Goal: Transaction & Acquisition: Purchase product/service

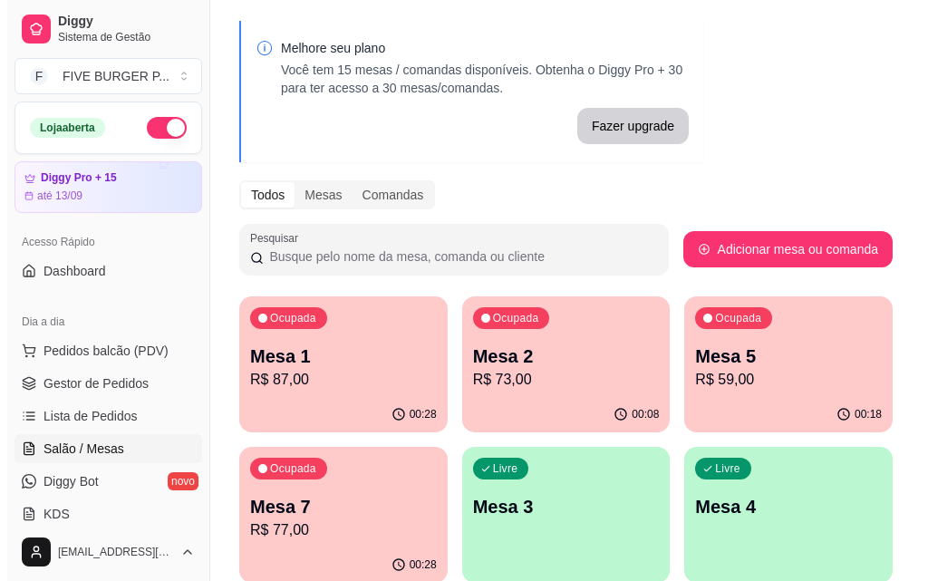
scroll to position [91, 0]
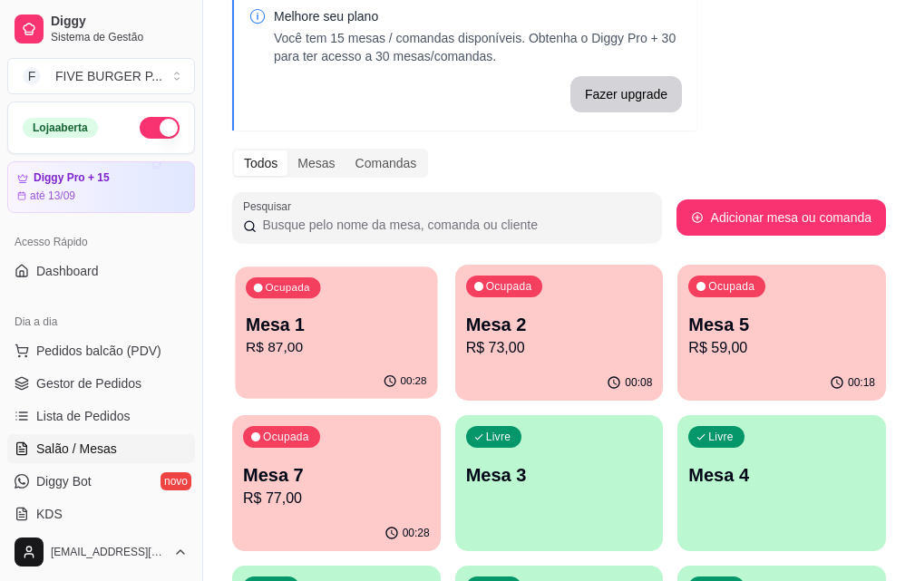
click at [315, 344] on p "R$ 87,00" at bounding box center [336, 347] width 180 height 21
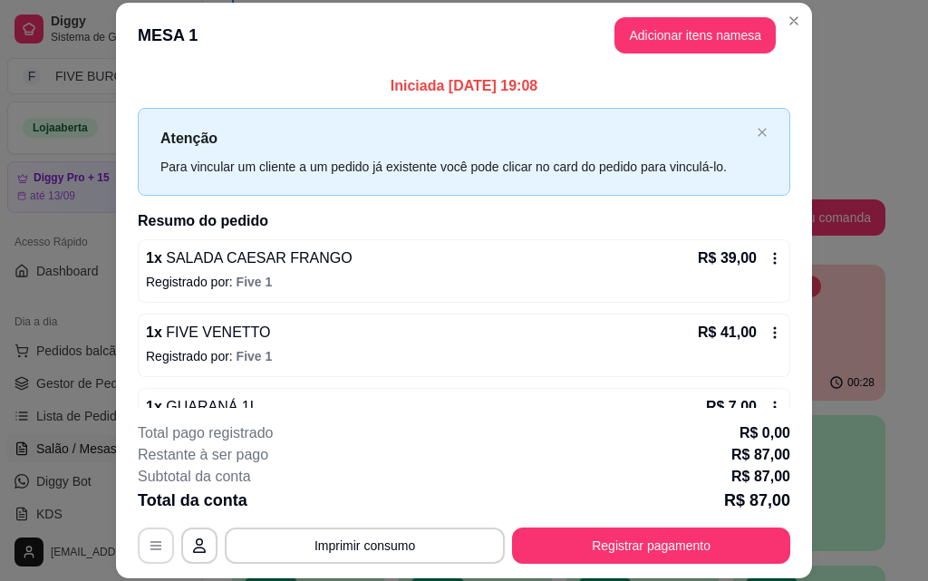
click at [152, 548] on icon "button" at bounding box center [156, 545] width 15 height 15
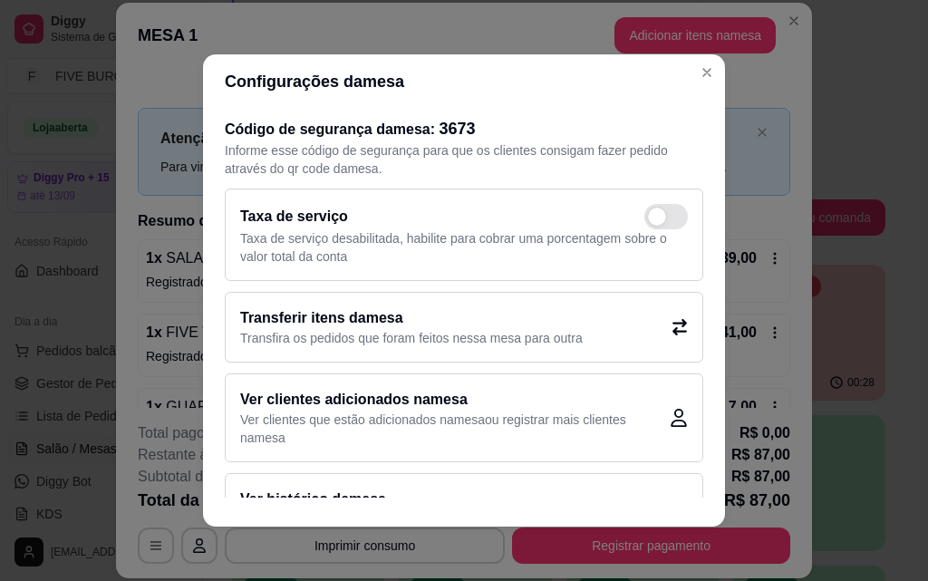
click at [660, 317] on div "Transferir itens da mesa Transfira os pedidos que foram feitos nessa mesa para …" at bounding box center [464, 327] width 479 height 71
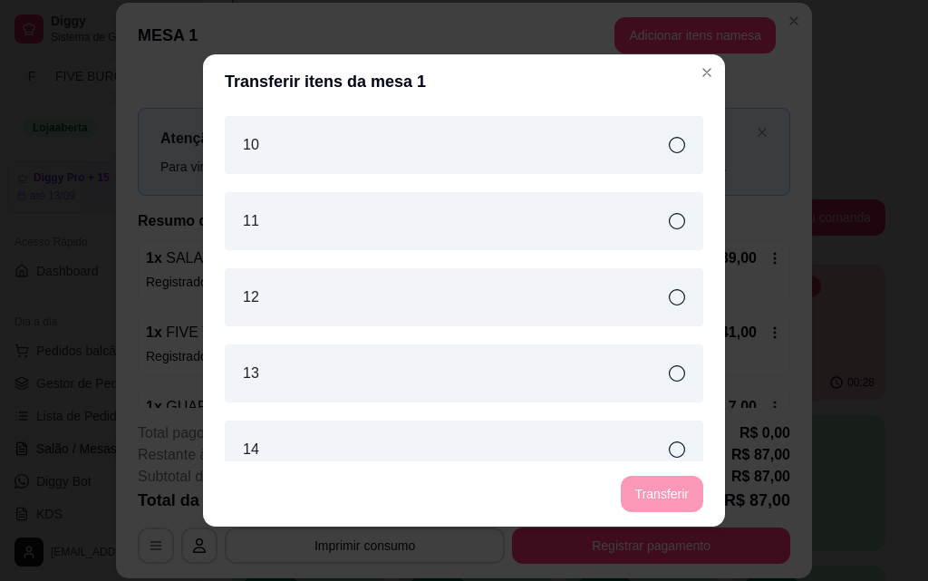
click at [669, 377] on icon at bounding box center [677, 373] width 16 height 16
click at [662, 503] on button "Transferir" at bounding box center [662, 494] width 81 height 35
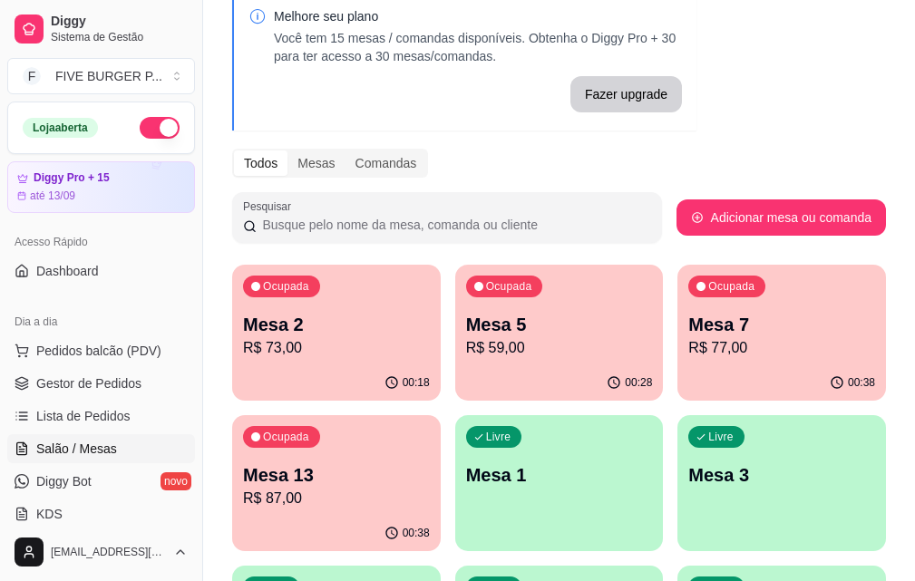
click at [358, 355] on p "R$ 73,00" at bounding box center [336, 348] width 187 height 22
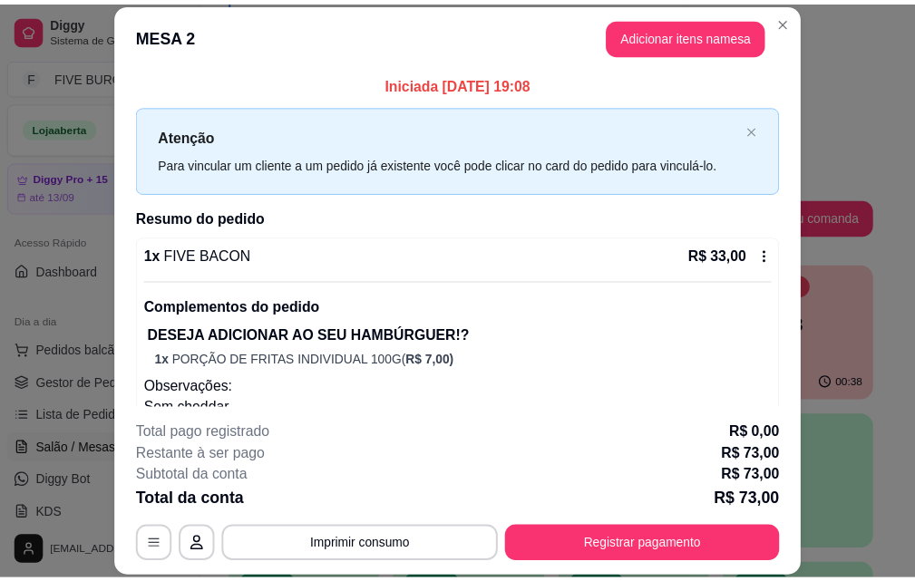
scroll to position [0, 0]
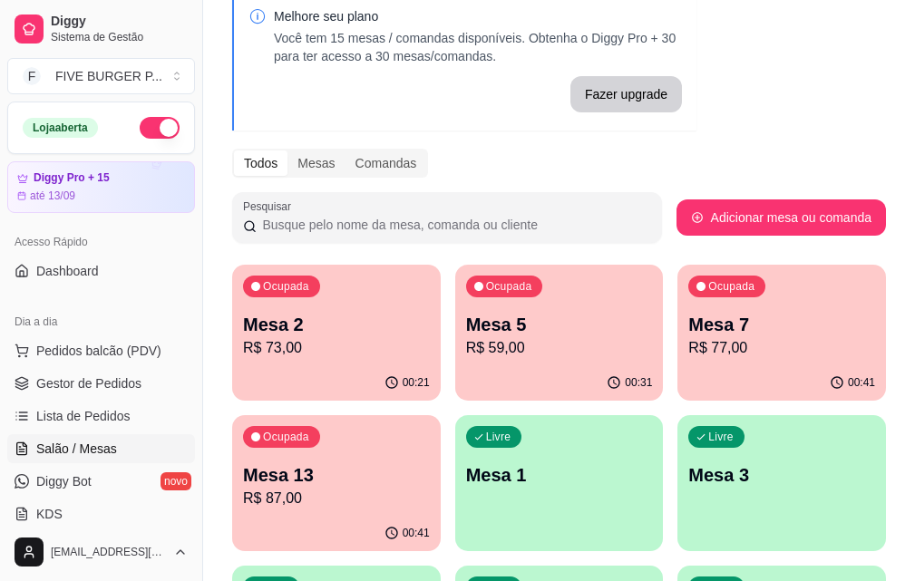
click at [677, 363] on div "Ocupada Mesa 7 R$ 77,00" at bounding box center [781, 315] width 208 height 101
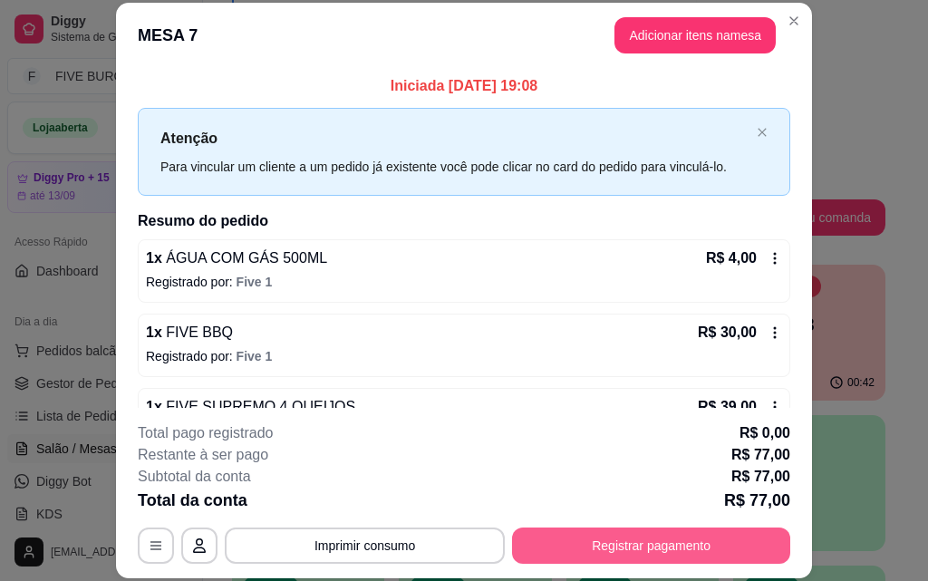
click at [688, 550] on button "Registrar pagamento" at bounding box center [651, 546] width 278 height 36
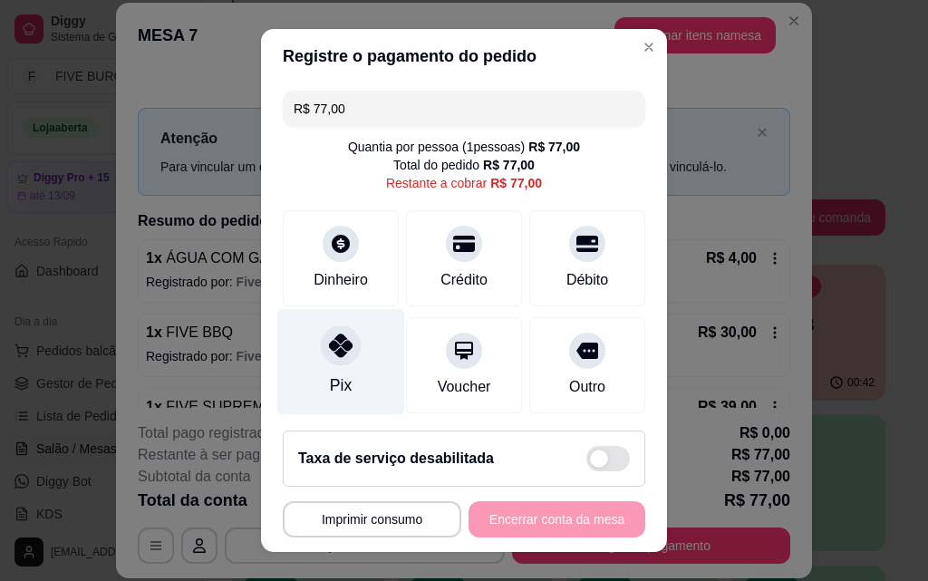
click at [346, 383] on div "Pix" at bounding box center [341, 362] width 128 height 106
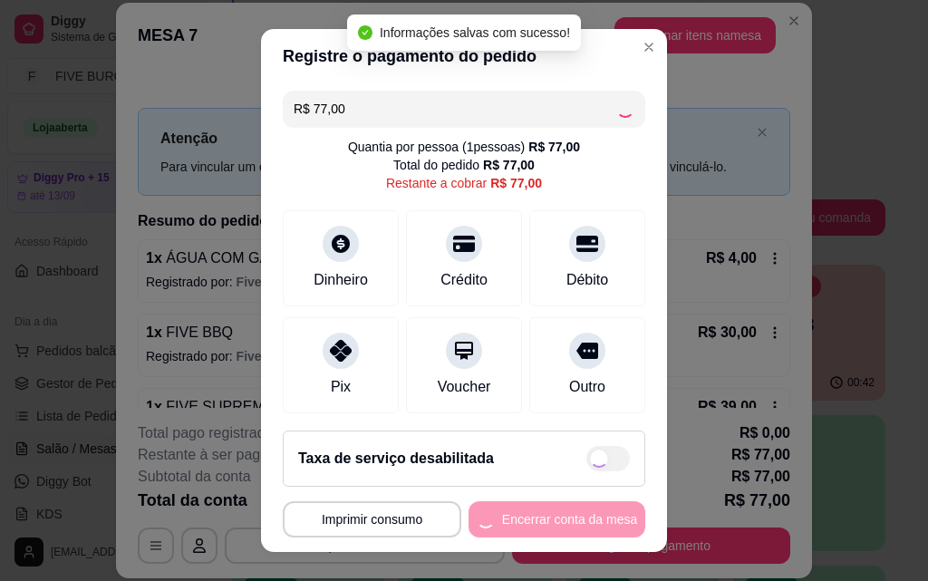
type input "R$ 0,00"
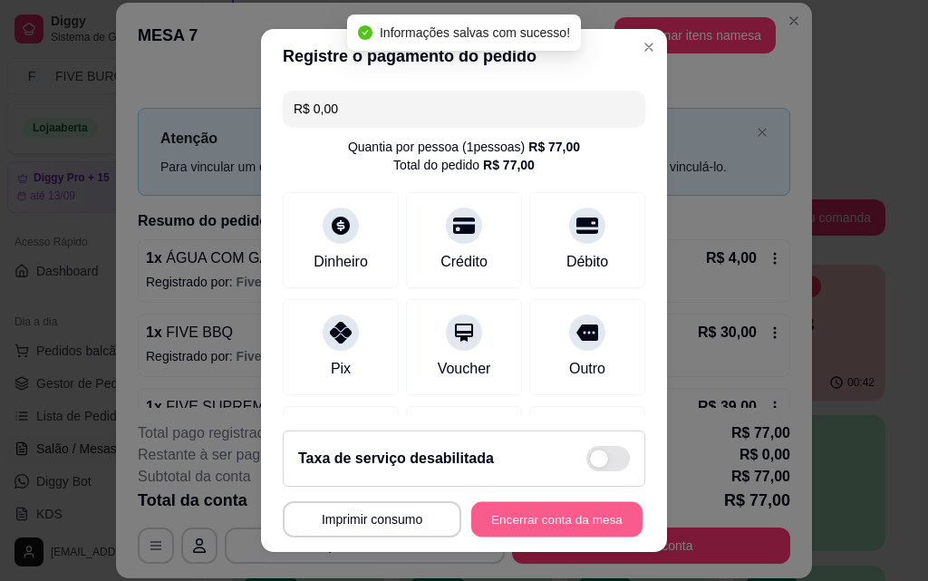
click at [539, 513] on button "Encerrar conta da mesa" at bounding box center [556, 519] width 171 height 35
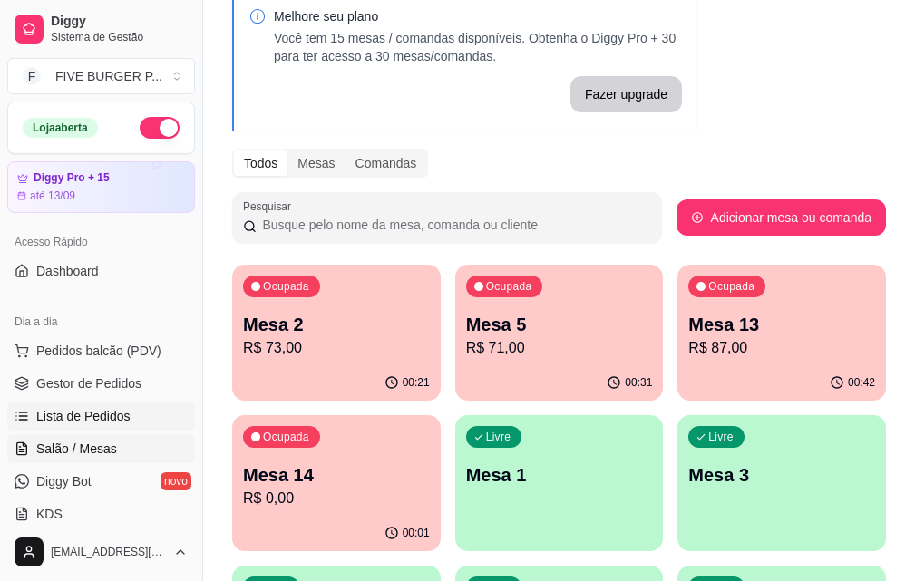
click at [89, 414] on span "Lista de Pedidos" at bounding box center [83, 416] width 94 height 18
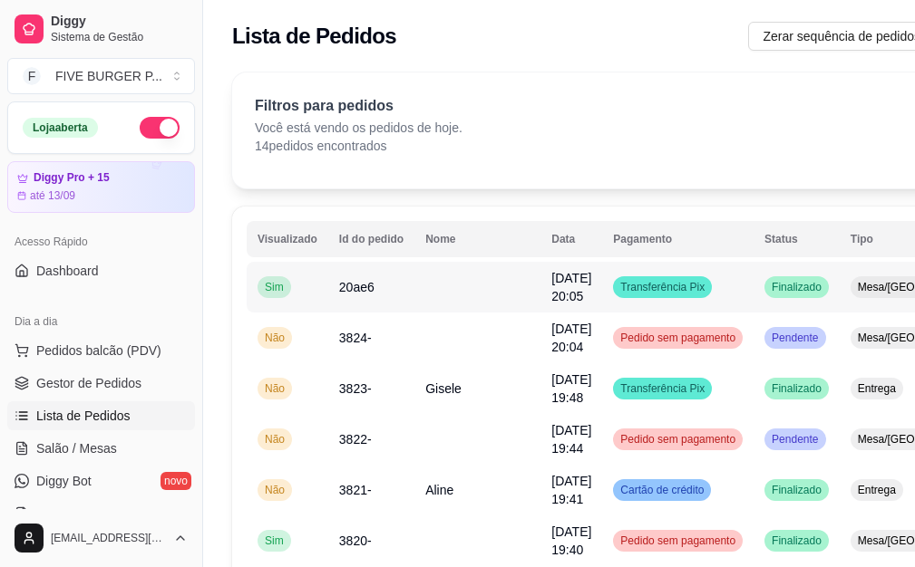
click at [455, 302] on td at bounding box center [477, 287] width 126 height 51
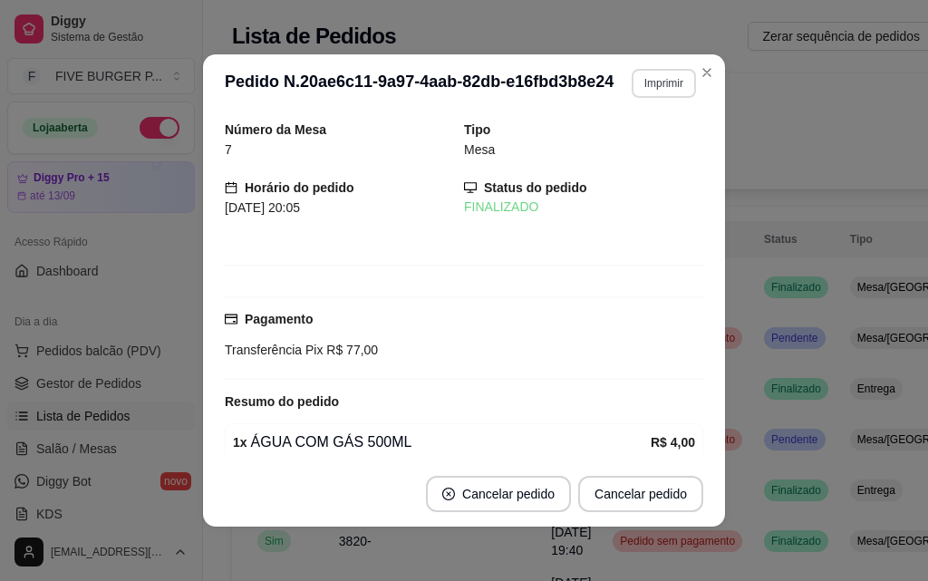
click at [654, 84] on button "Imprimir" at bounding box center [664, 83] width 64 height 29
click at [640, 140] on button "IMPRESSORA" at bounding box center [625, 146] width 127 height 28
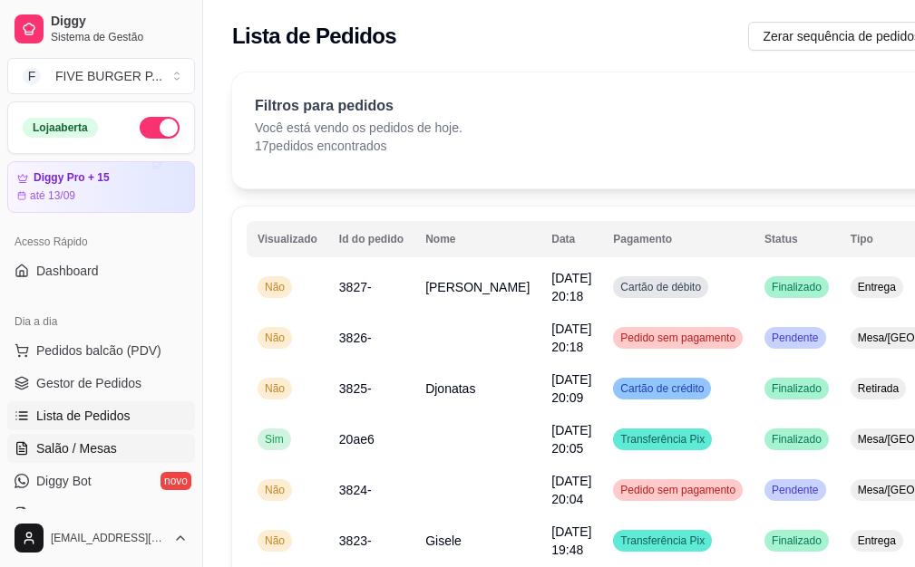
click at [96, 449] on span "Salão / Mesas" at bounding box center [76, 449] width 81 height 18
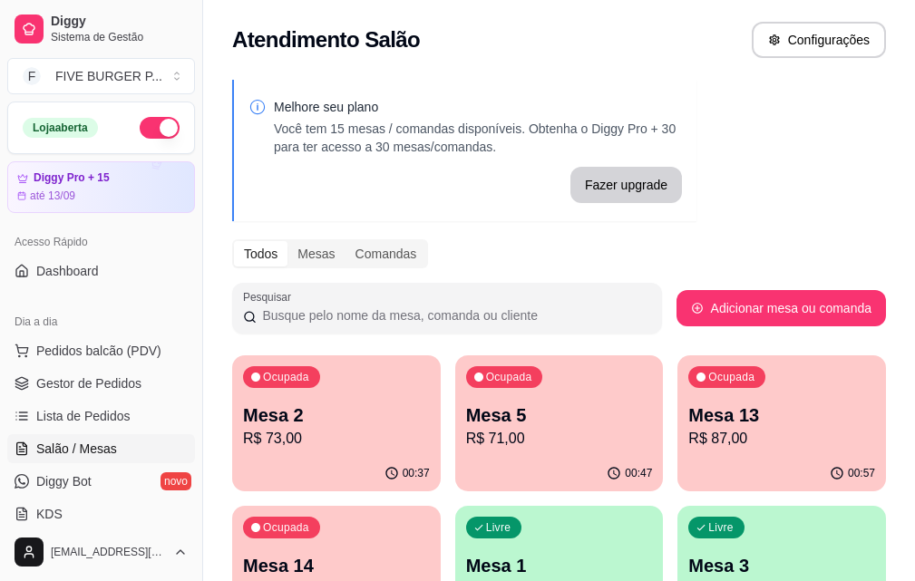
click at [255, 443] on p "R$ 73,00" at bounding box center [336, 439] width 187 height 22
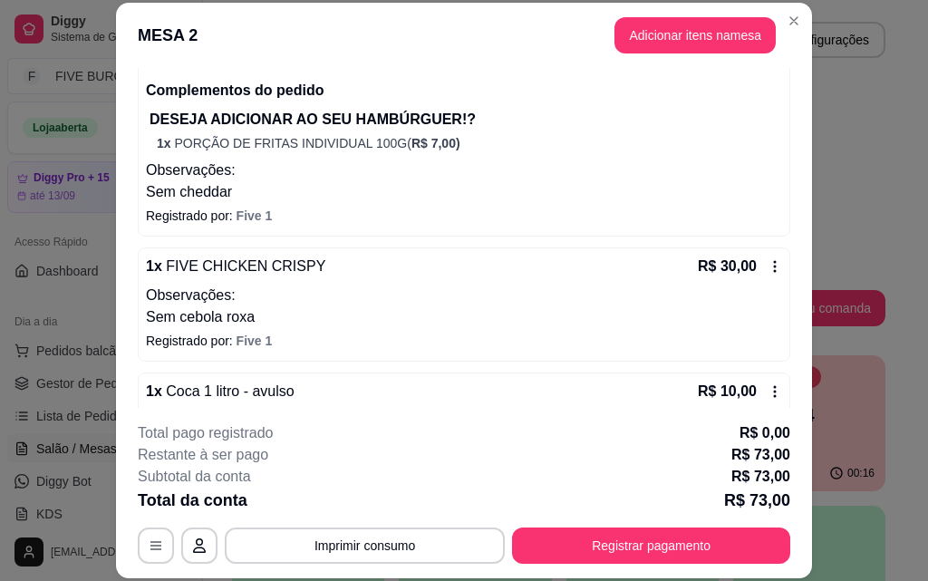
scroll to position [255, 0]
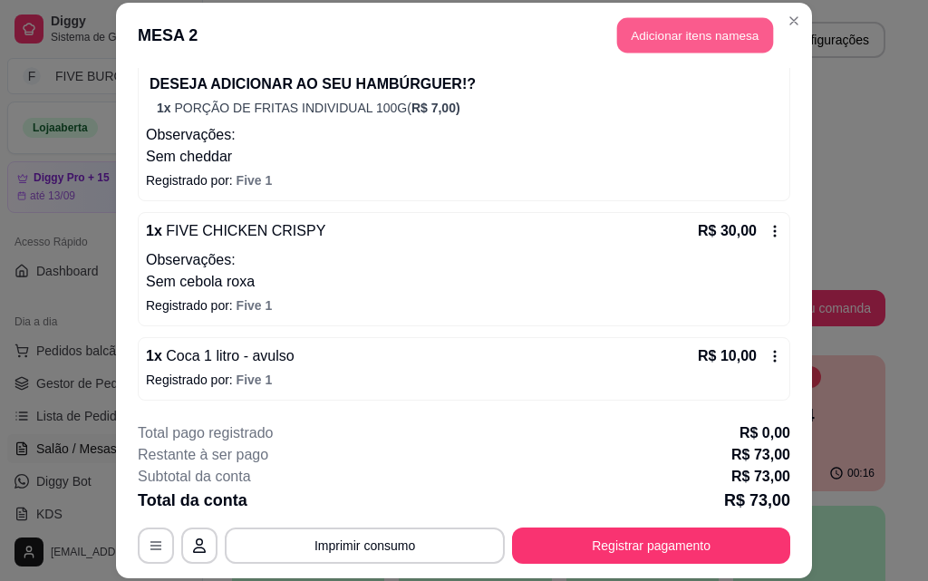
click at [657, 47] on button "Adicionar itens na mesa" at bounding box center [695, 35] width 156 height 35
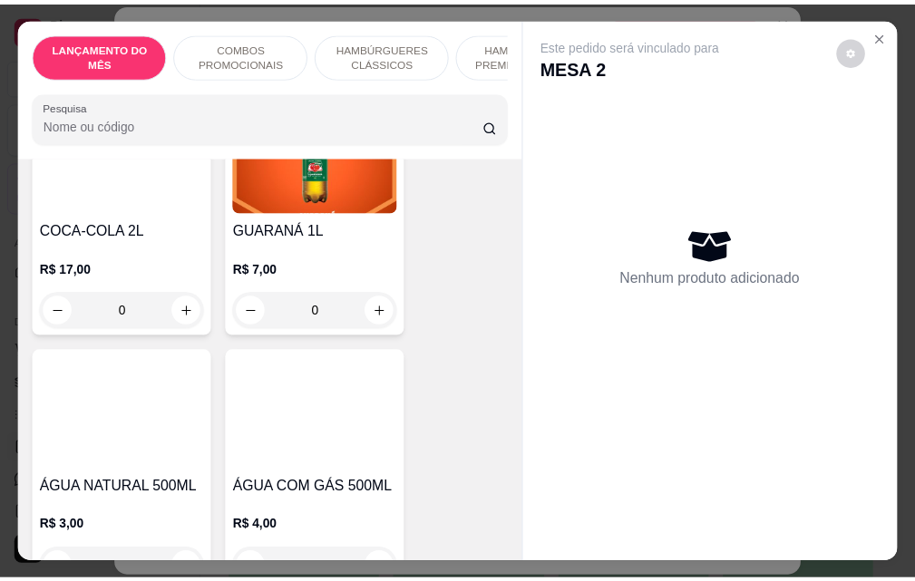
scroll to position [8158, 0]
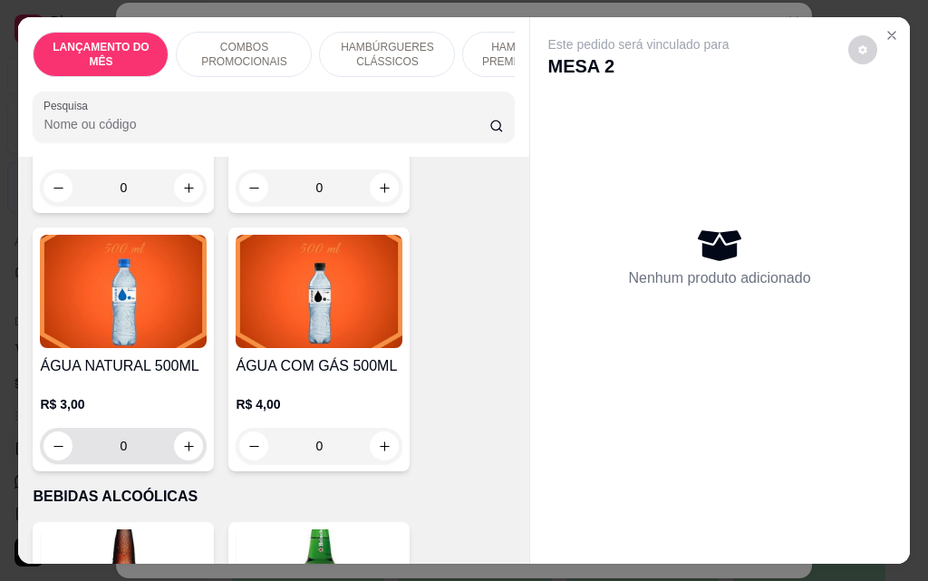
click at [197, 428] on div "0" at bounding box center [123, 446] width 167 height 36
click at [182, 440] on icon "increase-product-quantity" at bounding box center [189, 447] width 14 height 14
type input "1"
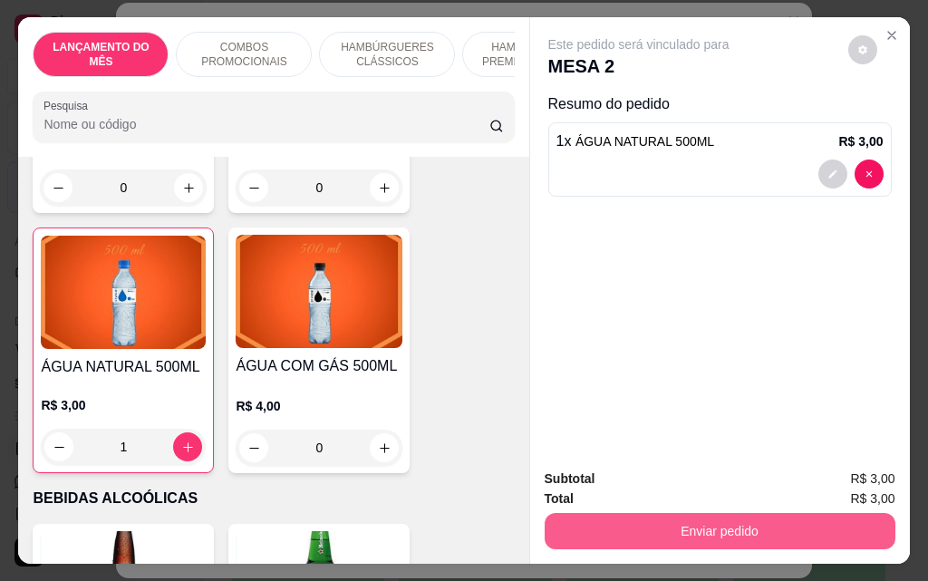
click at [681, 533] on button "Enviar pedido" at bounding box center [720, 531] width 351 height 36
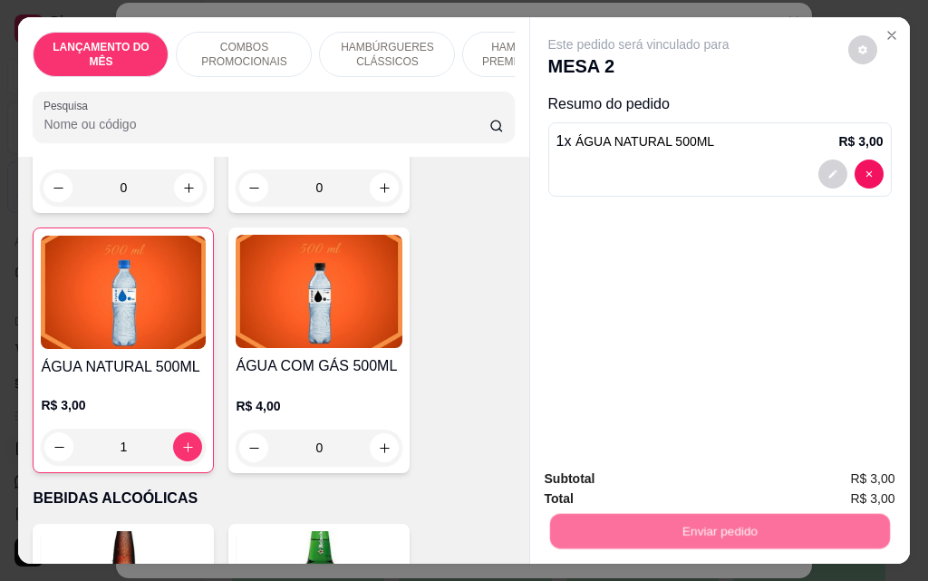
click at [673, 483] on button "Não registrar e enviar pedido" at bounding box center [660, 479] width 189 height 34
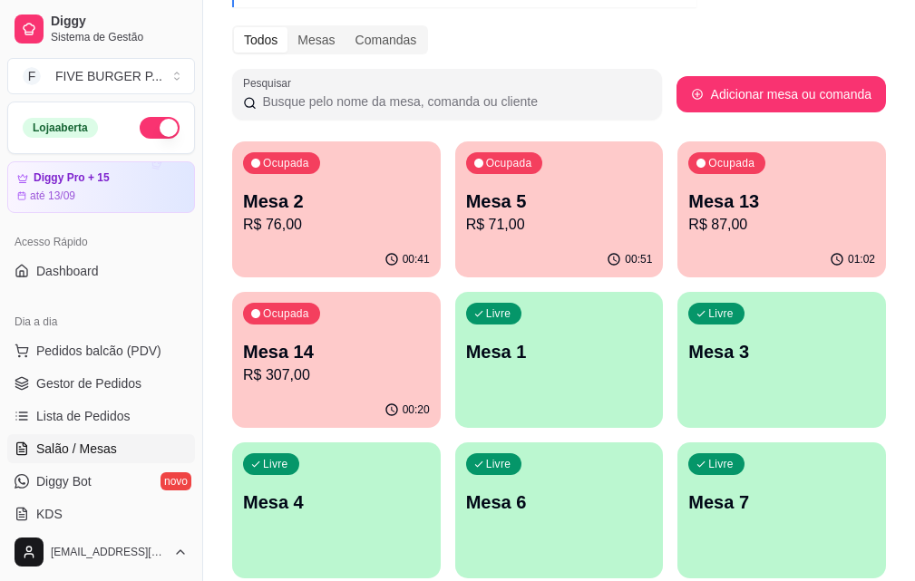
scroll to position [272, 0]
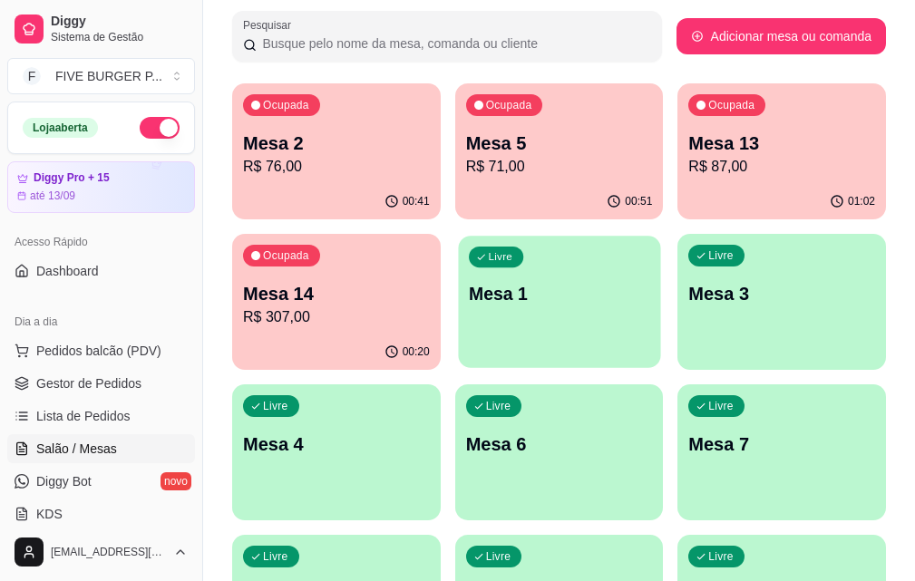
click at [458, 343] on div "Livre Mesa 1" at bounding box center [559, 291] width 202 height 111
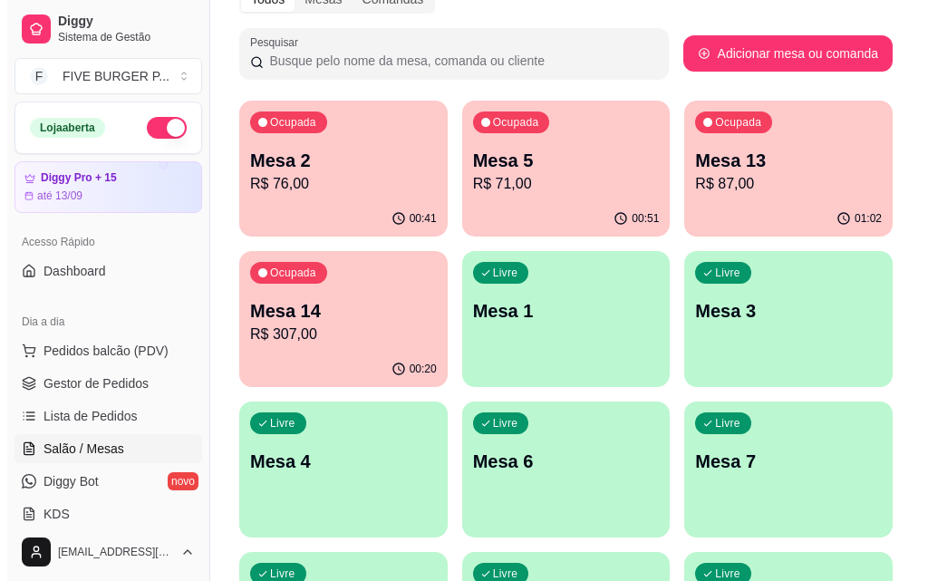
scroll to position [254, 0]
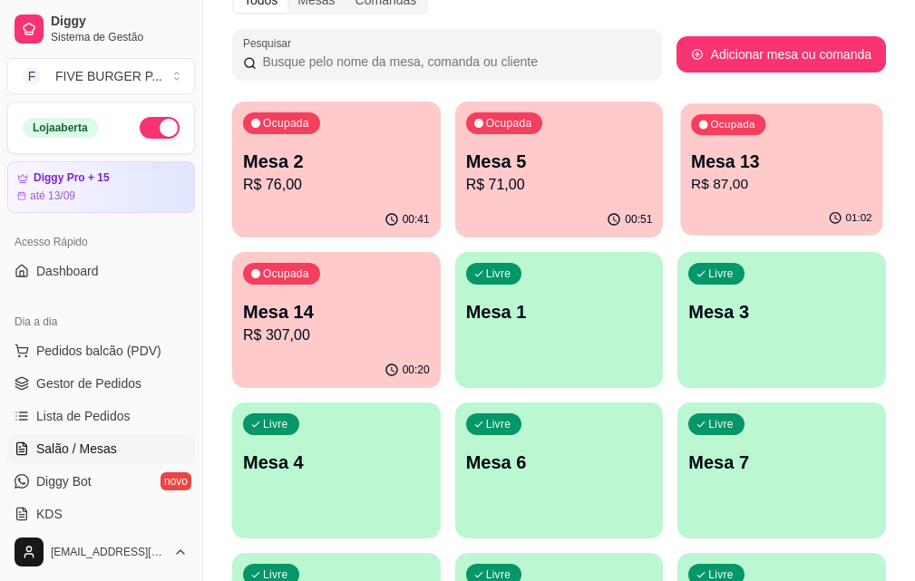
click at [691, 171] on p "Mesa 13" at bounding box center [781, 162] width 181 height 24
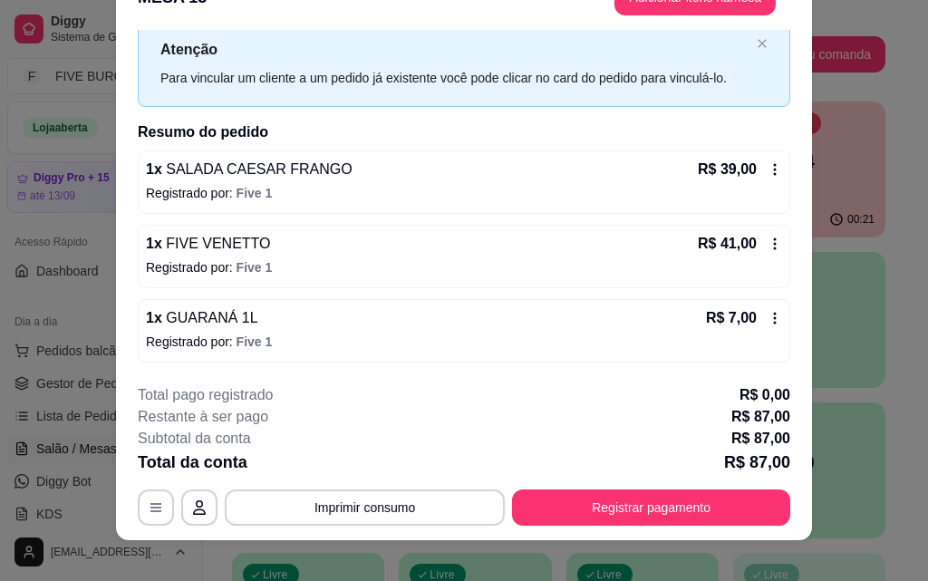
scroll to position [55, 0]
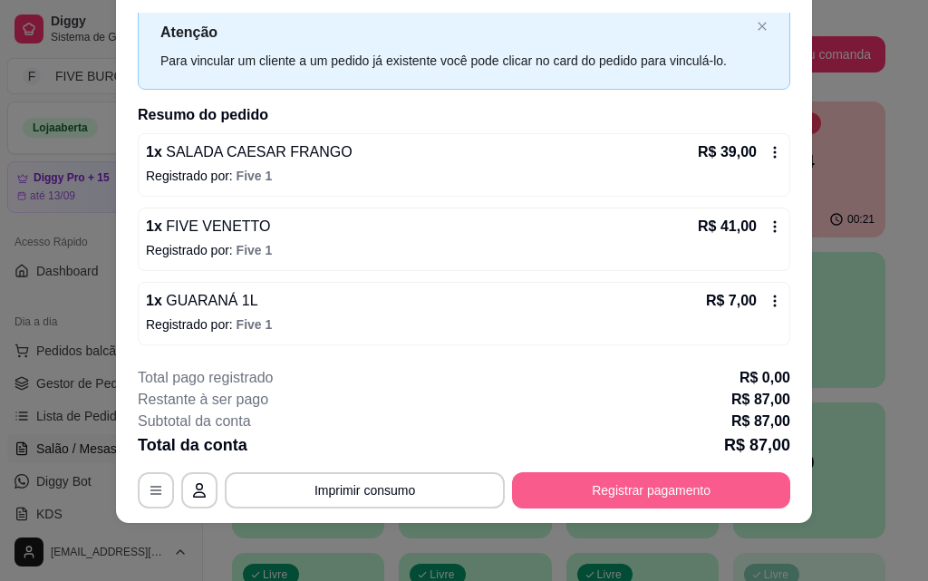
click at [634, 494] on button "Registrar pagamento" at bounding box center [651, 490] width 278 height 36
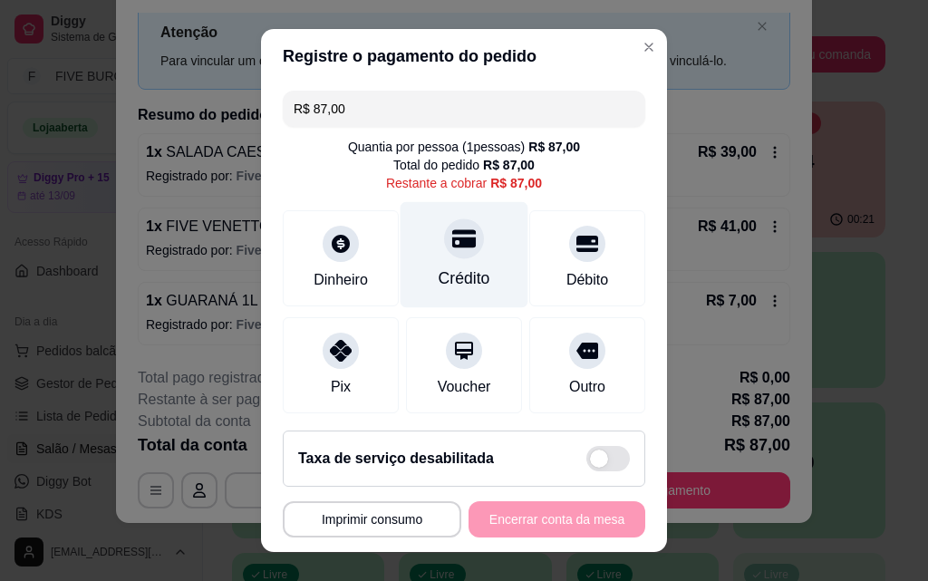
click at [452, 237] on icon at bounding box center [464, 239] width 24 height 18
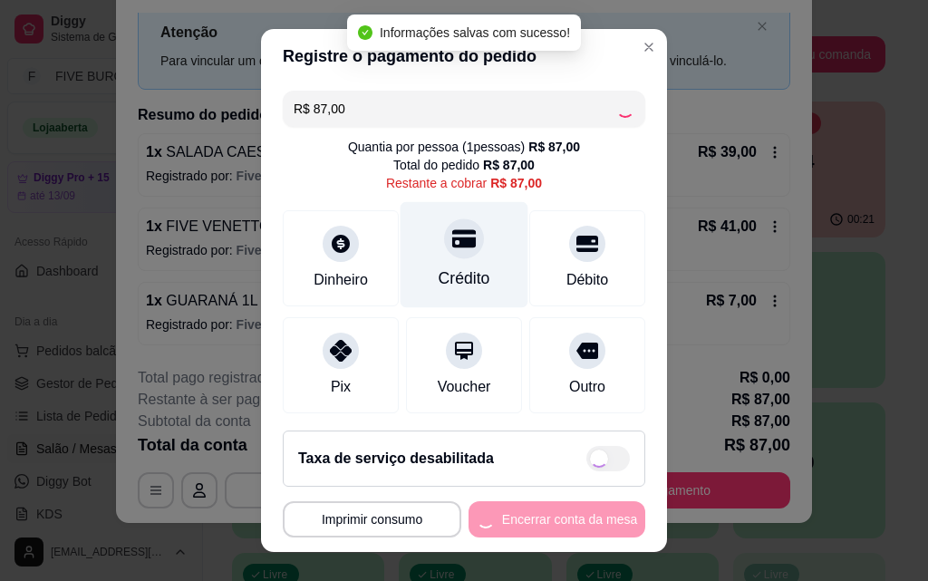
type input "R$ 0,00"
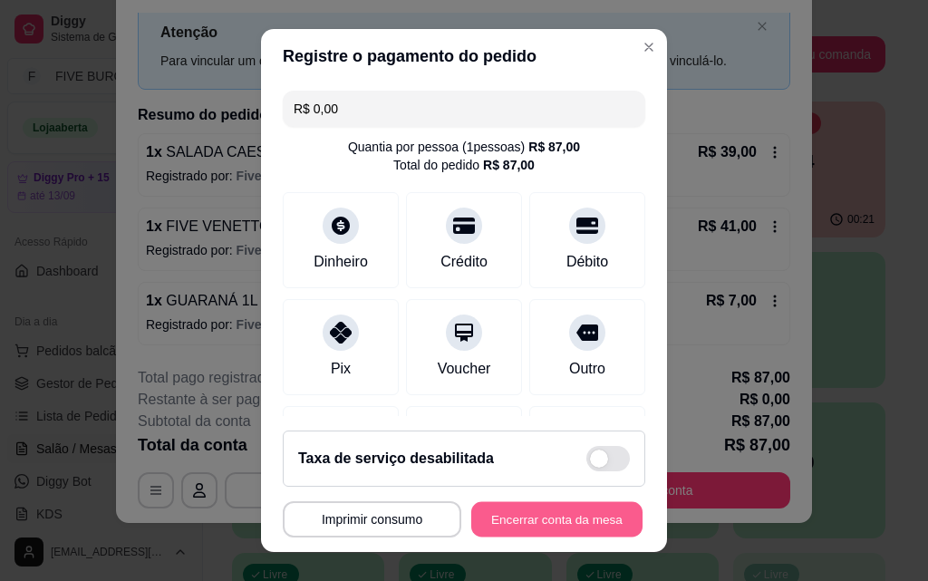
click at [567, 523] on button "Encerrar conta da mesa" at bounding box center [556, 519] width 171 height 35
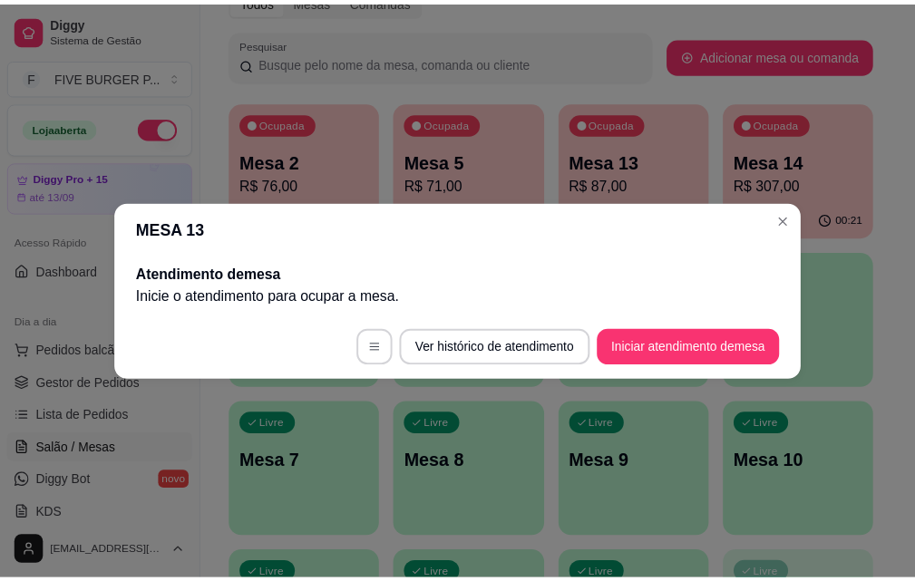
scroll to position [0, 0]
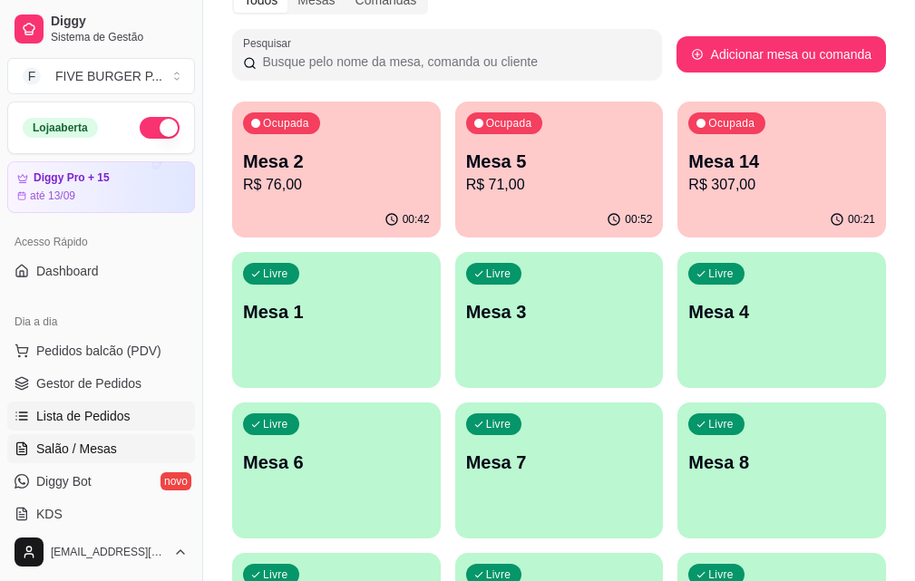
click at [180, 421] on link "Lista de Pedidos" at bounding box center [101, 416] width 188 height 29
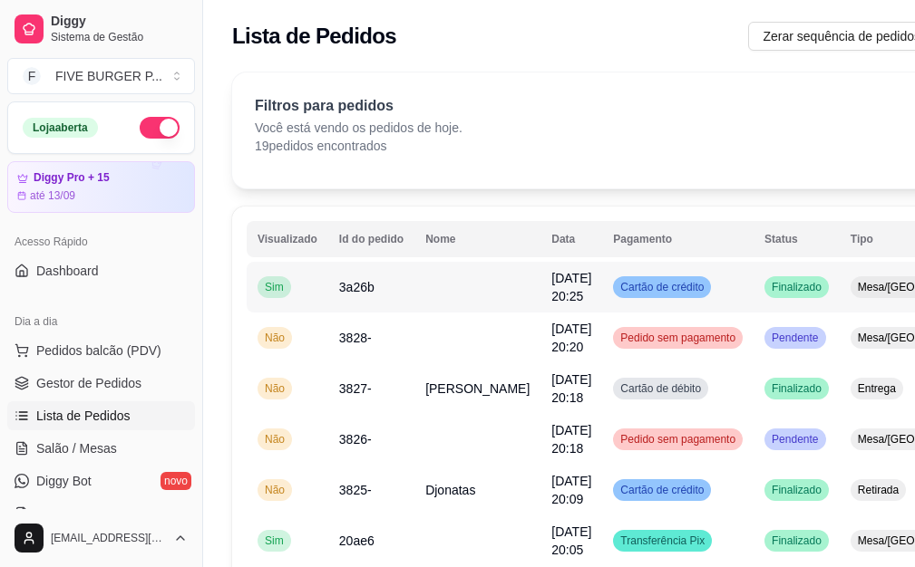
click at [704, 293] on td "Cartão de crédito" at bounding box center [677, 287] width 151 height 51
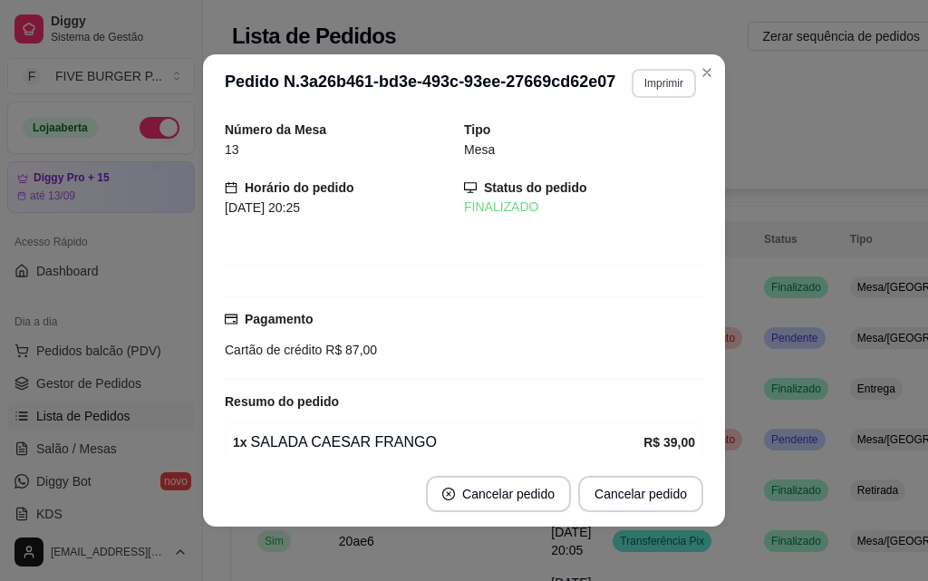
click at [654, 83] on button "Imprimir" at bounding box center [664, 83] width 64 height 29
click at [641, 143] on button "IMPRESSORA" at bounding box center [624, 146] width 131 height 29
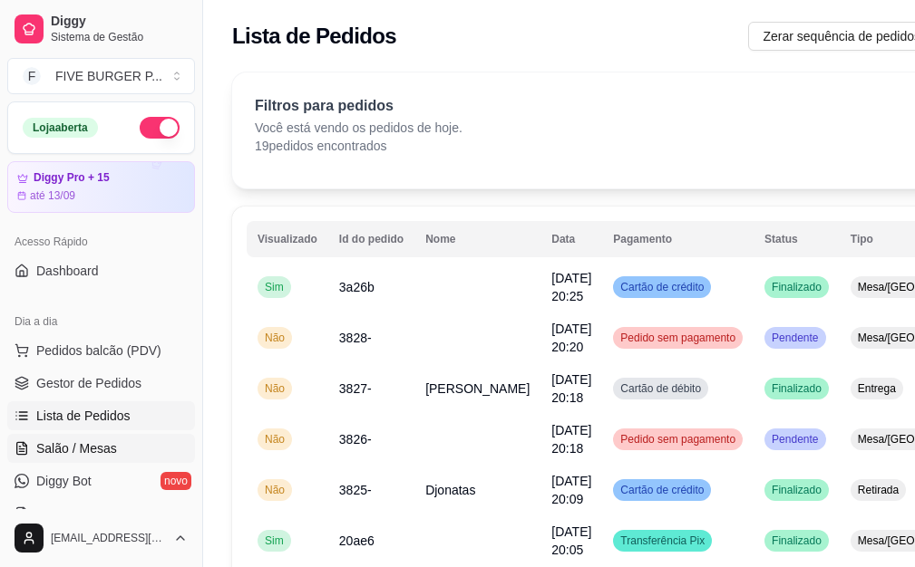
click at [98, 458] on link "Salão / Mesas" at bounding box center [101, 448] width 188 height 29
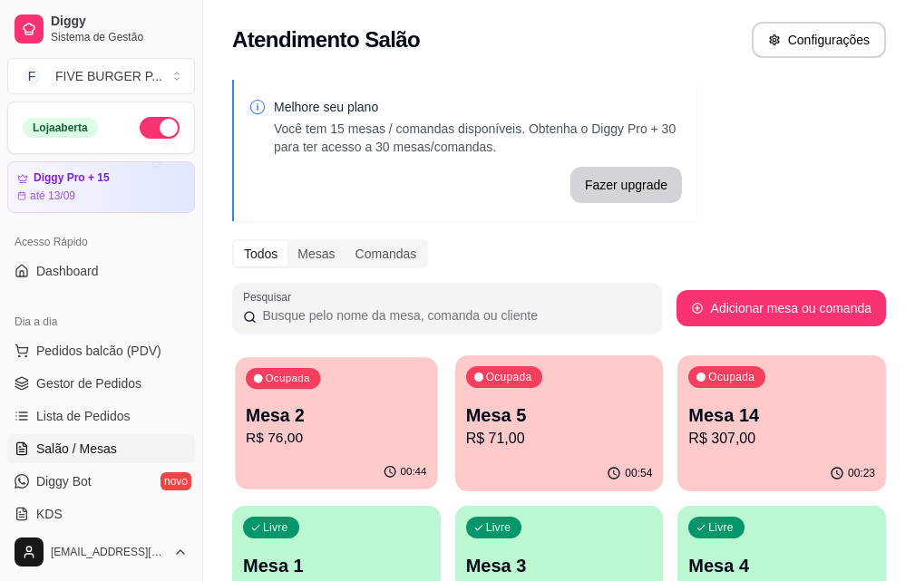
click at [362, 417] on p "Mesa 2" at bounding box center [336, 415] width 180 height 24
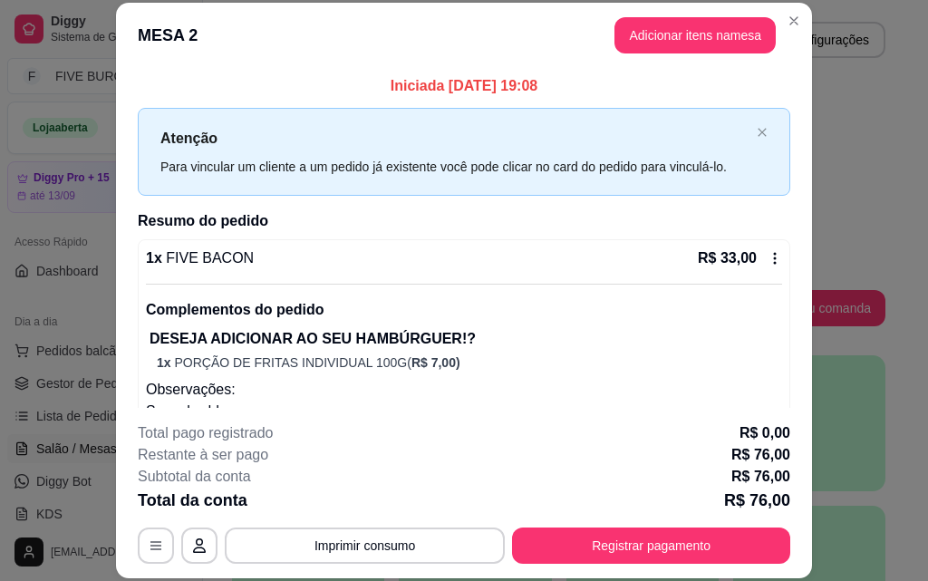
click at [272, 525] on div "**********" at bounding box center [464, 492] width 653 height 141
click at [277, 549] on button "Imprimir consumo" at bounding box center [365, 545] width 272 height 35
click at [347, 506] on button "IMPRESSORA" at bounding box center [363, 503] width 131 height 29
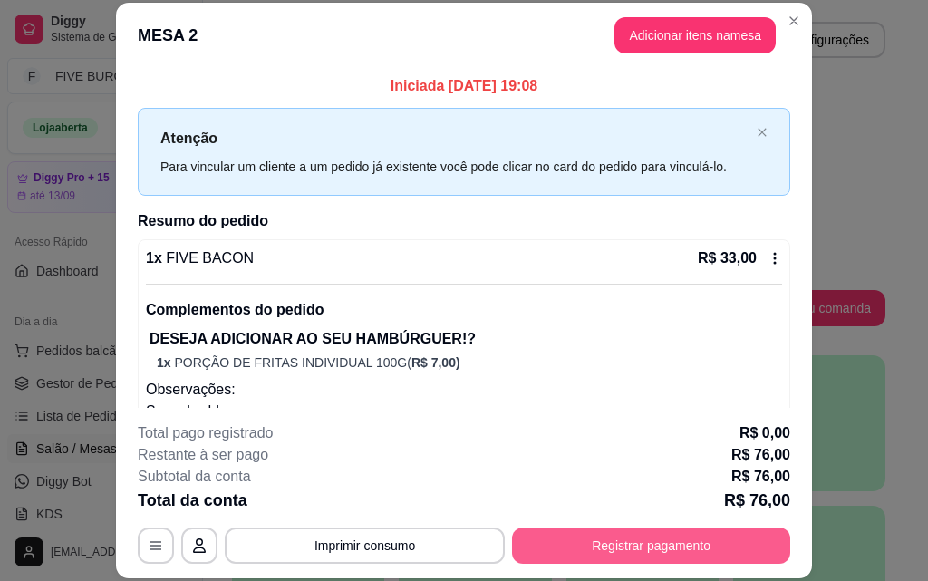
click at [663, 557] on button "Registrar pagamento" at bounding box center [651, 546] width 278 height 36
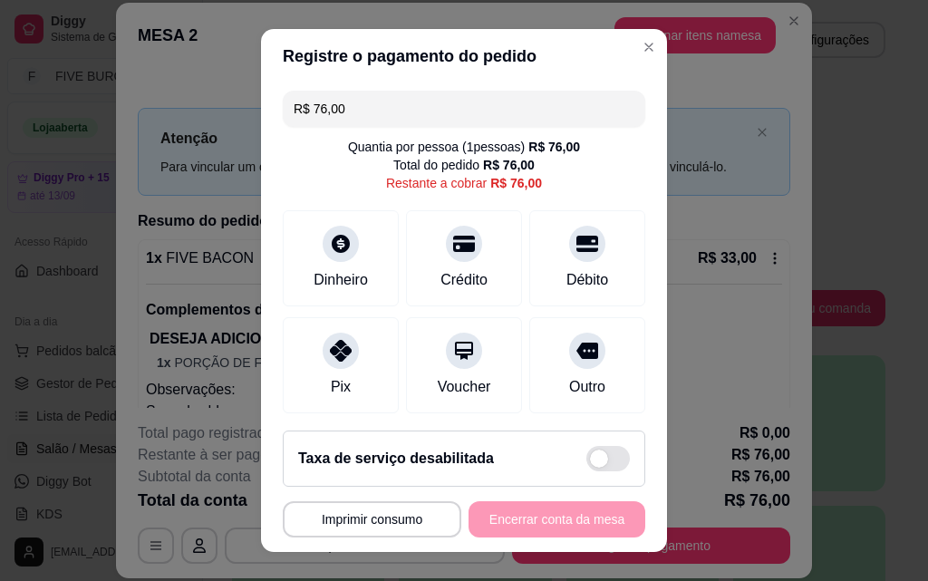
drag, startPoint x: 385, startPoint y: 107, endPoint x: 34, endPoint y: 157, distance: 354.3
click at [34, 157] on div "**********" at bounding box center [464, 290] width 928 height 581
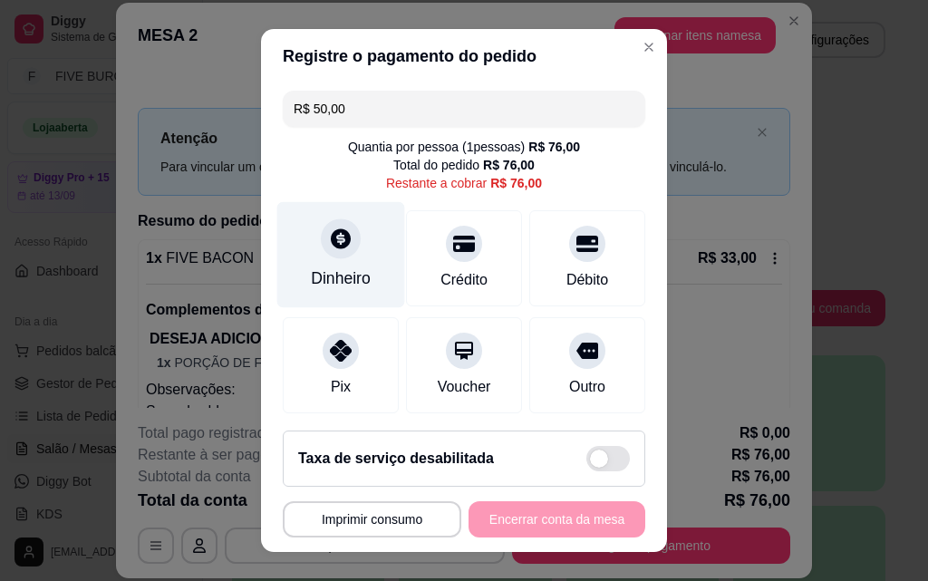
click at [329, 237] on icon at bounding box center [341, 239] width 24 height 24
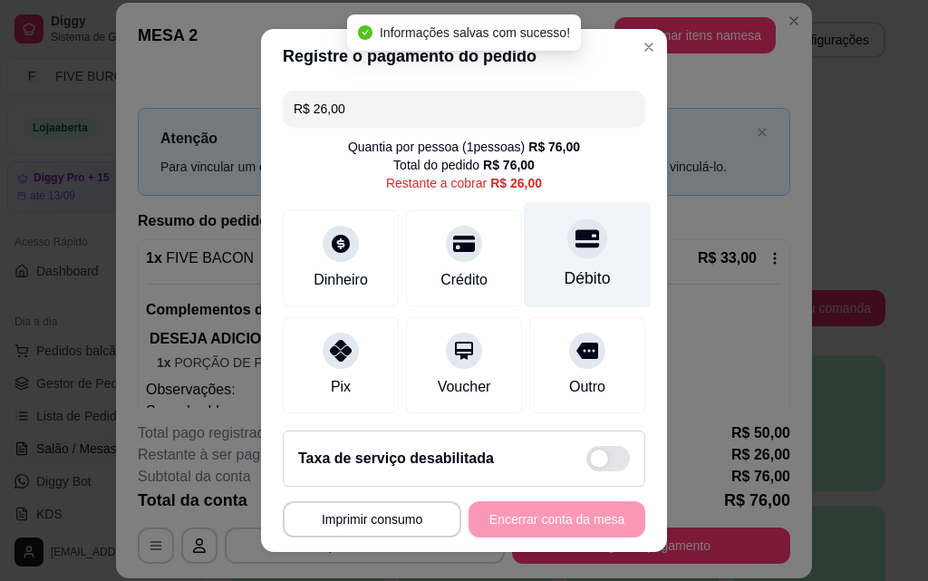
click at [565, 270] on div "Débito" at bounding box center [588, 278] width 46 height 24
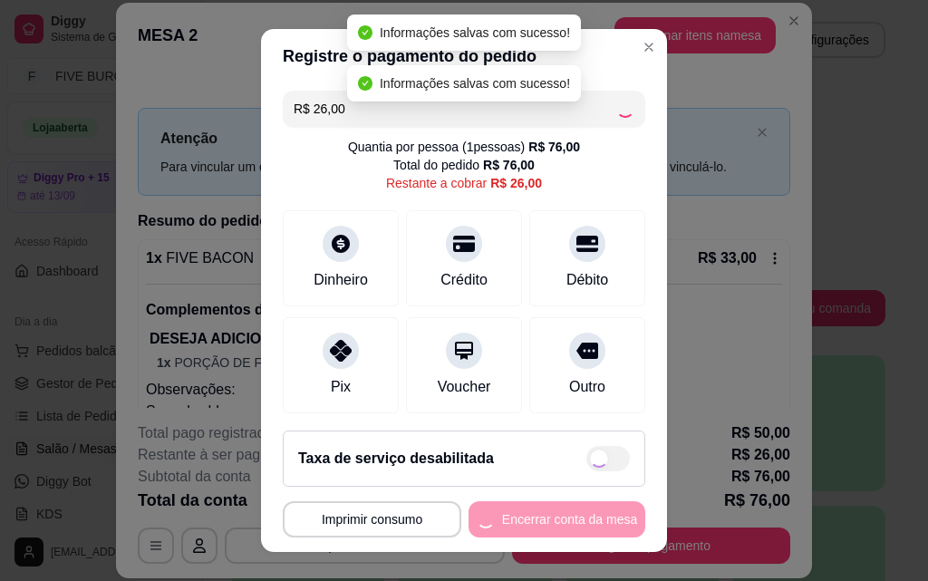
type input "R$ 0,00"
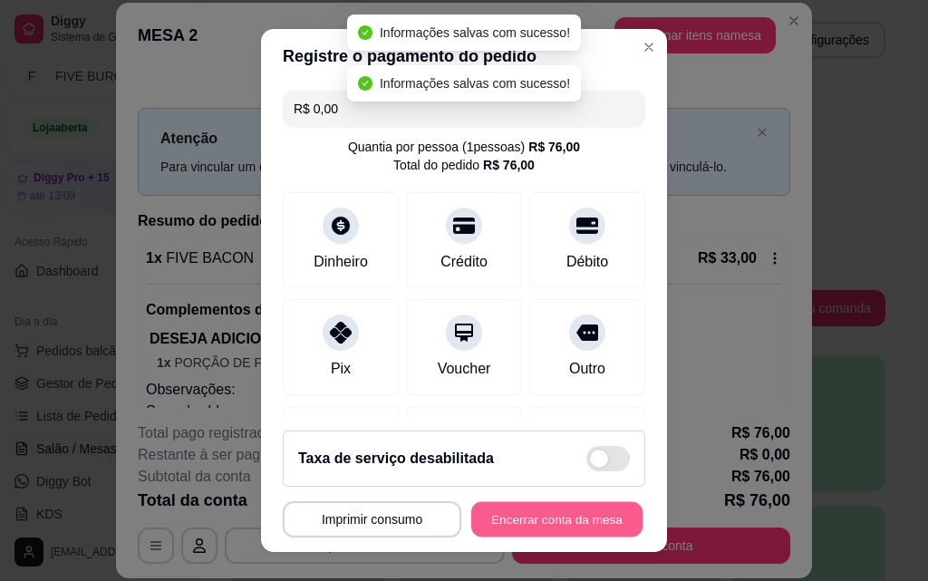
click at [576, 512] on button "Encerrar conta da mesa" at bounding box center [556, 519] width 171 height 35
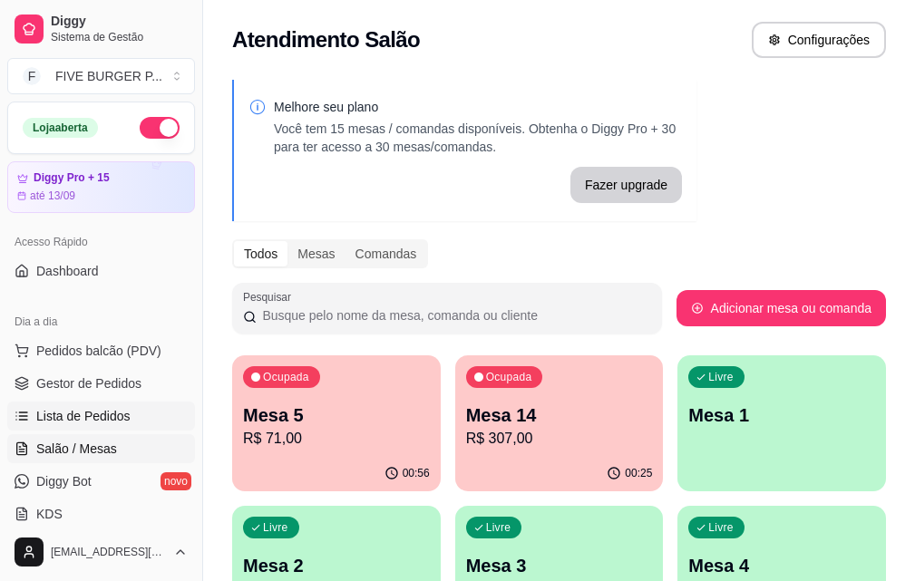
click at [128, 416] on link "Lista de Pedidos" at bounding box center [101, 416] width 188 height 29
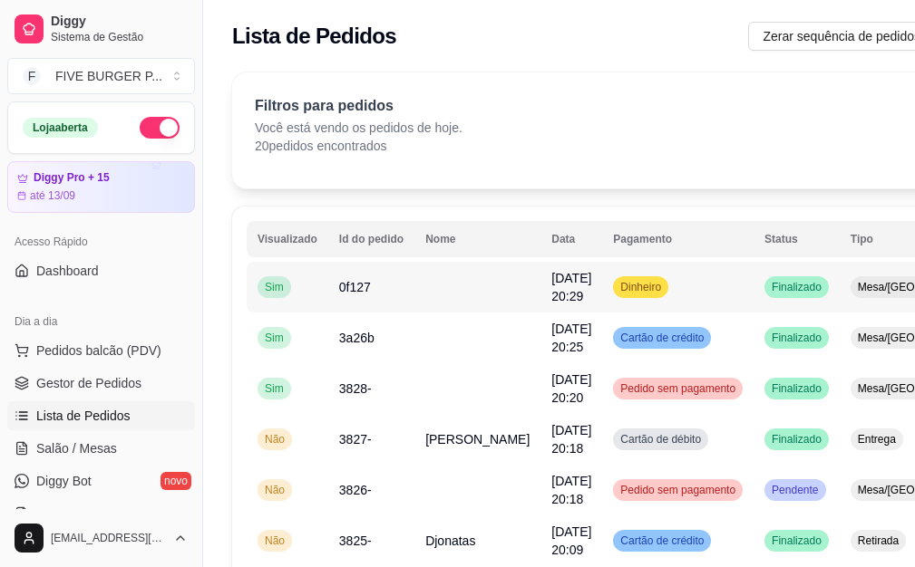
click at [466, 293] on td at bounding box center [477, 287] width 126 height 51
click at [80, 438] on link "Salão / Mesas" at bounding box center [101, 448] width 188 height 29
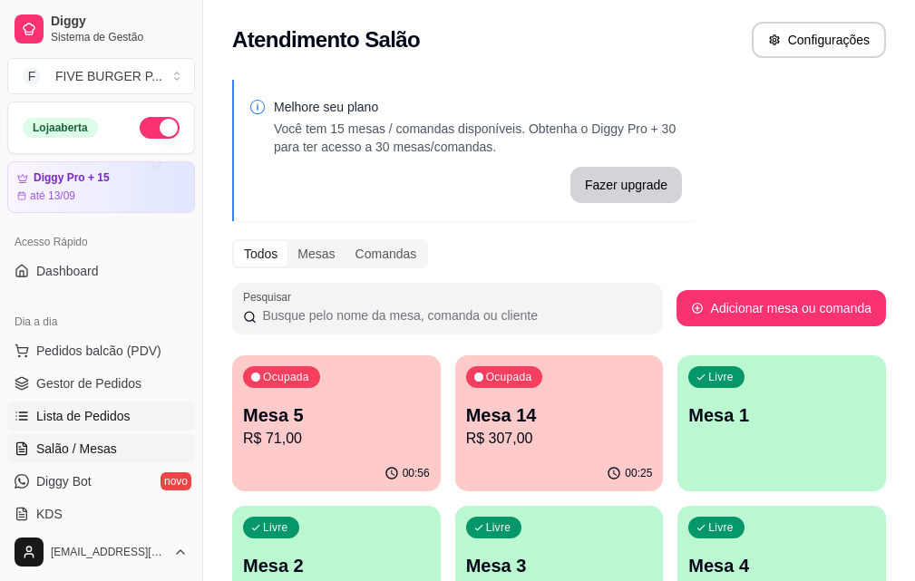
click at [97, 418] on span "Lista de Pedidos" at bounding box center [83, 416] width 94 height 18
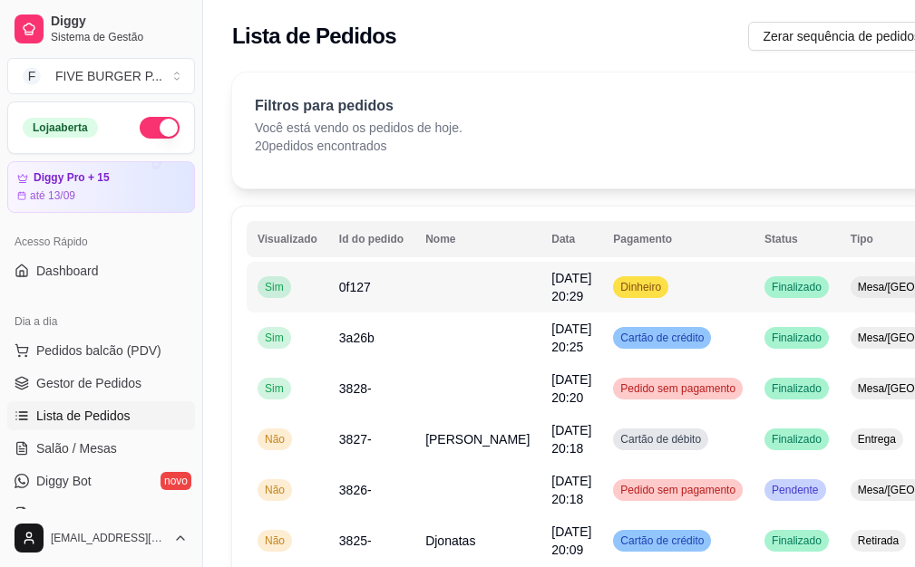
click at [456, 286] on td at bounding box center [477, 287] width 126 height 51
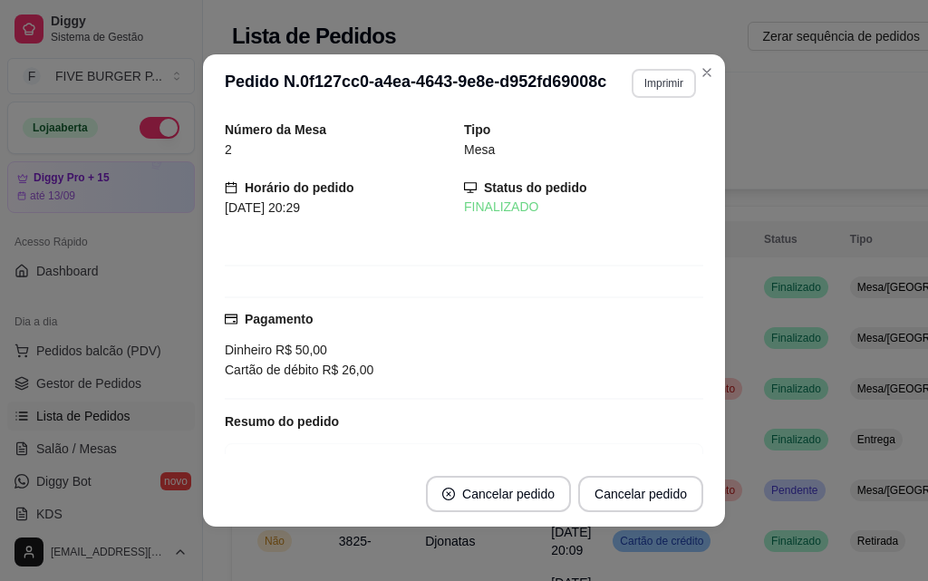
click at [654, 73] on button "Imprimir" at bounding box center [664, 83] width 64 height 29
click at [655, 138] on button "IMPRESSORA" at bounding box center [625, 146] width 127 height 28
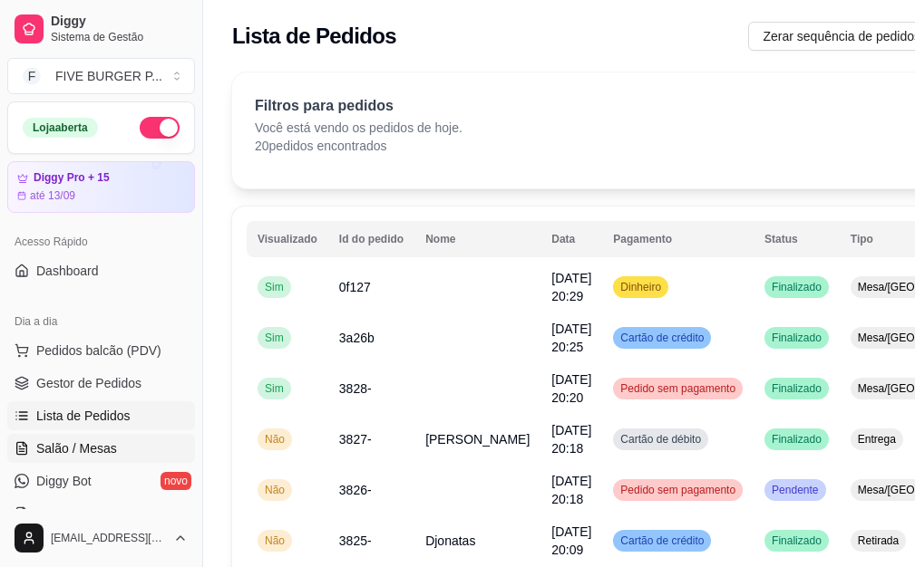
click at [106, 452] on span "Salão / Mesas" at bounding box center [76, 449] width 81 height 18
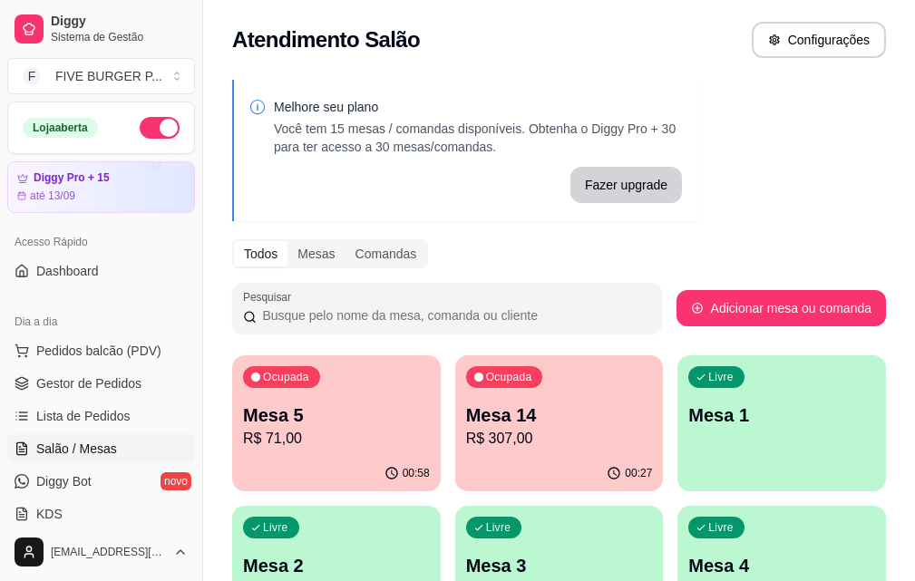
click at [345, 408] on p "Mesa 5" at bounding box center [336, 414] width 187 height 25
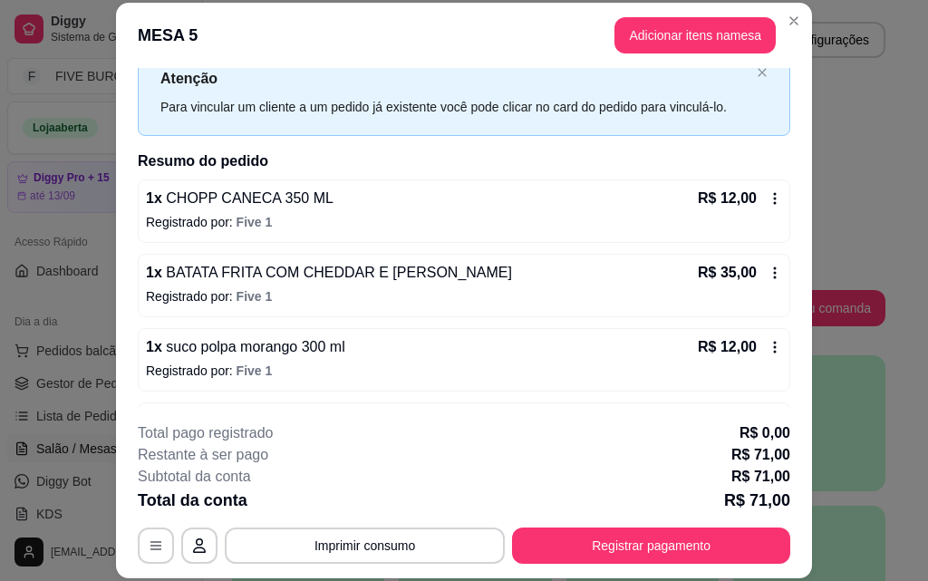
scroll to position [125, 0]
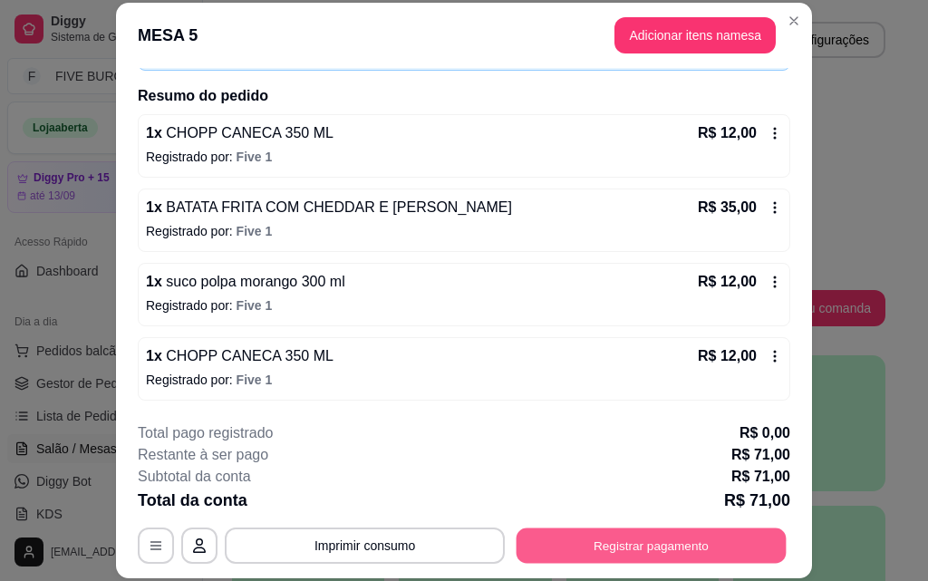
click at [623, 547] on button "Registrar pagamento" at bounding box center [652, 545] width 270 height 35
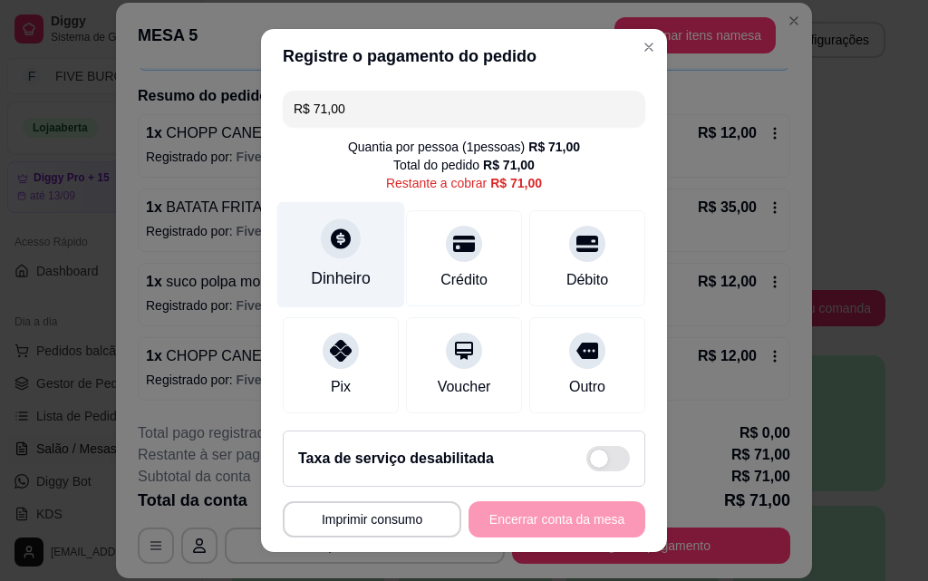
click at [365, 272] on div "Dinheiro" at bounding box center [341, 255] width 128 height 106
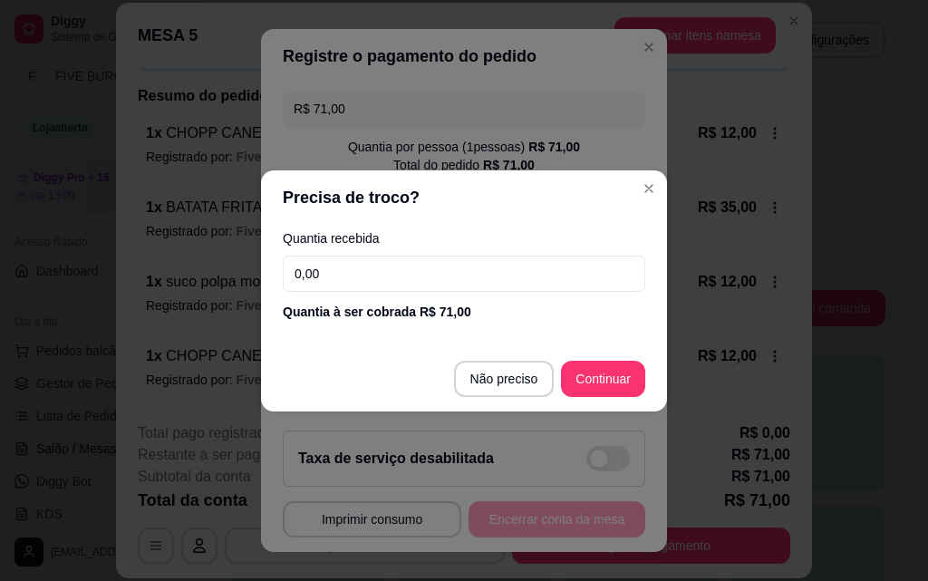
click at [366, 272] on input "0,00" at bounding box center [464, 274] width 363 height 36
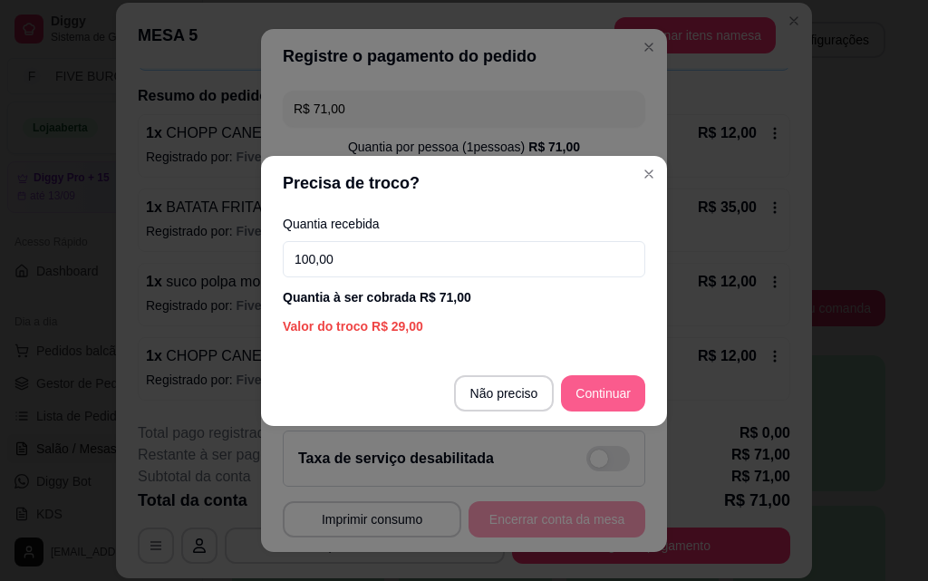
type input "100,00"
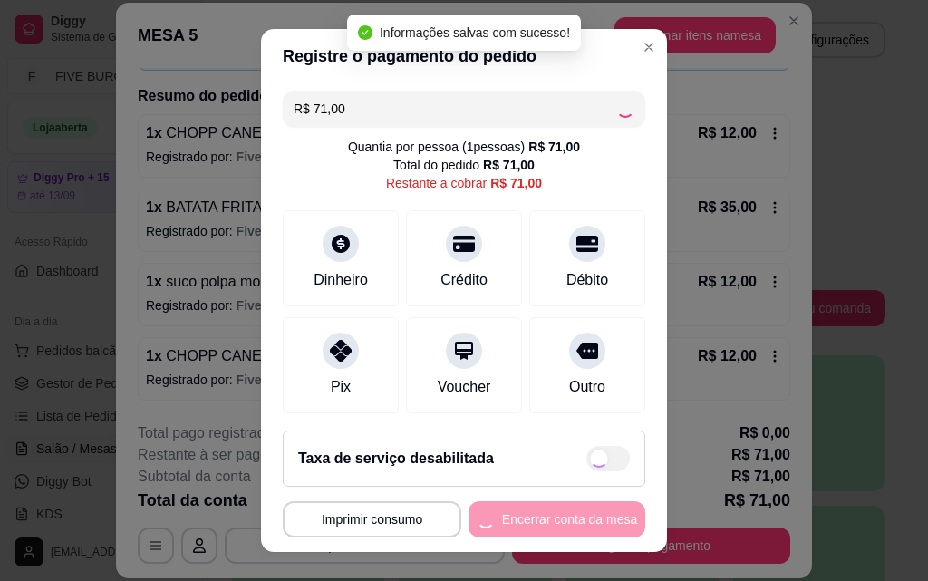
type input "R$ 0,00"
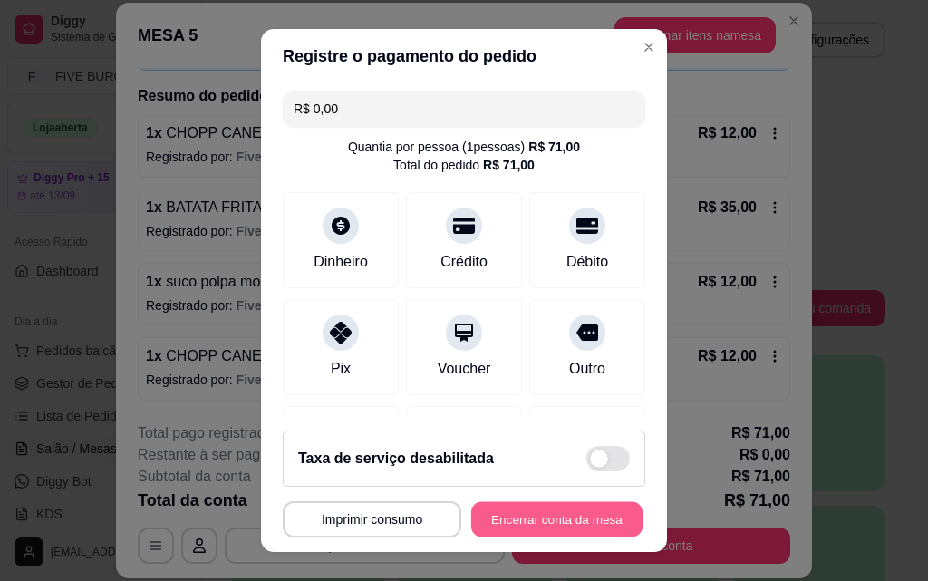
click at [573, 532] on button "Encerrar conta da mesa" at bounding box center [556, 519] width 171 height 35
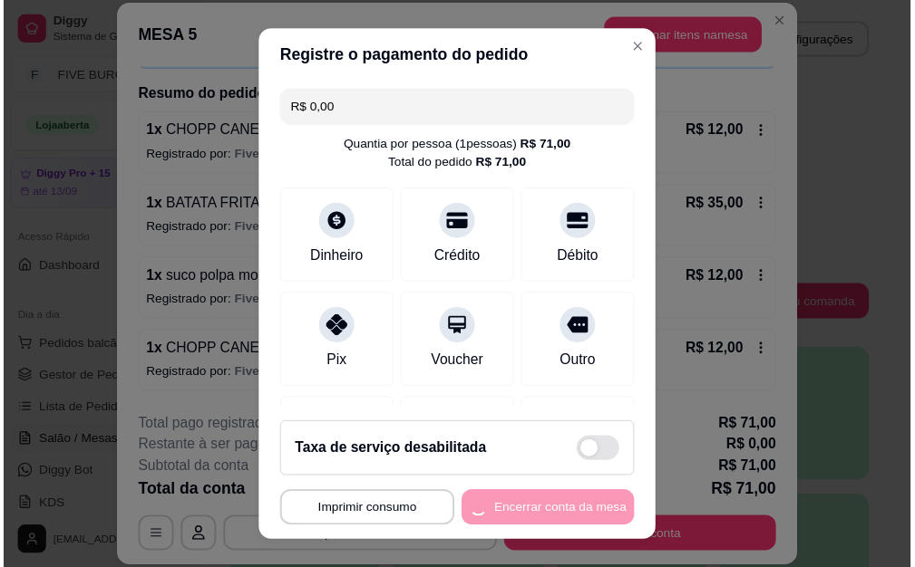
scroll to position [0, 0]
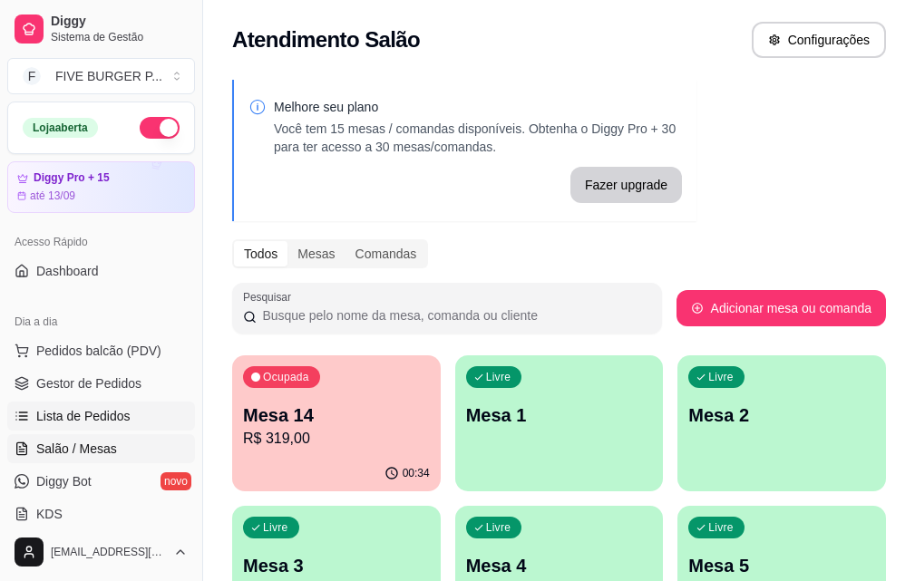
click at [114, 404] on link "Lista de Pedidos" at bounding box center [101, 416] width 188 height 29
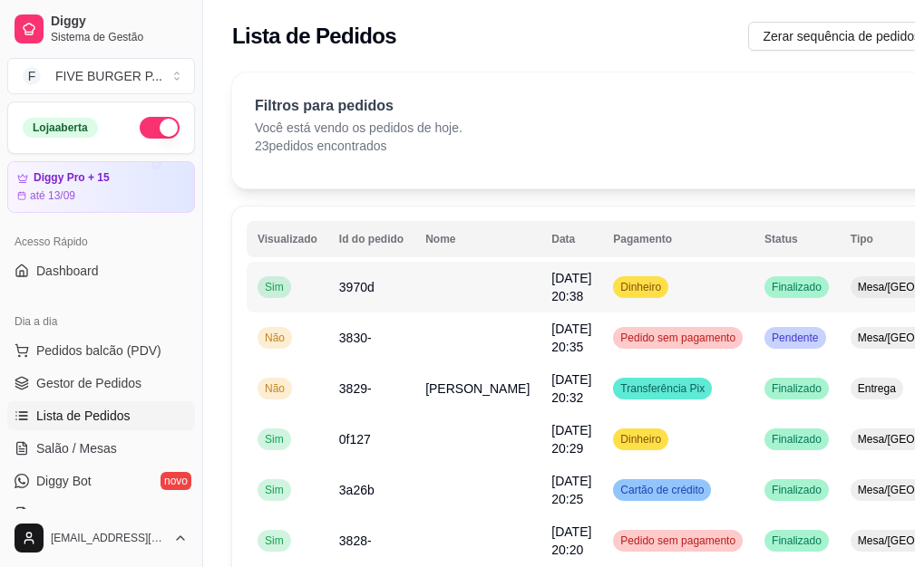
click at [451, 286] on td at bounding box center [477, 287] width 126 height 51
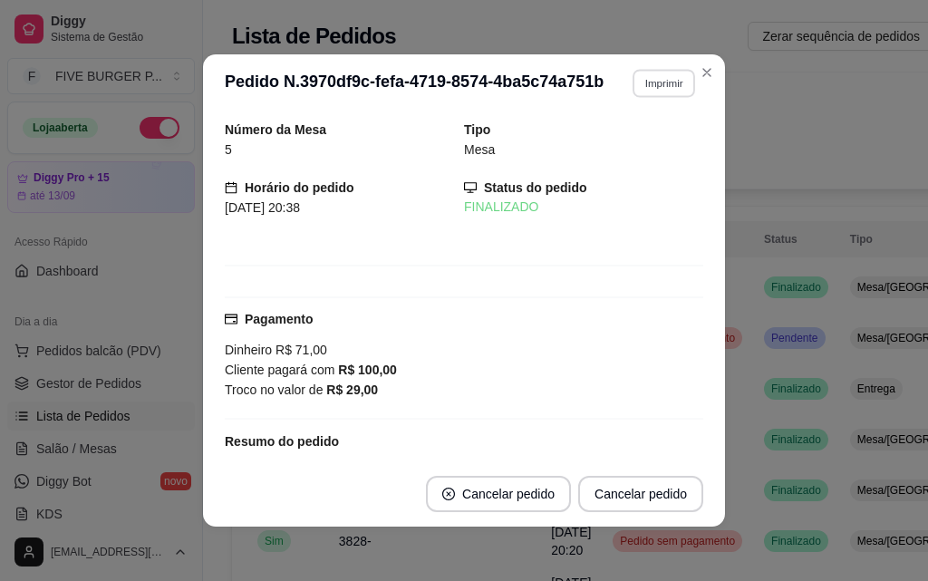
click at [641, 78] on button "Imprimir" at bounding box center [664, 83] width 63 height 28
click at [642, 137] on button "IMPRESSORA" at bounding box center [625, 146] width 131 height 29
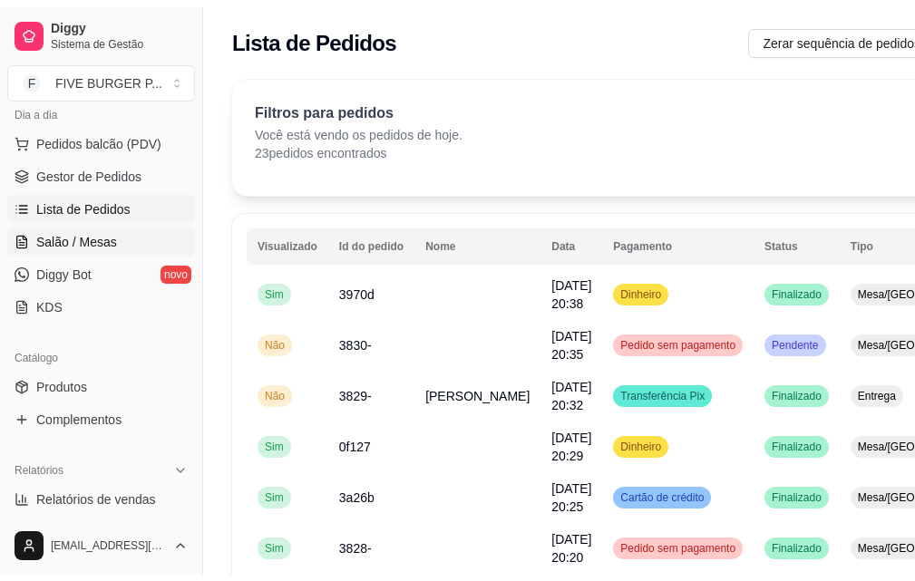
scroll to position [272, 0]
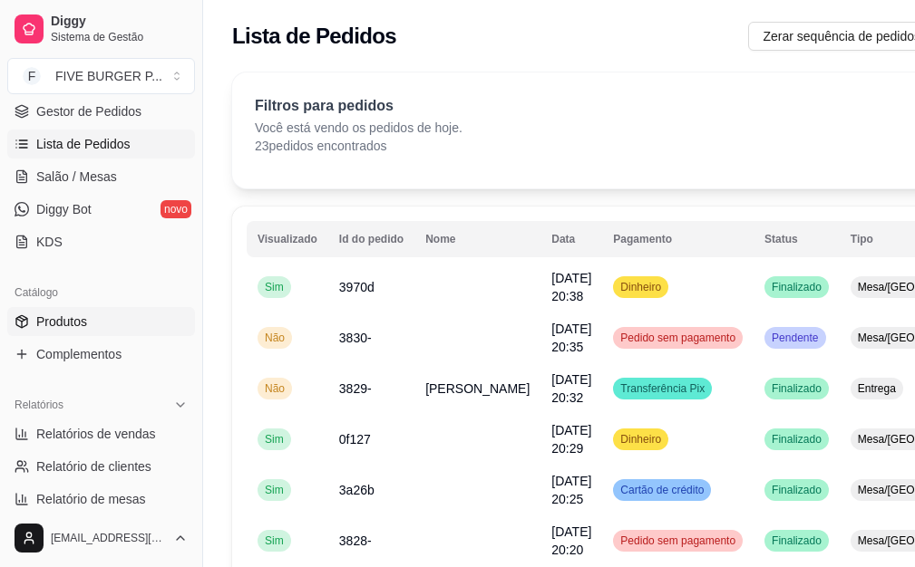
click at [73, 317] on span "Produtos" at bounding box center [61, 322] width 51 height 18
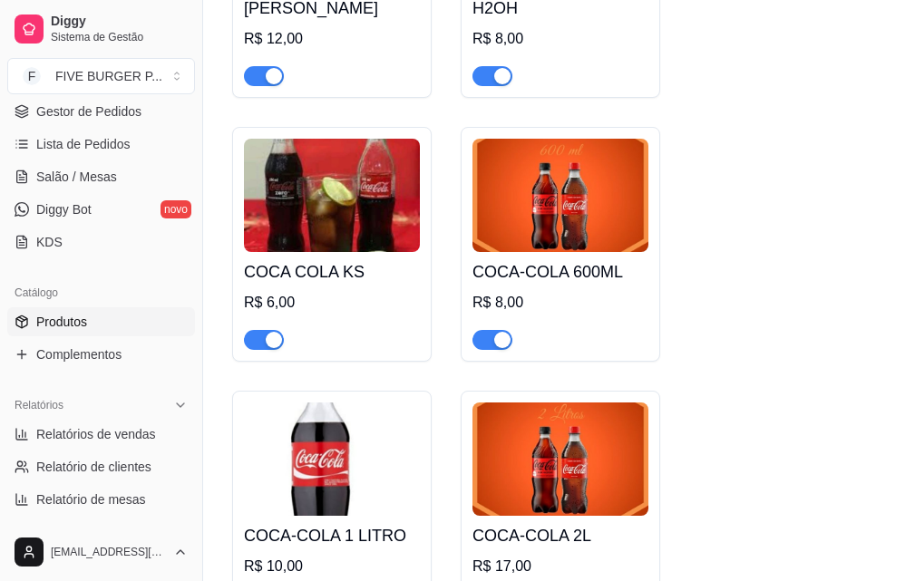
scroll to position [9336, 0]
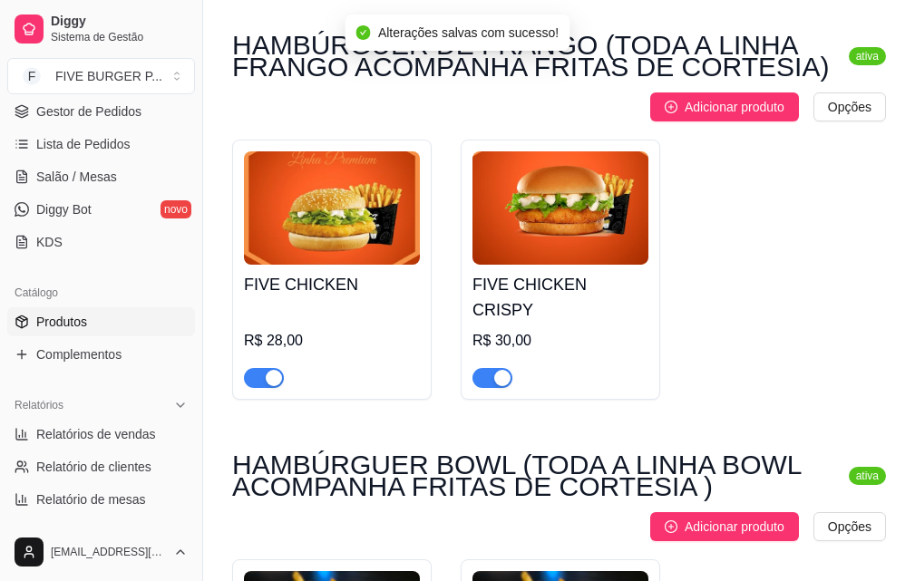
scroll to position [0, 0]
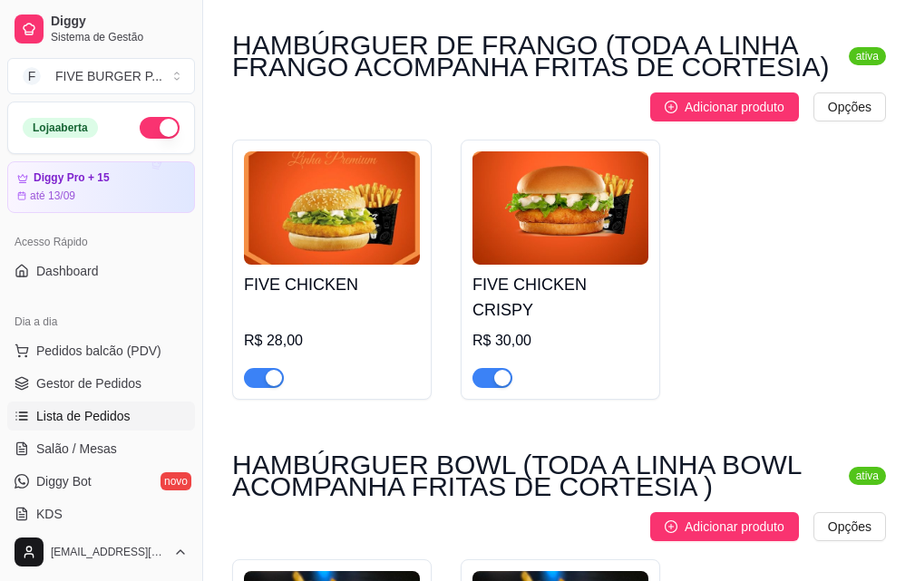
click at [74, 418] on span "Lista de Pedidos" at bounding box center [83, 416] width 94 height 18
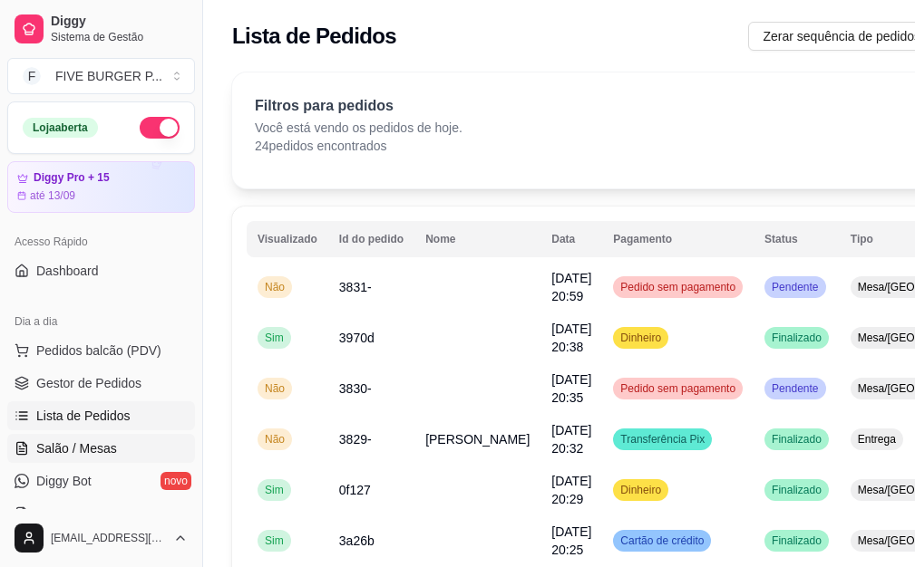
click at [121, 454] on link "Salão / Mesas" at bounding box center [101, 448] width 188 height 29
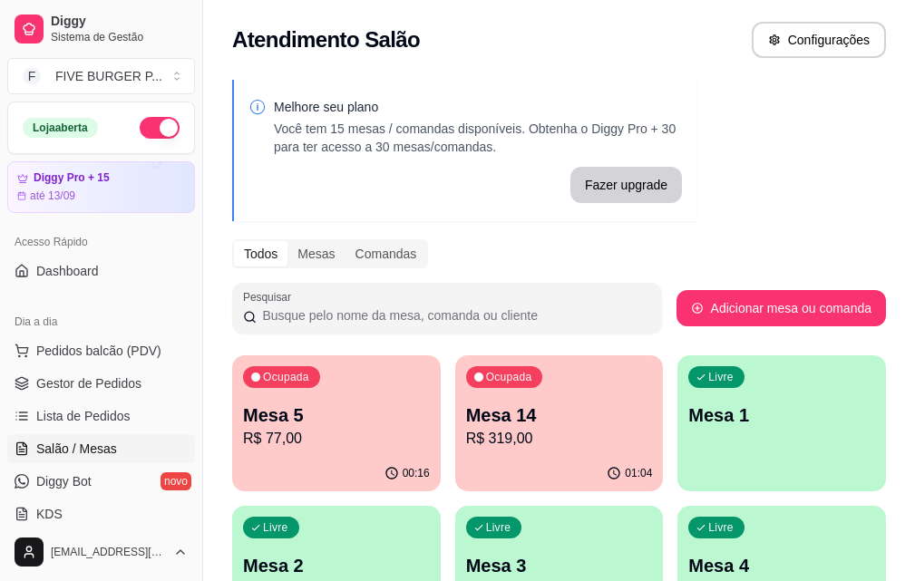
click at [501, 438] on p "R$ 319,00" at bounding box center [559, 439] width 187 height 22
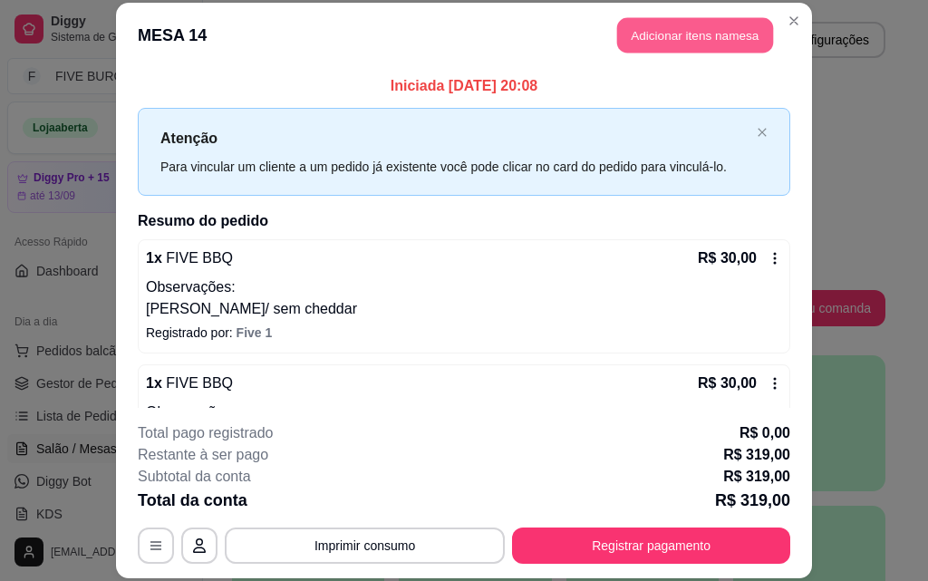
click at [726, 42] on button "Adicionar itens na mesa" at bounding box center [695, 35] width 156 height 35
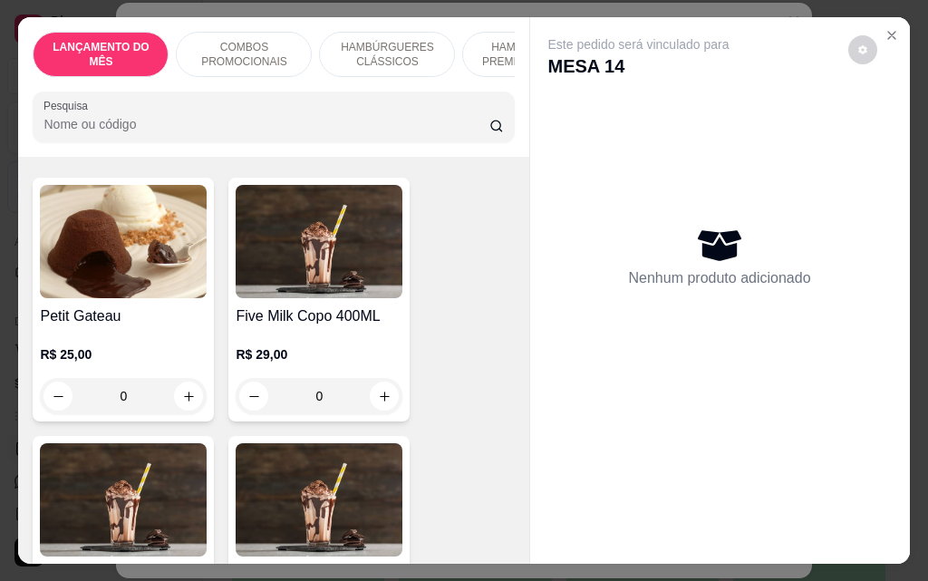
scroll to position [10696, 0]
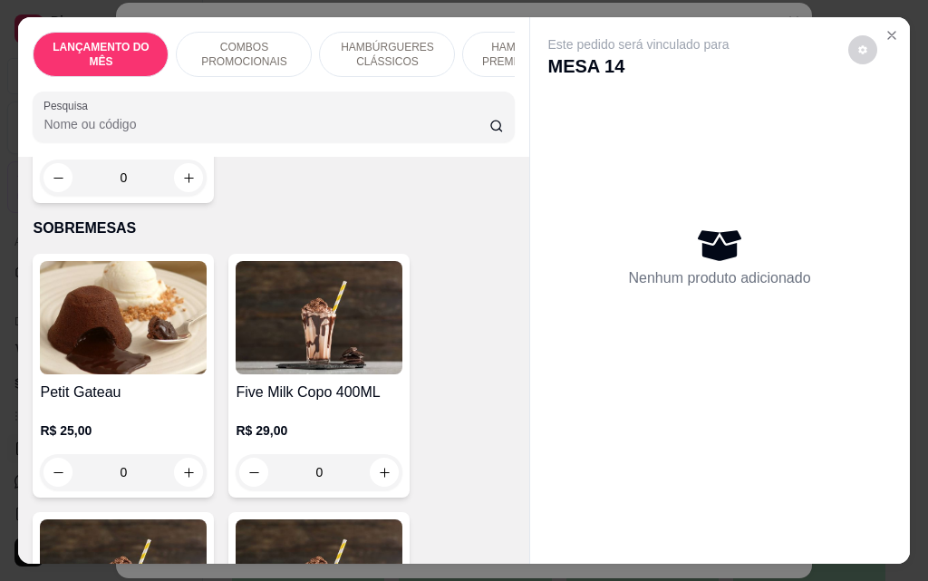
click at [373, 454] on div "0" at bounding box center [319, 472] width 167 height 36
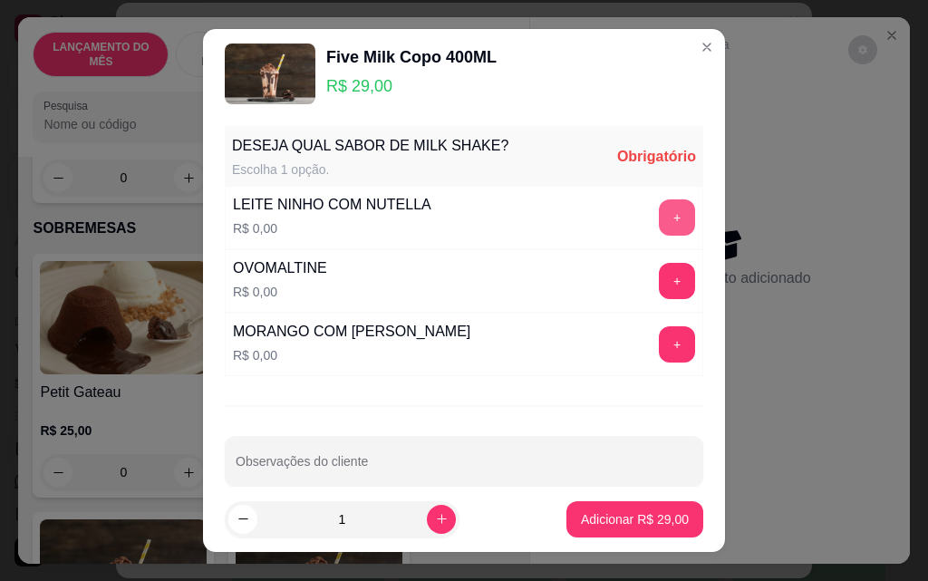
click at [659, 214] on button "+" at bounding box center [677, 217] width 36 height 36
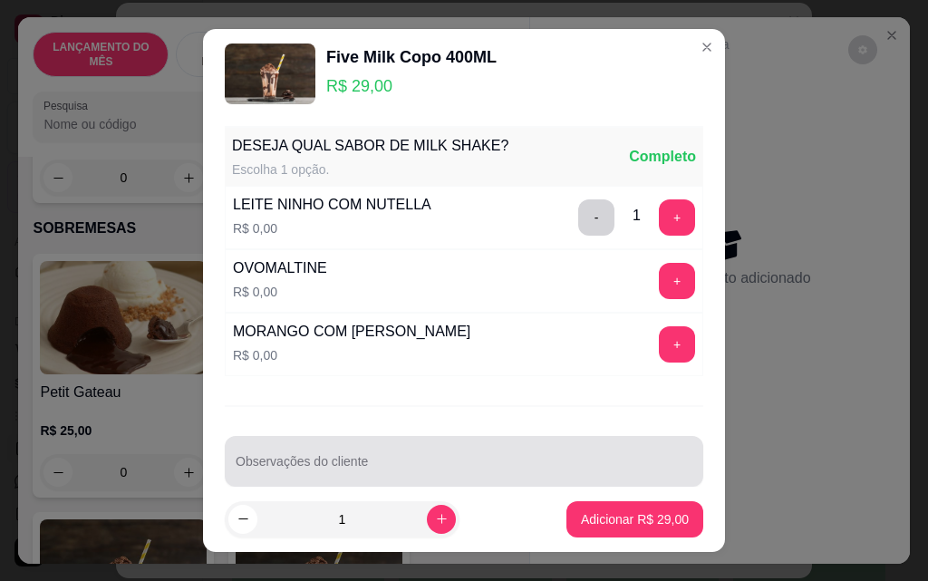
click at [380, 462] on input "Observações do cliente" at bounding box center [464, 469] width 457 height 18
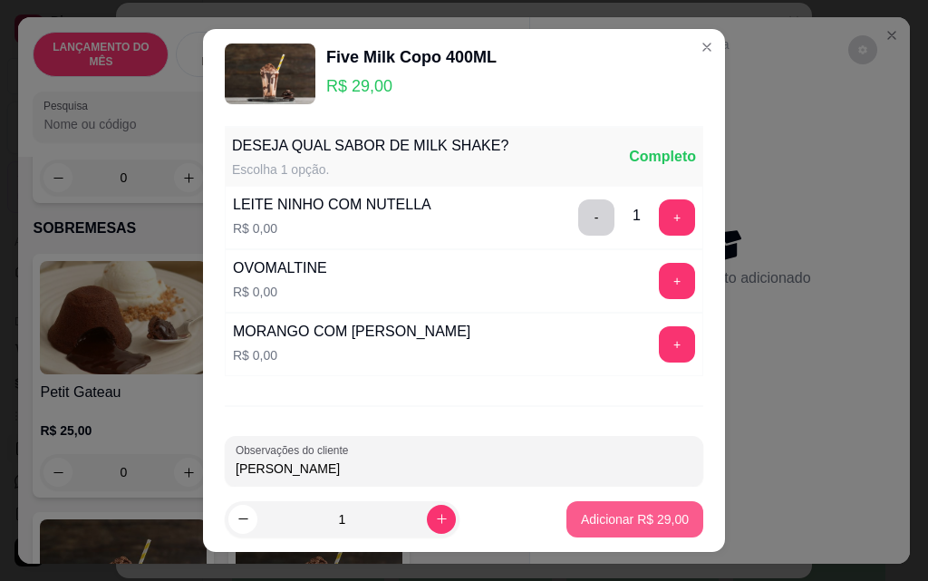
type input "[PERSON_NAME]"
click at [653, 513] on p "Adicionar R$ 29,00" at bounding box center [635, 518] width 105 height 17
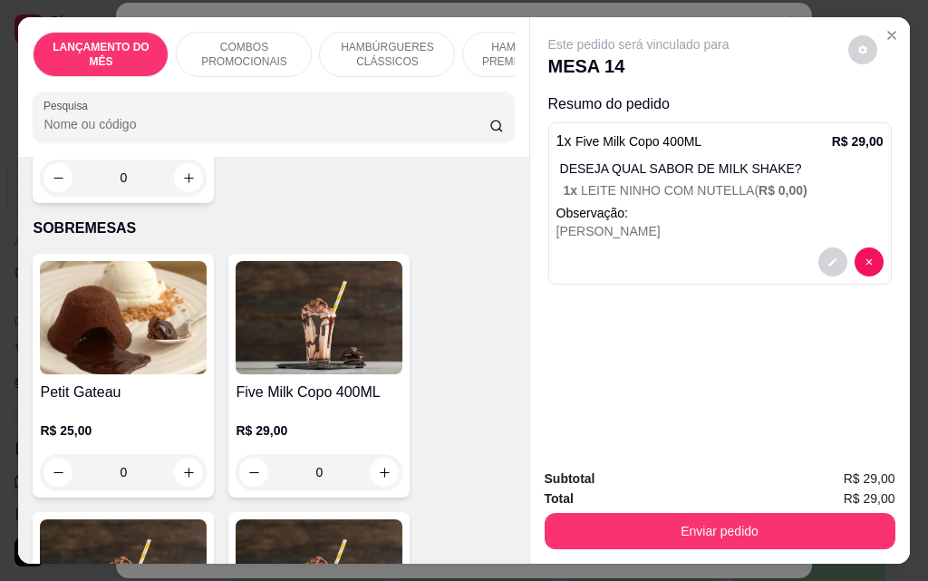
click at [379, 454] on div "0" at bounding box center [319, 472] width 167 height 36
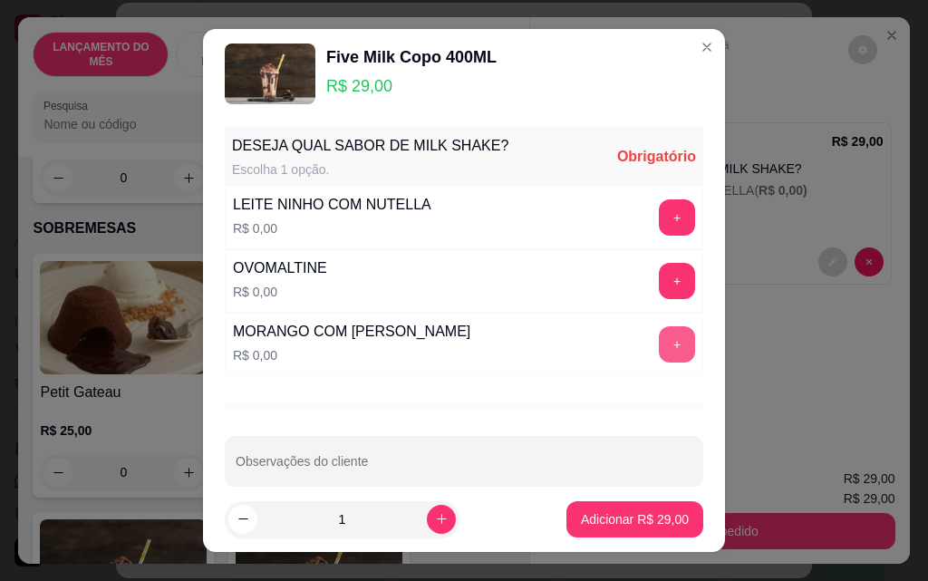
click at [659, 345] on button "+" at bounding box center [677, 344] width 36 height 36
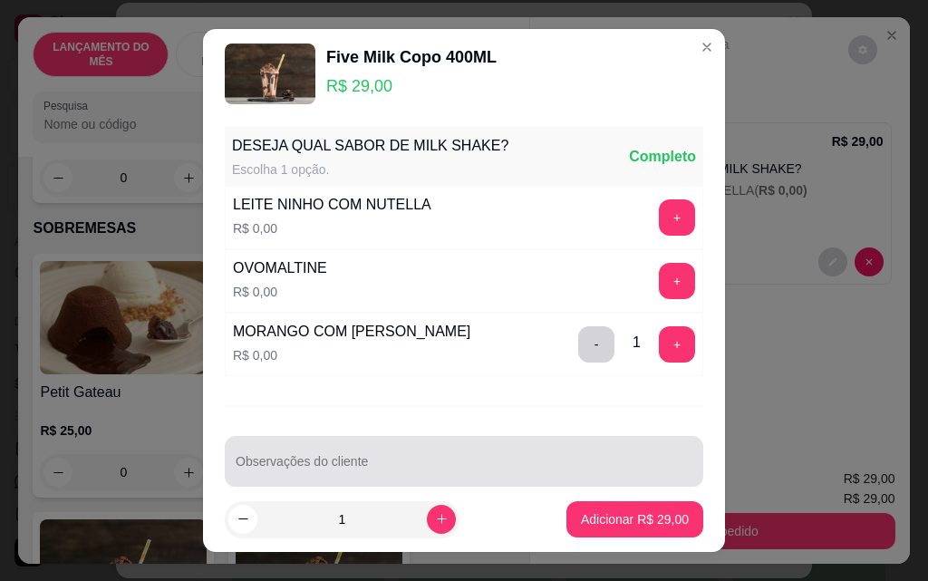
click at [493, 464] on input "Observações do cliente" at bounding box center [464, 469] width 457 height 18
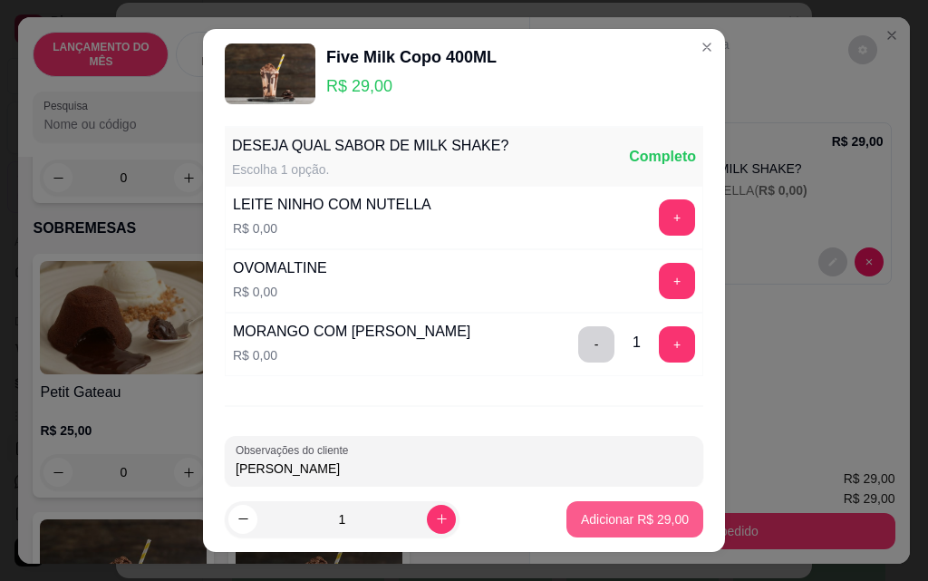
type input "[PERSON_NAME]"
click at [627, 527] on p "Adicionar R$ 29,00" at bounding box center [635, 519] width 108 height 18
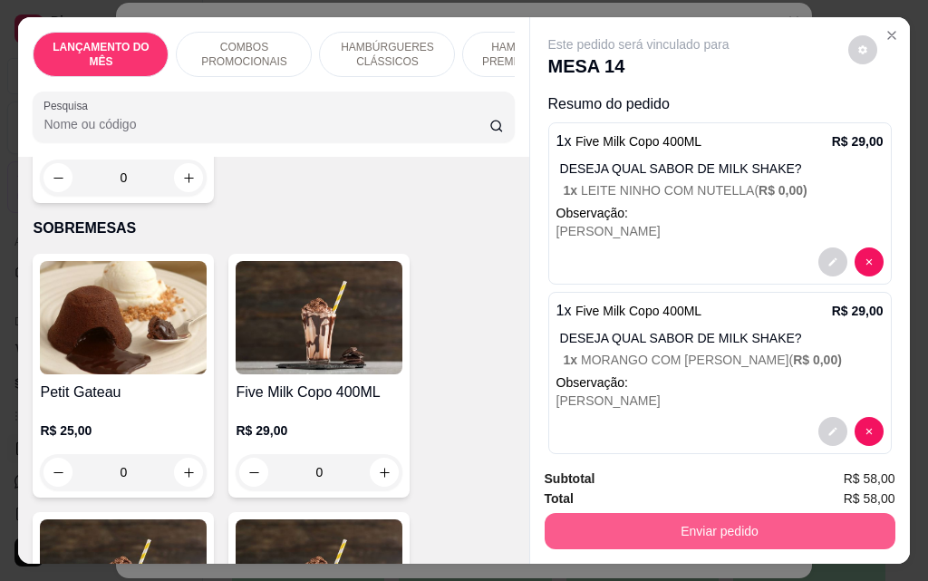
click at [627, 527] on button "Enviar pedido" at bounding box center [720, 531] width 351 height 36
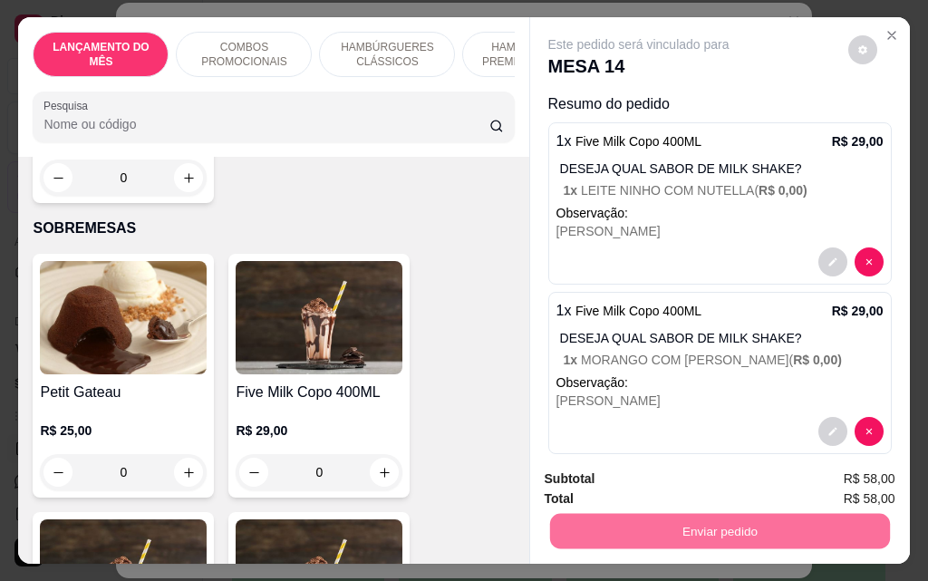
click at [634, 486] on button "Não registrar e enviar pedido" at bounding box center [660, 479] width 189 height 34
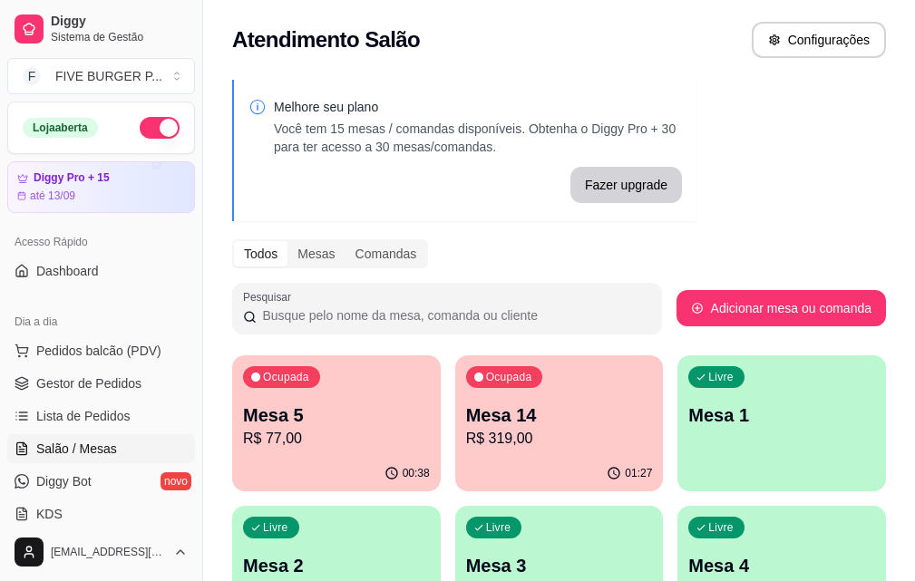
click at [294, 474] on div "00:38" at bounding box center [336, 473] width 208 height 35
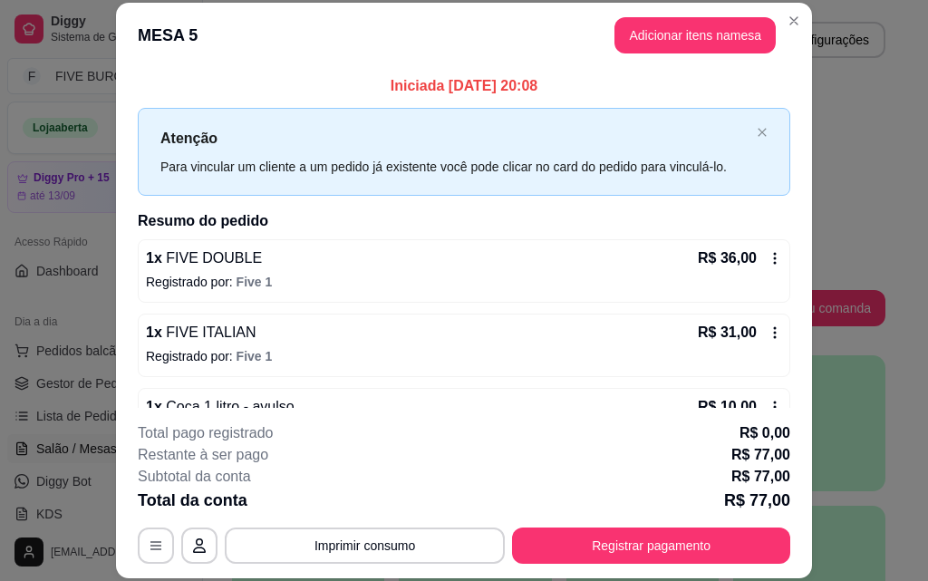
scroll to position [51, 0]
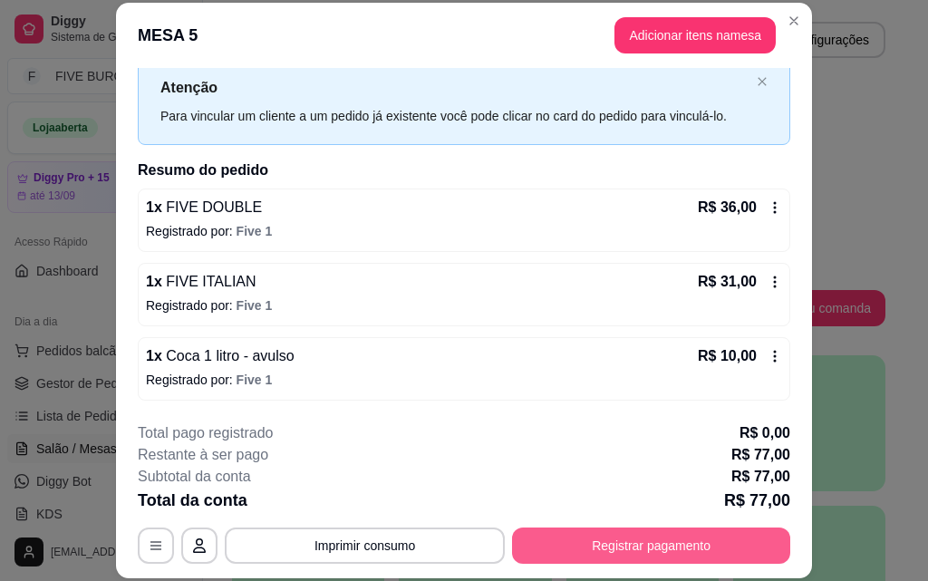
click at [714, 558] on button "Registrar pagamento" at bounding box center [651, 546] width 278 height 36
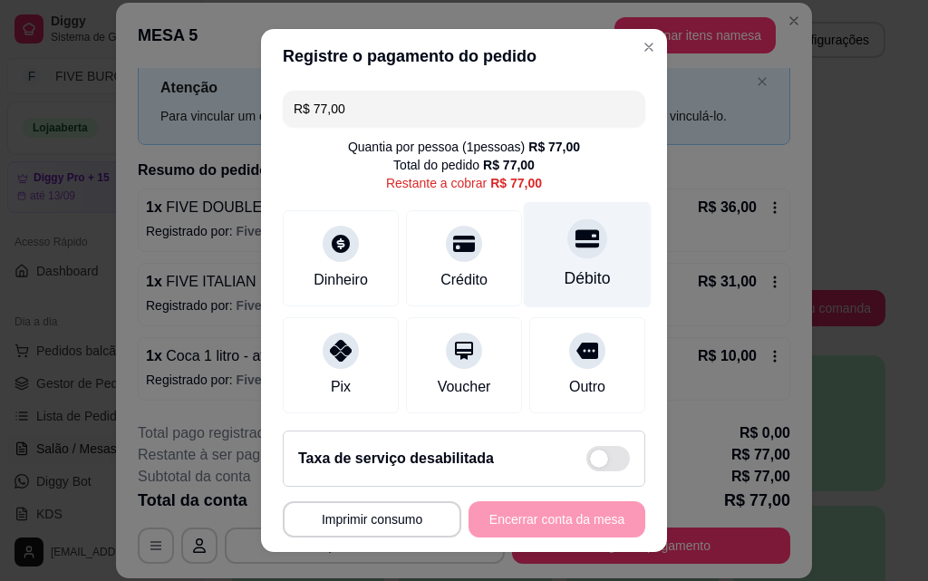
click at [578, 276] on div "Débito" at bounding box center [588, 278] width 46 height 24
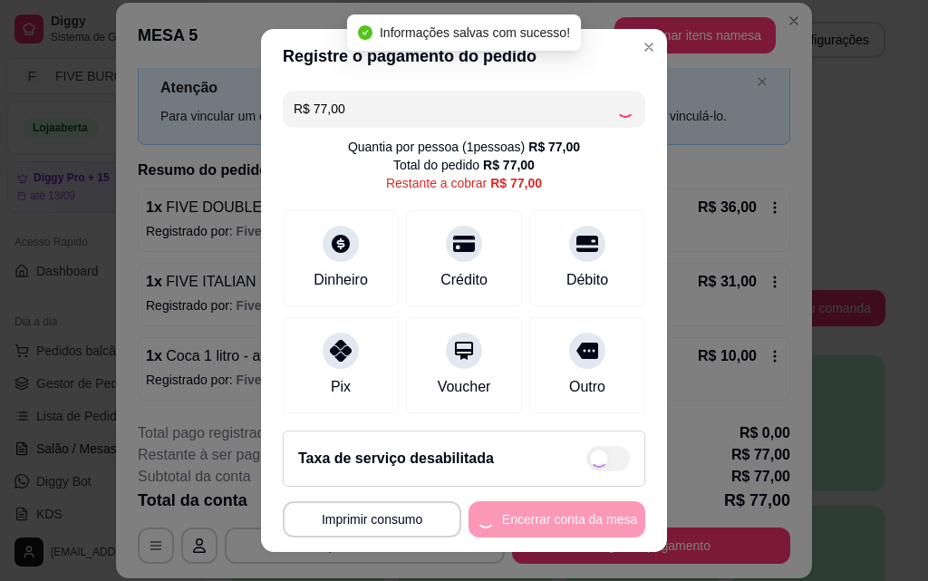
type input "R$ 0,00"
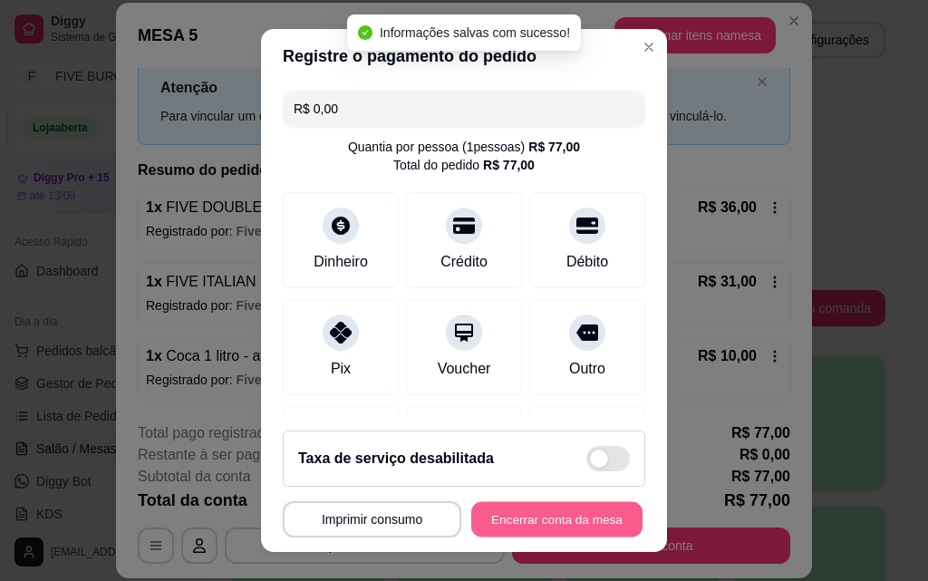
click at [591, 513] on button "Encerrar conta da mesa" at bounding box center [556, 519] width 171 height 35
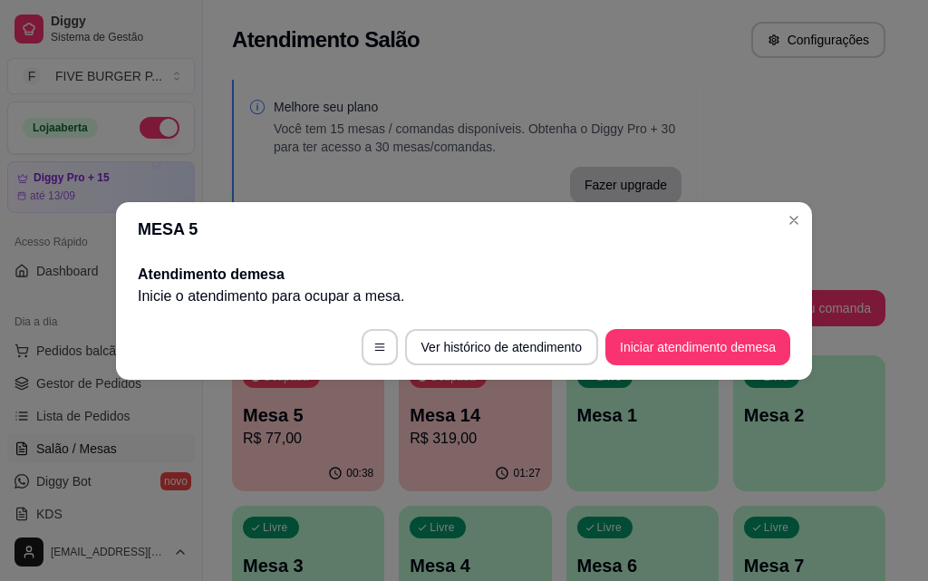
scroll to position [0, 0]
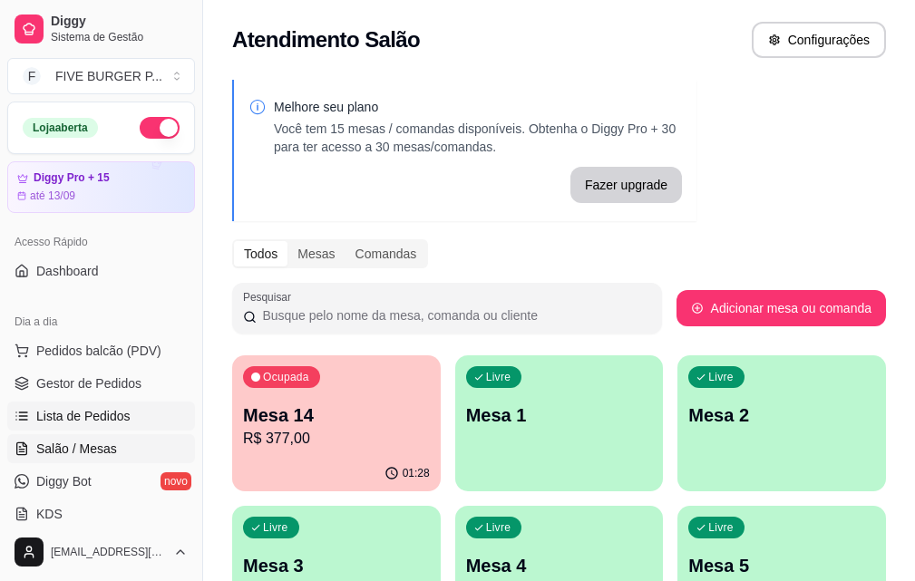
click at [143, 406] on link "Lista de Pedidos" at bounding box center [101, 416] width 188 height 29
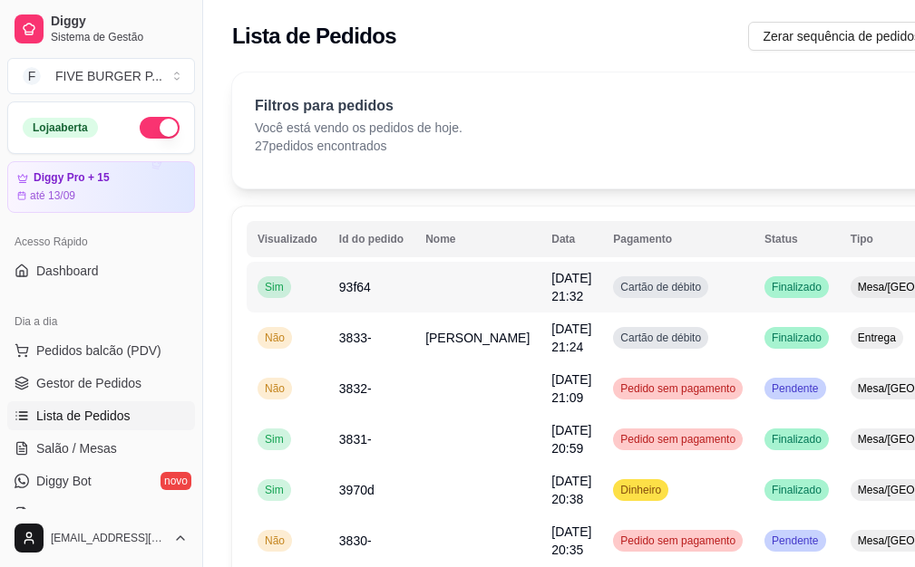
click at [686, 302] on td "Cartão de débito" at bounding box center [677, 287] width 151 height 51
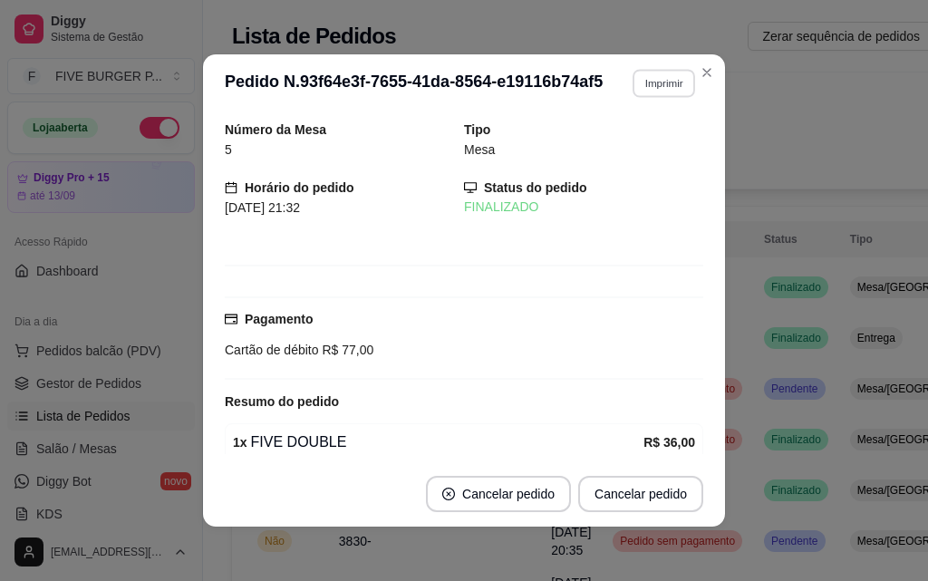
click at [652, 92] on button "Imprimir" at bounding box center [664, 83] width 63 height 28
click at [652, 144] on button "IMPRESSORA" at bounding box center [624, 146] width 131 height 29
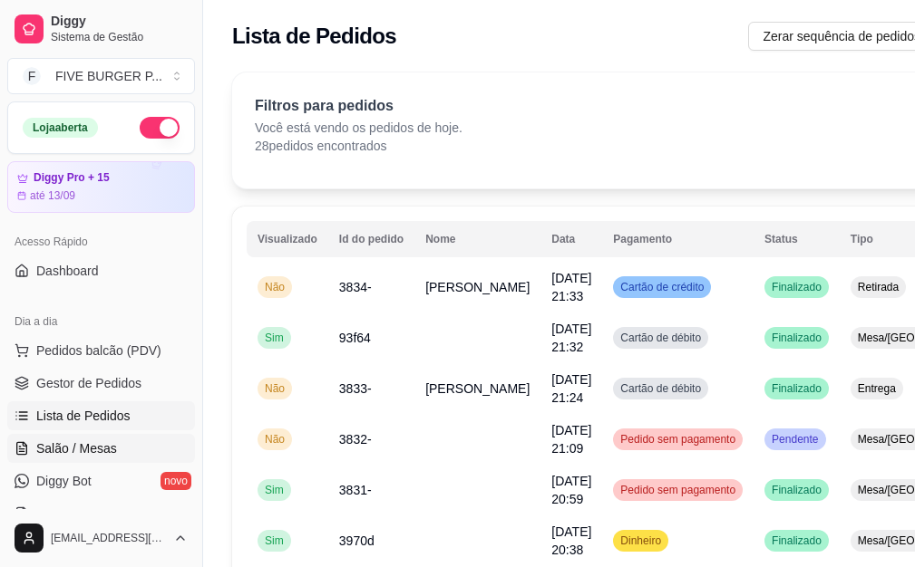
click at [55, 454] on span "Salão / Mesas" at bounding box center [76, 449] width 81 height 18
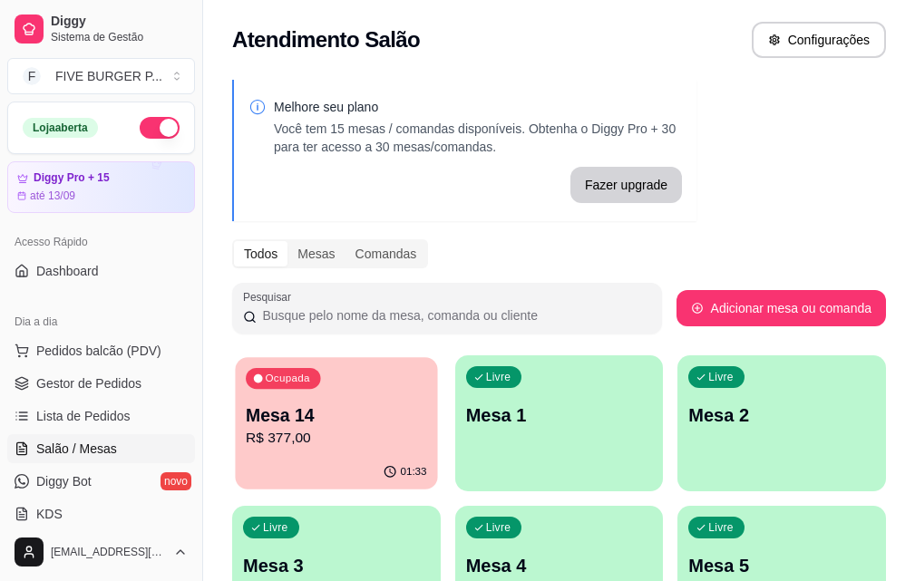
click at [318, 414] on p "Mesa 14" at bounding box center [336, 415] width 180 height 24
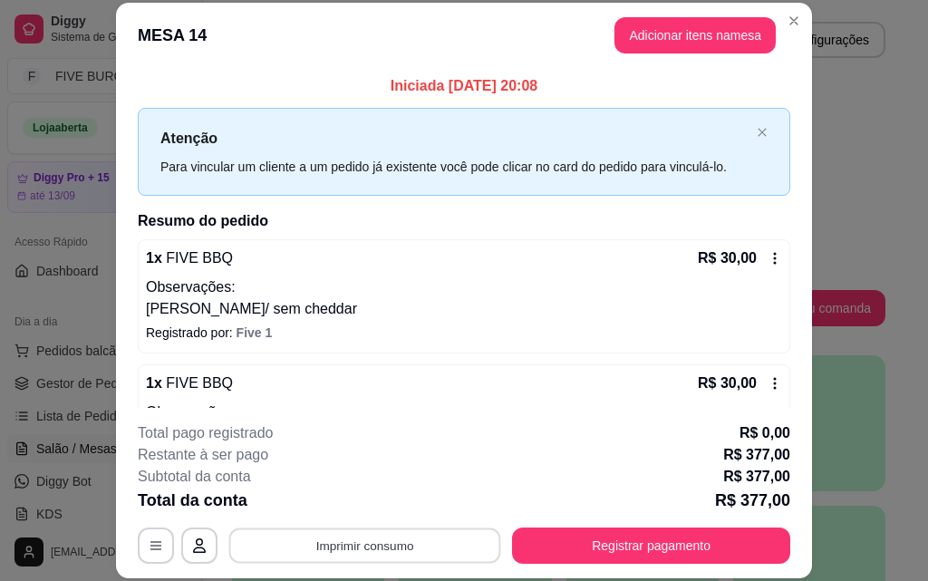
click at [315, 547] on button "Imprimir consumo" at bounding box center [365, 545] width 272 height 35
click at [311, 509] on button "IMPRESSORA" at bounding box center [363, 503] width 131 height 29
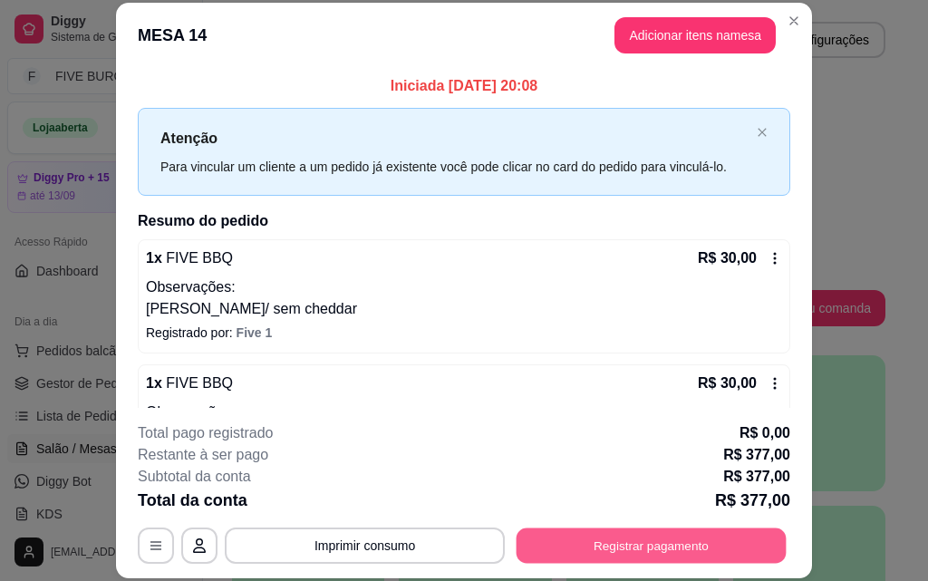
click at [711, 555] on button "Registrar pagamento" at bounding box center [652, 545] width 270 height 35
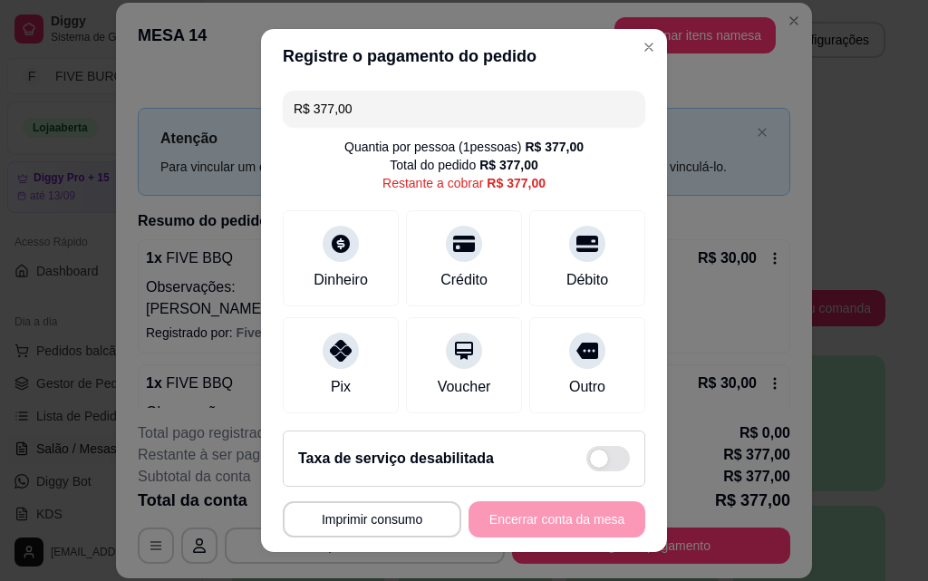
drag, startPoint x: 360, startPoint y: 104, endPoint x: 0, endPoint y: 103, distance: 359.9
click at [0, 103] on div "**********" at bounding box center [464, 290] width 928 height 581
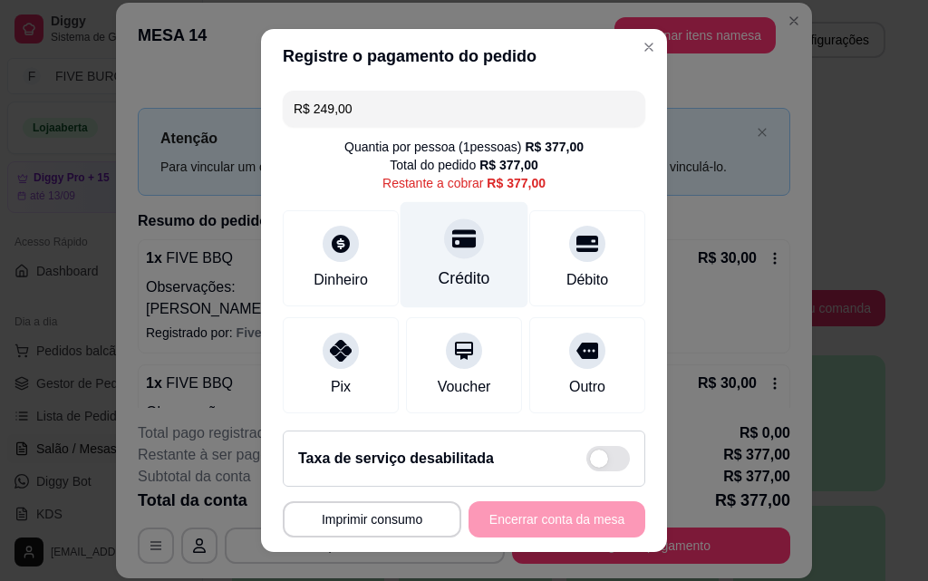
click at [439, 280] on div "Crédito" at bounding box center [465, 278] width 52 height 24
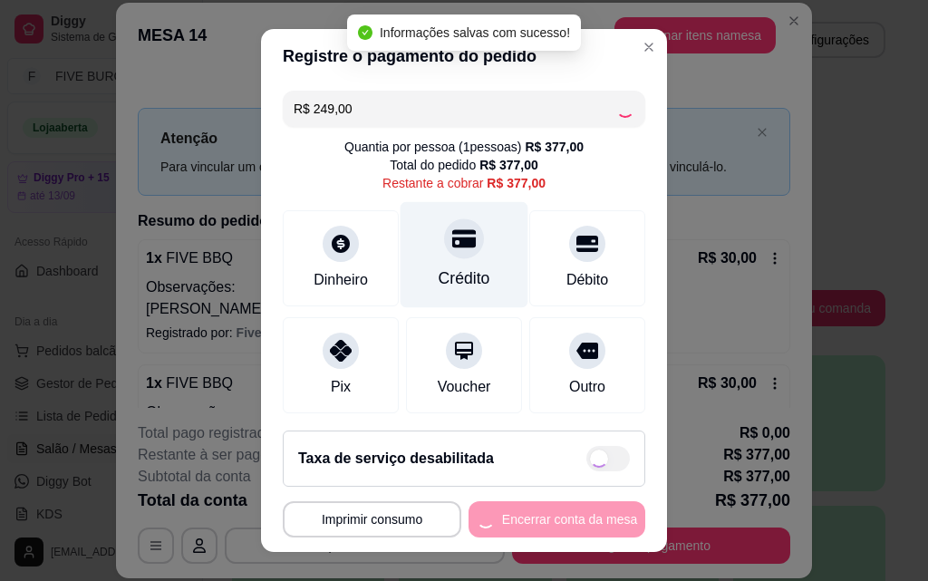
type input "R$ 128,00"
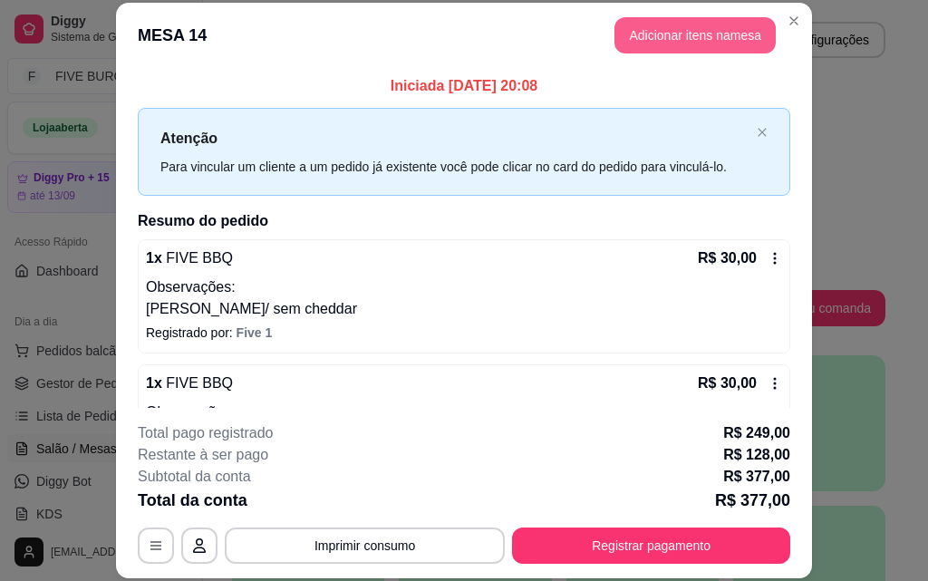
click at [633, 49] on button "Adicionar itens na mesa" at bounding box center [695, 35] width 161 height 36
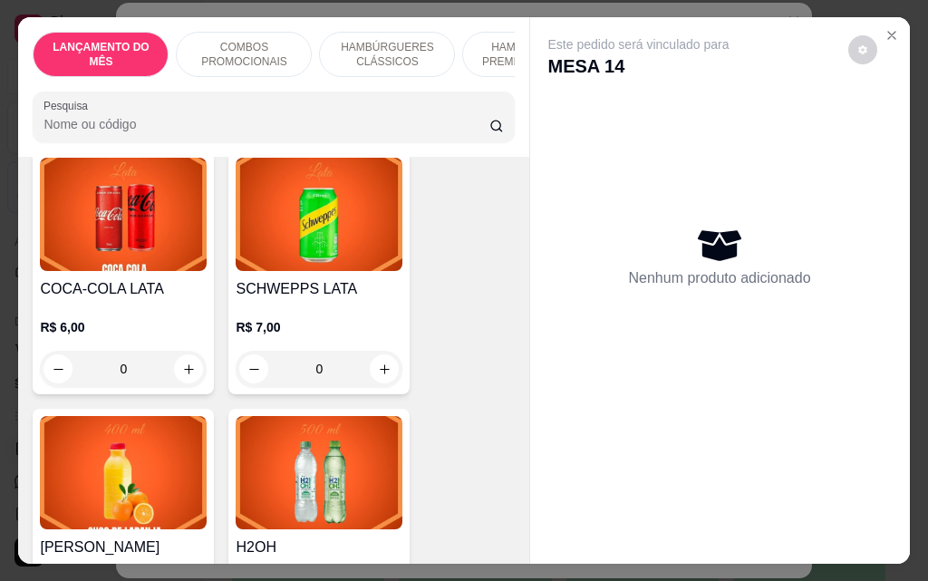
scroll to position [7252, 0]
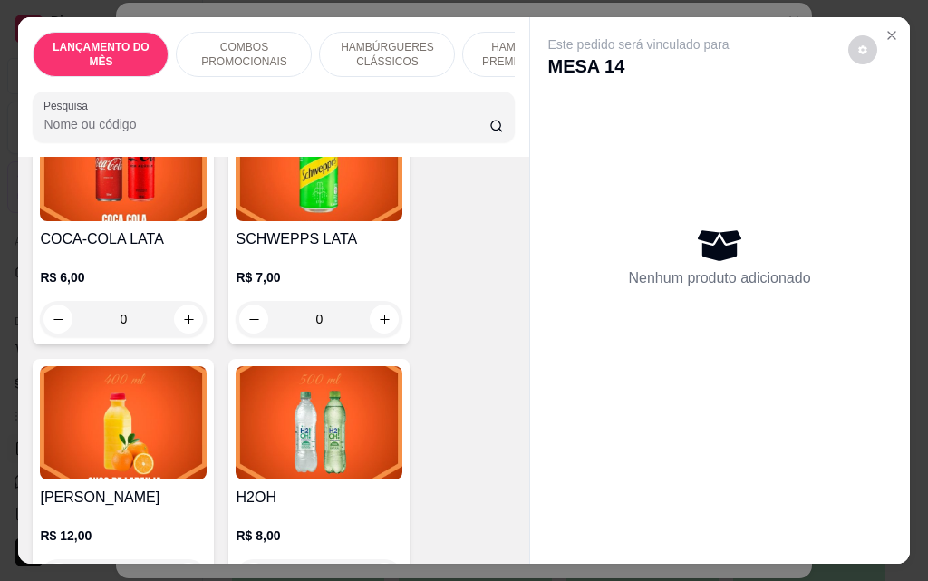
click at [184, 301] on div "0" at bounding box center [123, 319] width 167 height 36
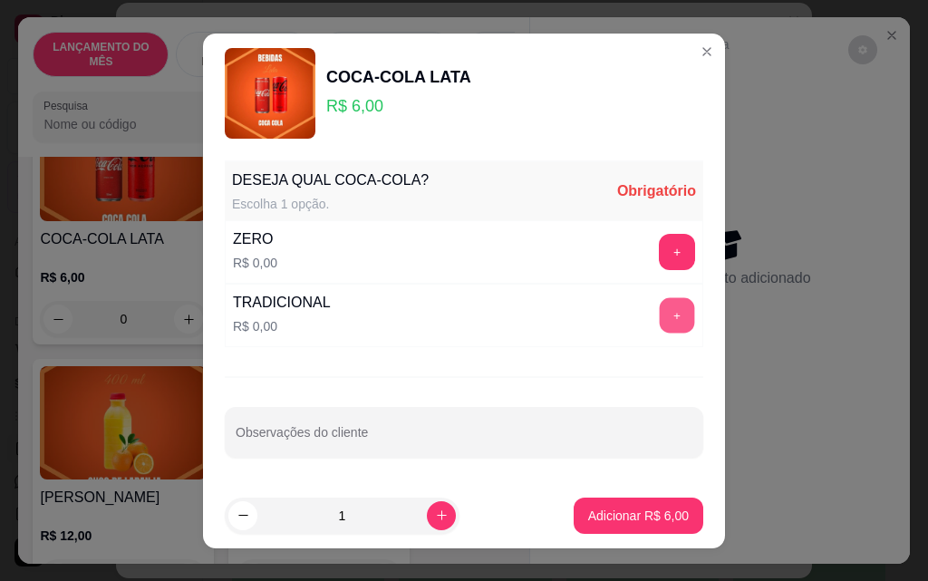
click at [660, 325] on button "+" at bounding box center [677, 314] width 35 height 35
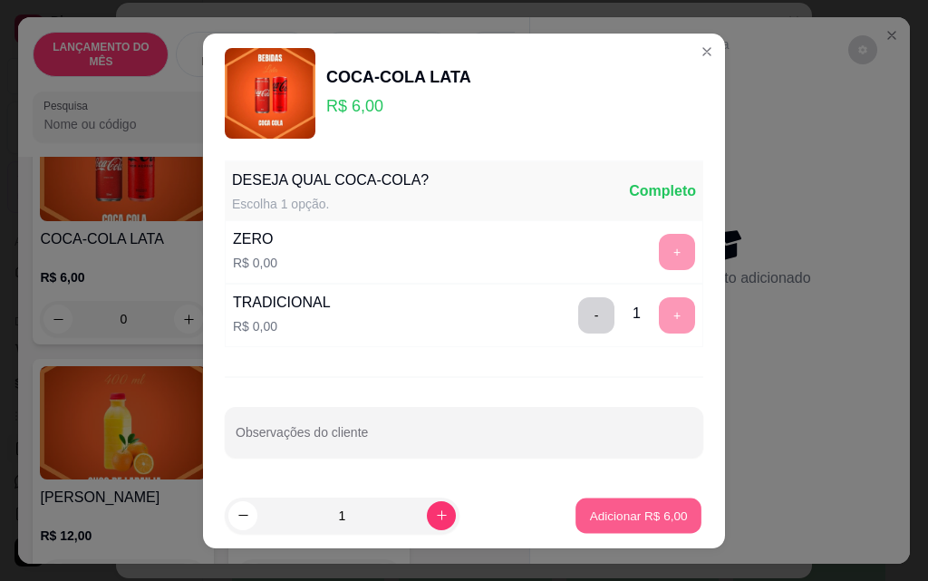
click at [650, 513] on p "Adicionar R$ 6,00" at bounding box center [638, 515] width 98 height 17
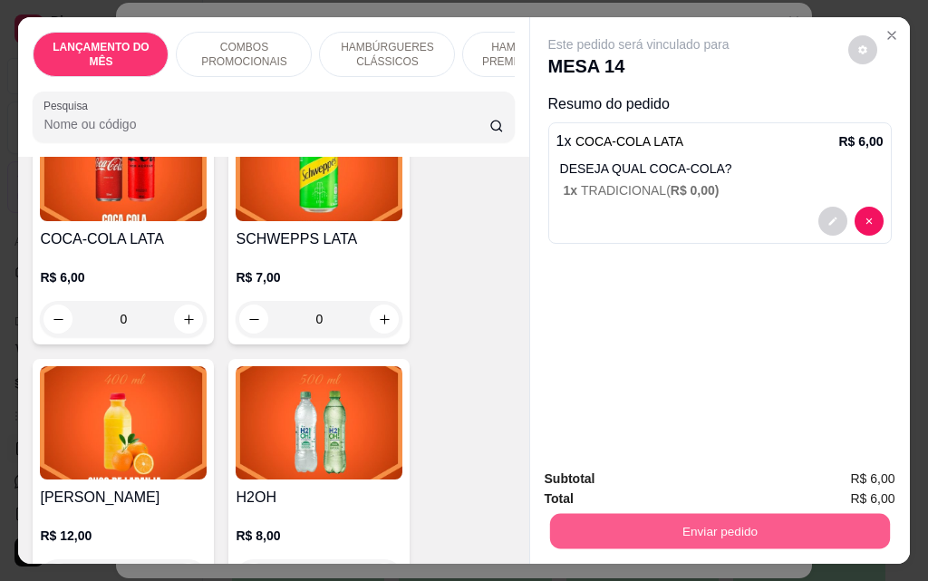
click at [654, 534] on button "Enviar pedido" at bounding box center [719, 530] width 340 height 35
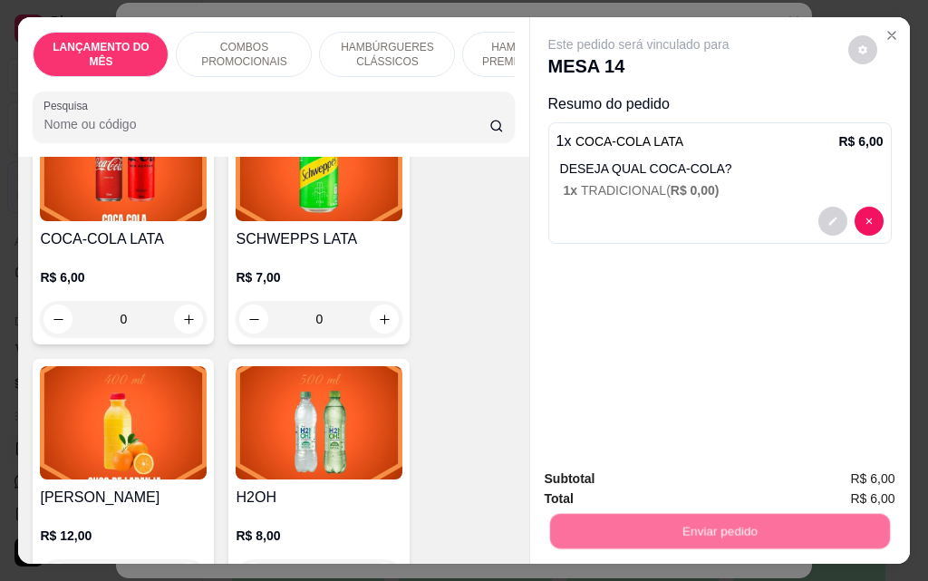
click at [647, 487] on button "Não registrar e enviar pedido" at bounding box center [660, 479] width 189 height 34
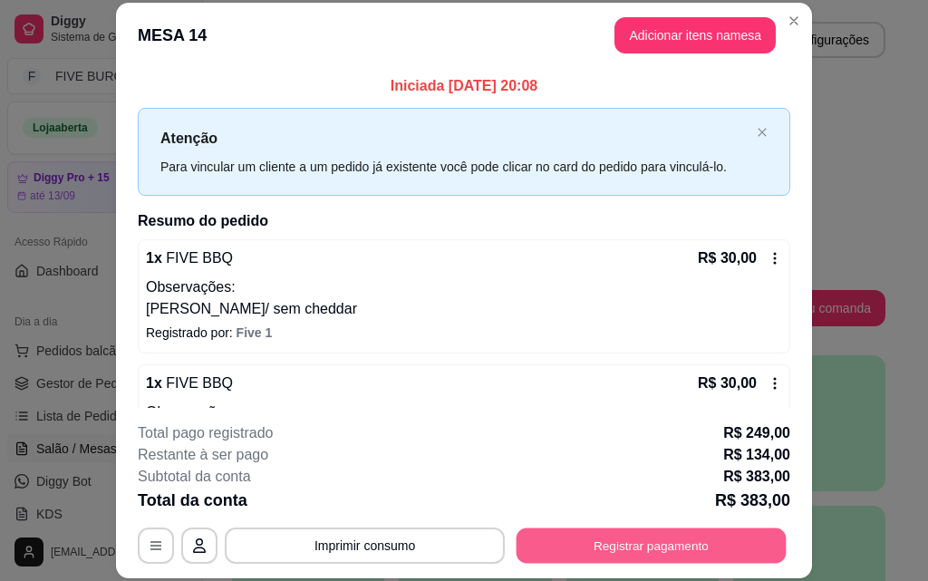
click at [644, 542] on button "Registrar pagamento" at bounding box center [652, 545] width 270 height 35
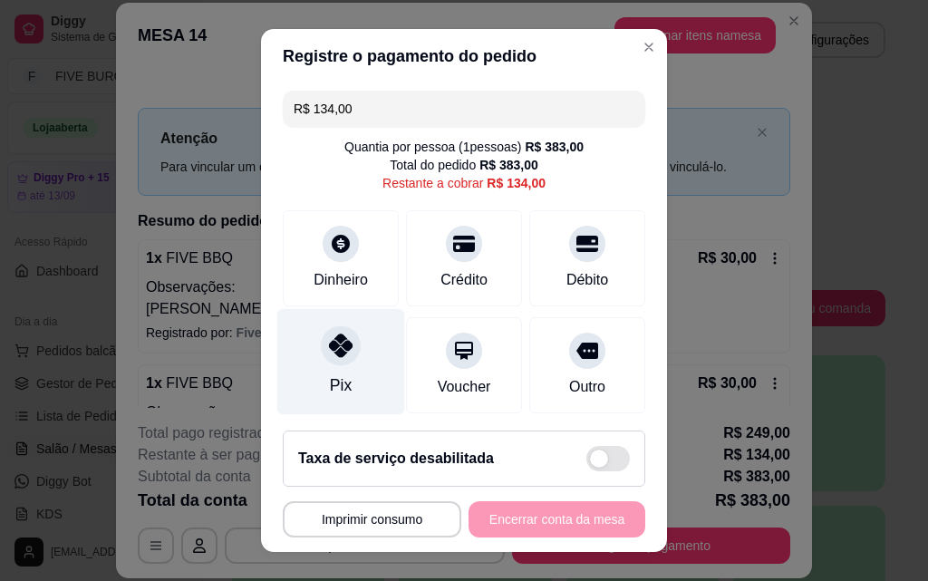
click at [351, 371] on div "Pix" at bounding box center [341, 362] width 128 height 106
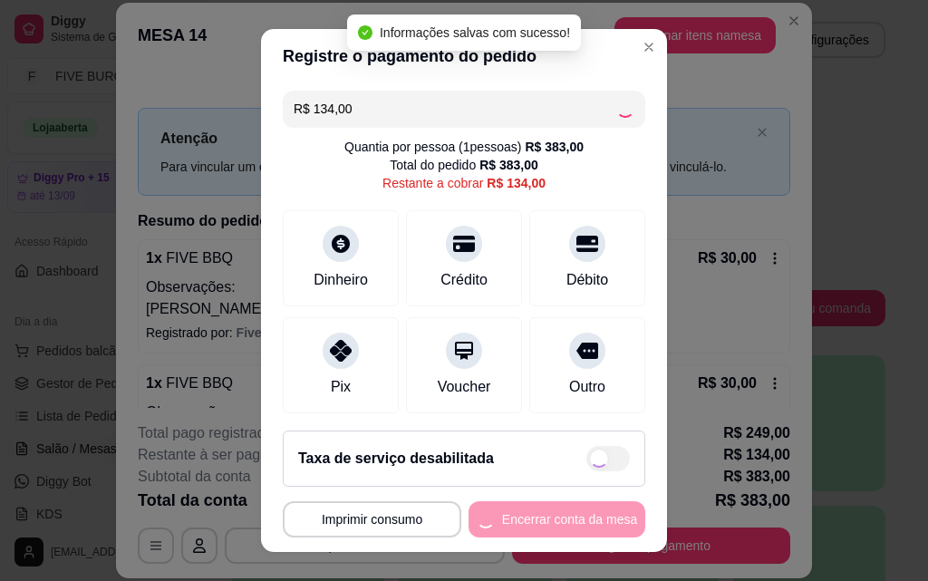
type input "R$ 0,00"
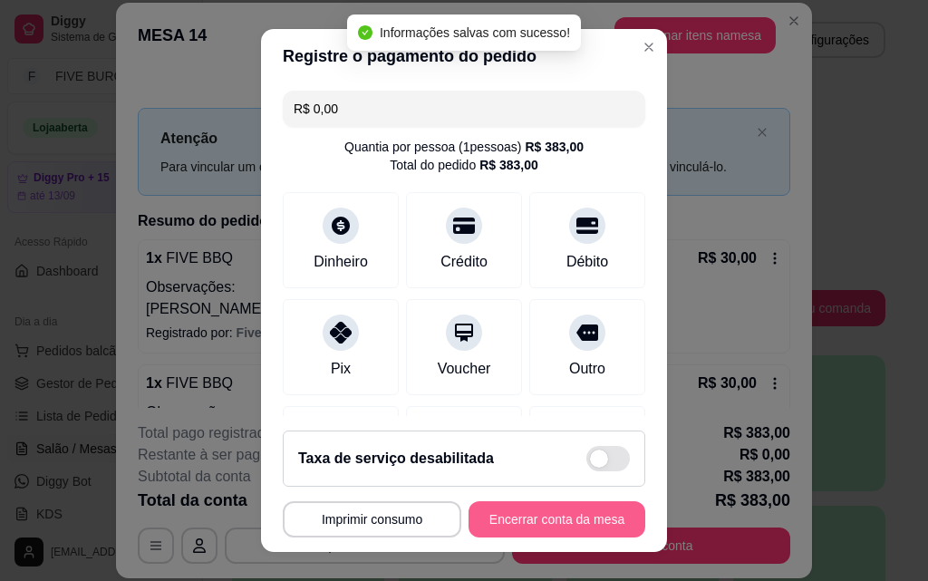
click at [561, 518] on button "Encerrar conta da mesa" at bounding box center [557, 519] width 177 height 36
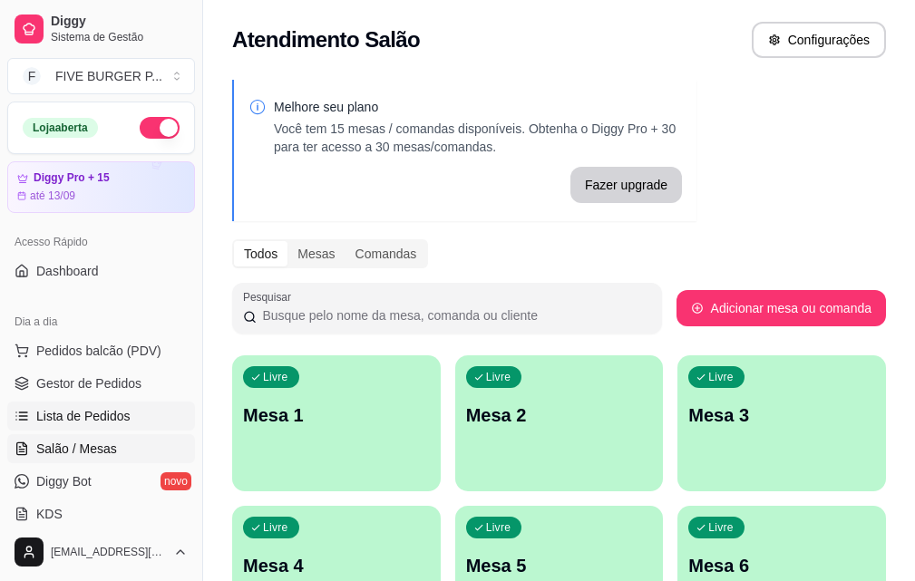
click at [154, 422] on link "Lista de Pedidos" at bounding box center [101, 416] width 188 height 29
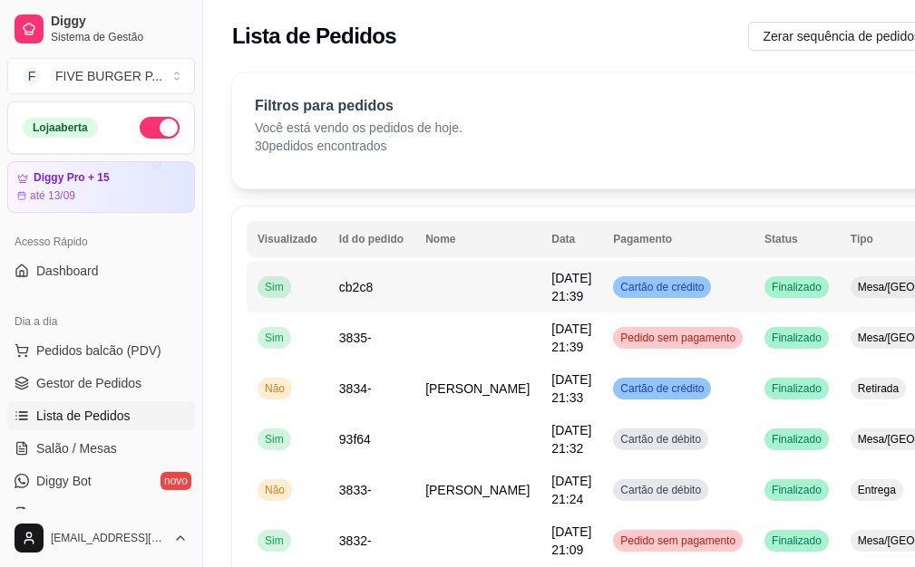
click at [456, 298] on td at bounding box center [477, 287] width 126 height 51
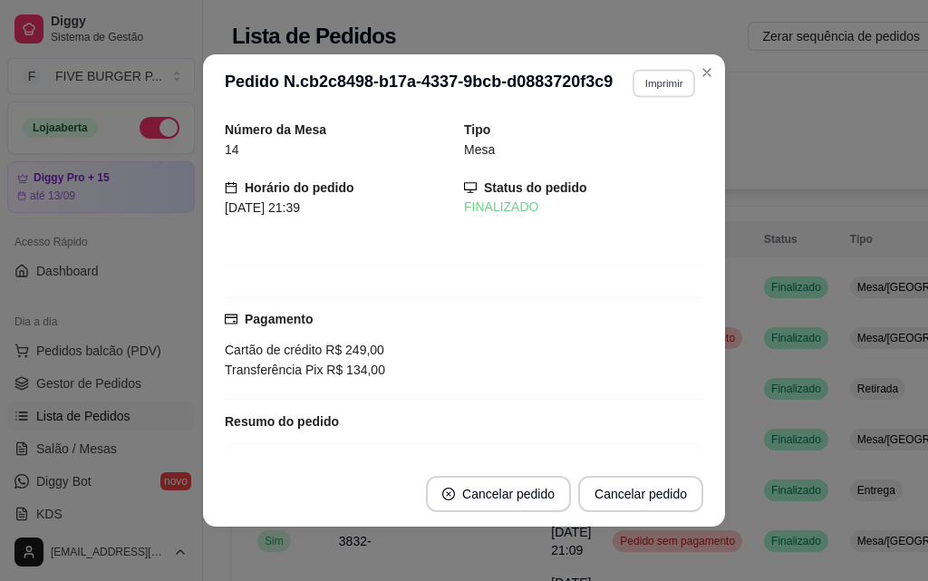
click at [648, 82] on button "Imprimir" at bounding box center [664, 83] width 63 height 28
click at [654, 143] on button "IMPRESSORA" at bounding box center [625, 146] width 127 height 28
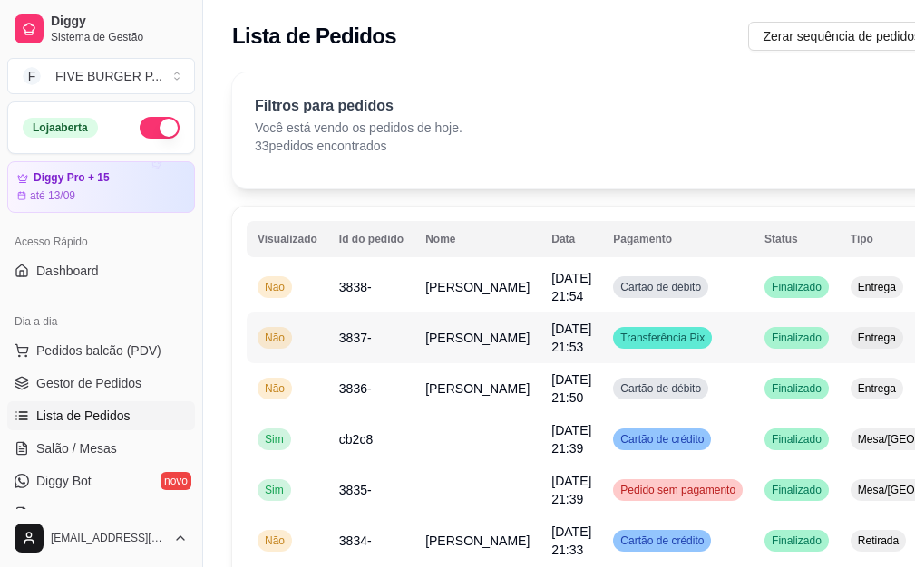
click at [702, 346] on td "Transferência Pix" at bounding box center [677, 338] width 151 height 51
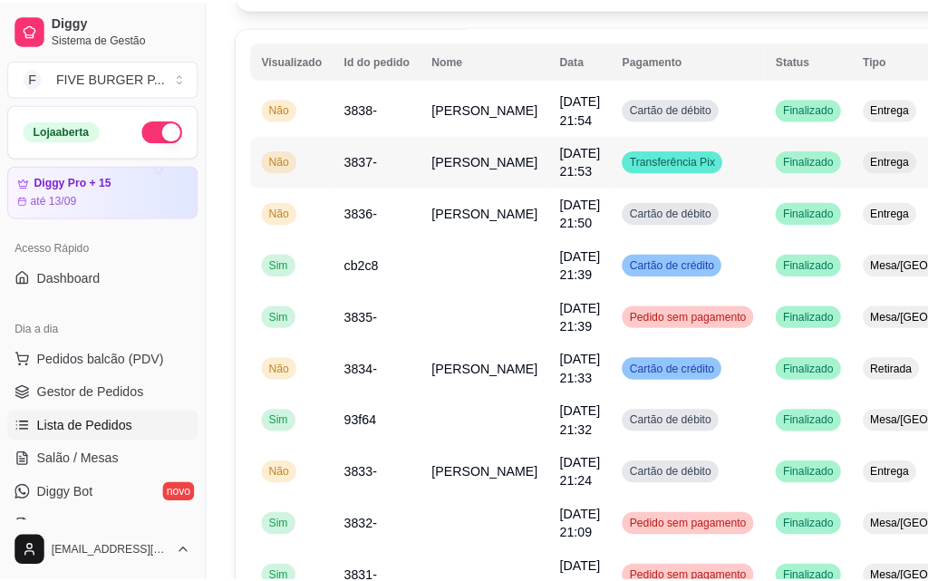
scroll to position [181, 0]
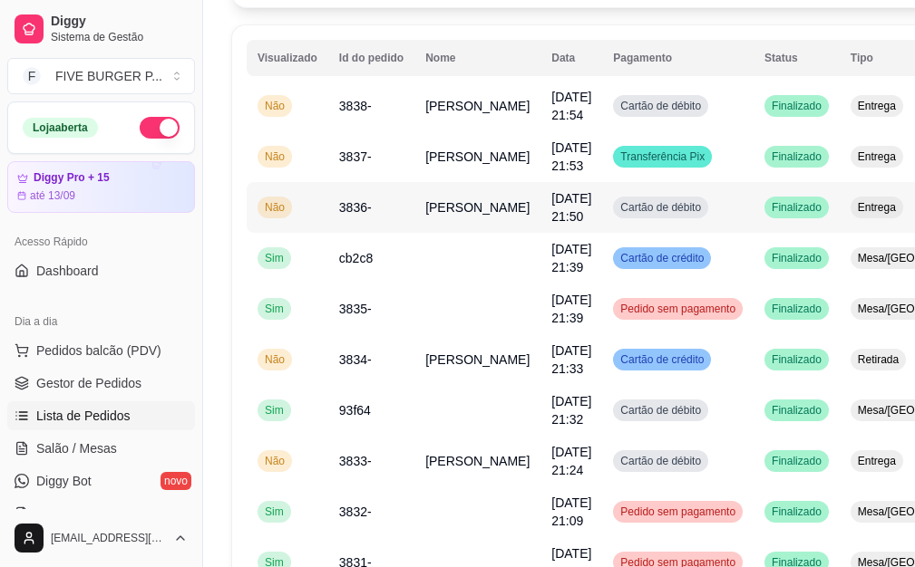
click at [482, 211] on td "[PERSON_NAME]" at bounding box center [477, 207] width 126 height 51
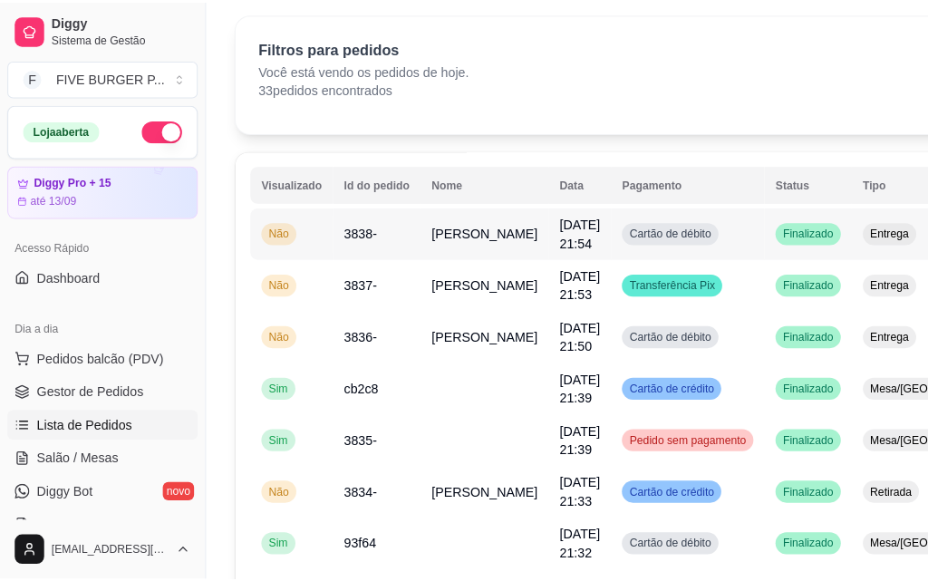
scroll to position [91, 0]
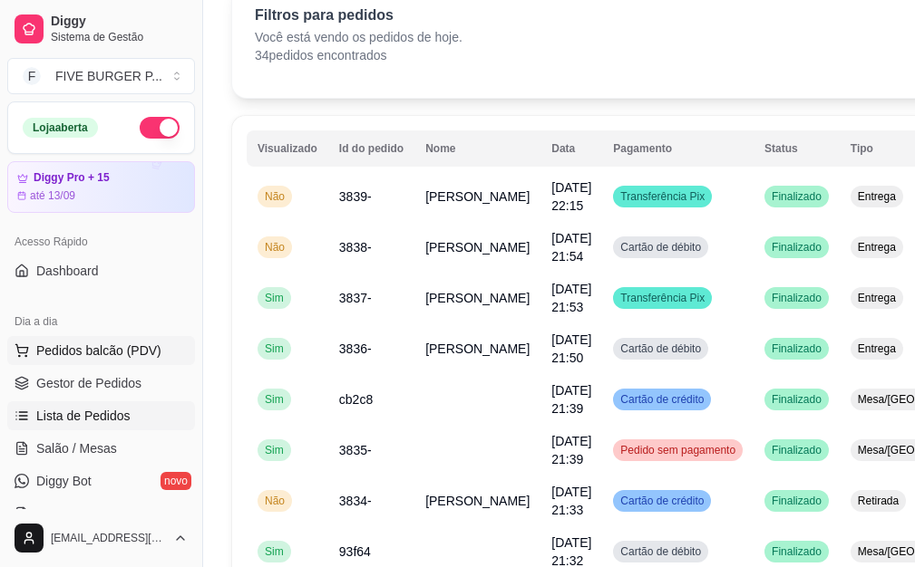
click at [117, 357] on span "Pedidos balcão (PDV)" at bounding box center [98, 351] width 125 height 18
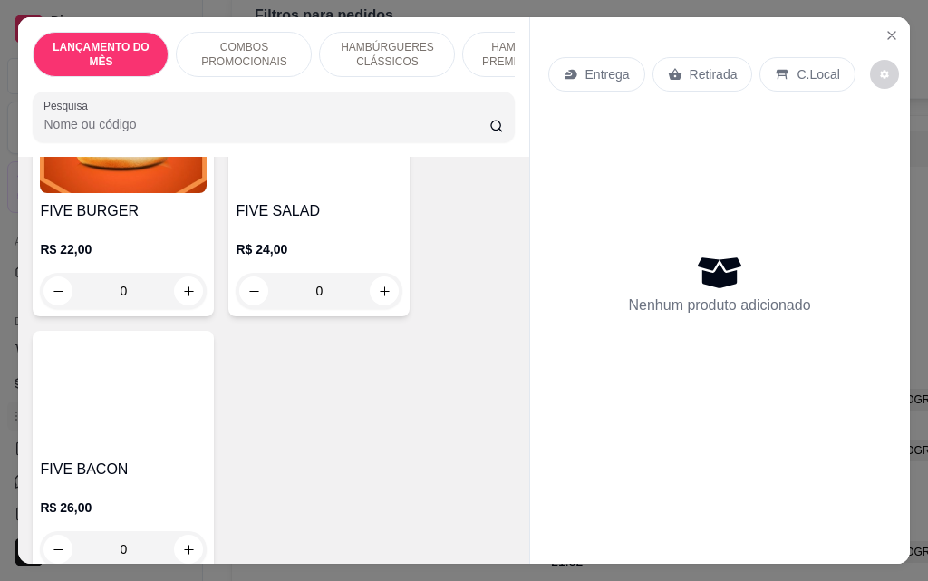
scroll to position [1450, 0]
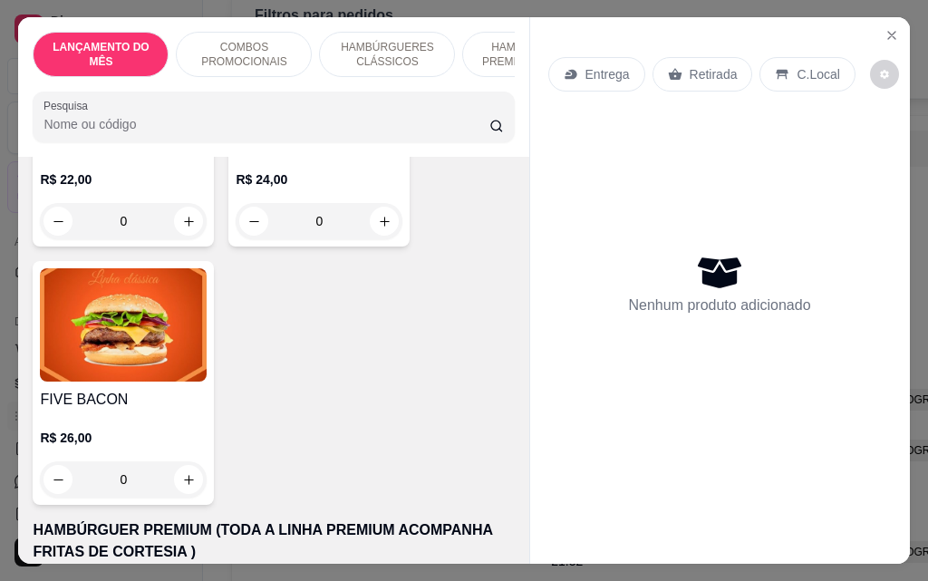
click at [183, 461] on div "0" at bounding box center [123, 479] width 167 height 36
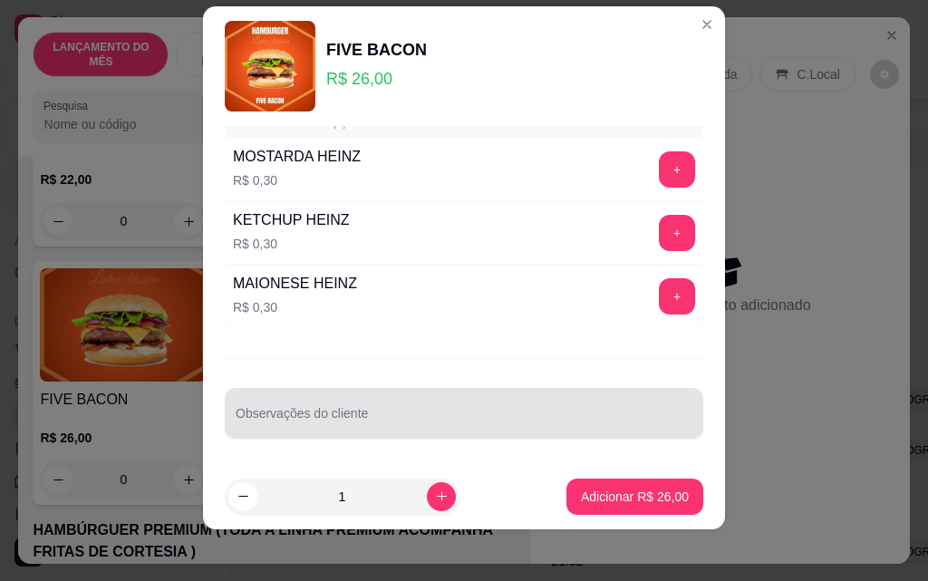
scroll to position [29, 0]
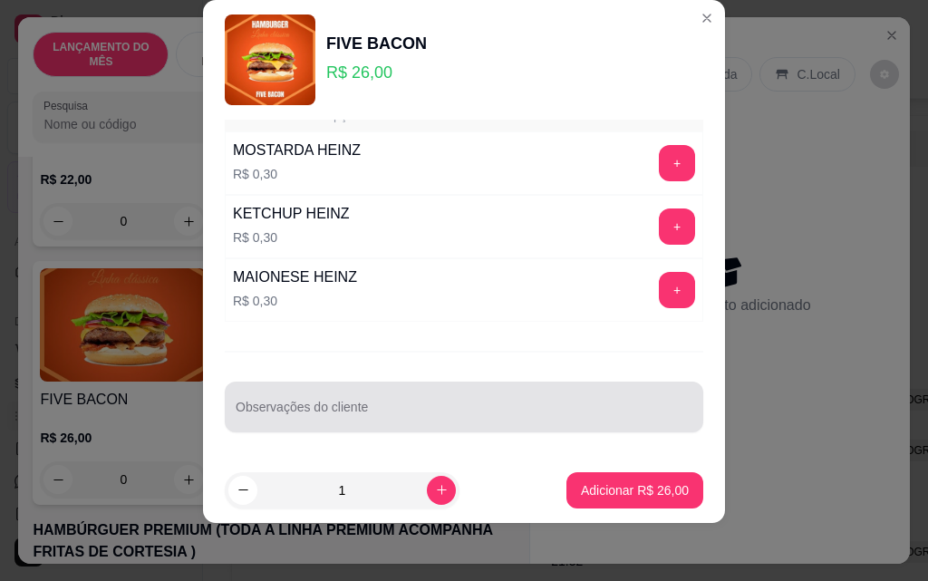
click at [383, 418] on input "Observações do cliente" at bounding box center [464, 414] width 457 height 18
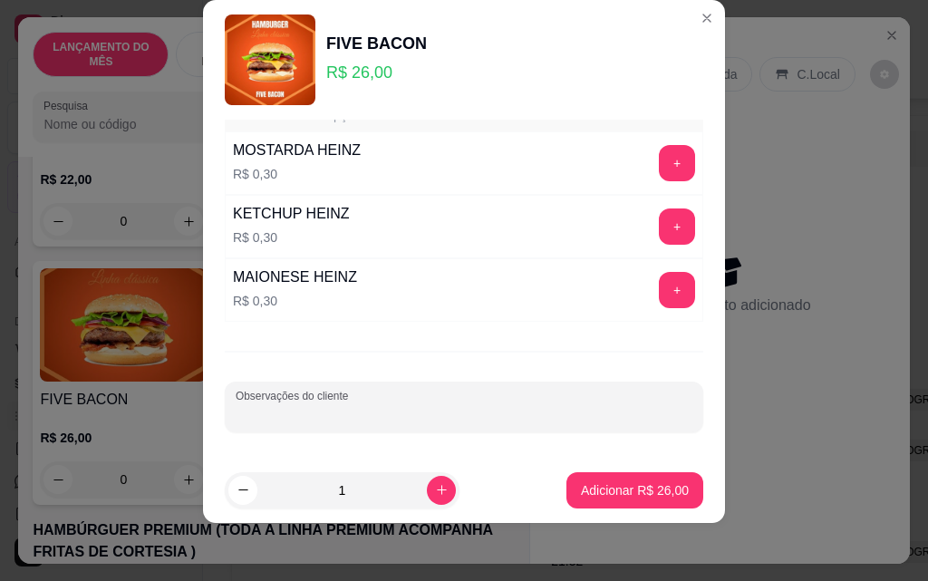
click at [380, 409] on input "Observações do cliente" at bounding box center [464, 414] width 457 height 18
click at [382, 415] on input "sem cheddar, sem katchuo e sem molho" at bounding box center [464, 414] width 457 height 18
click at [373, 415] on input "sem cheddar, sem katchuo e sem molho" at bounding box center [464, 414] width 457 height 18
click at [373, 416] on input "sem cheddar, sem katchuo e sem molho" at bounding box center [464, 414] width 457 height 18
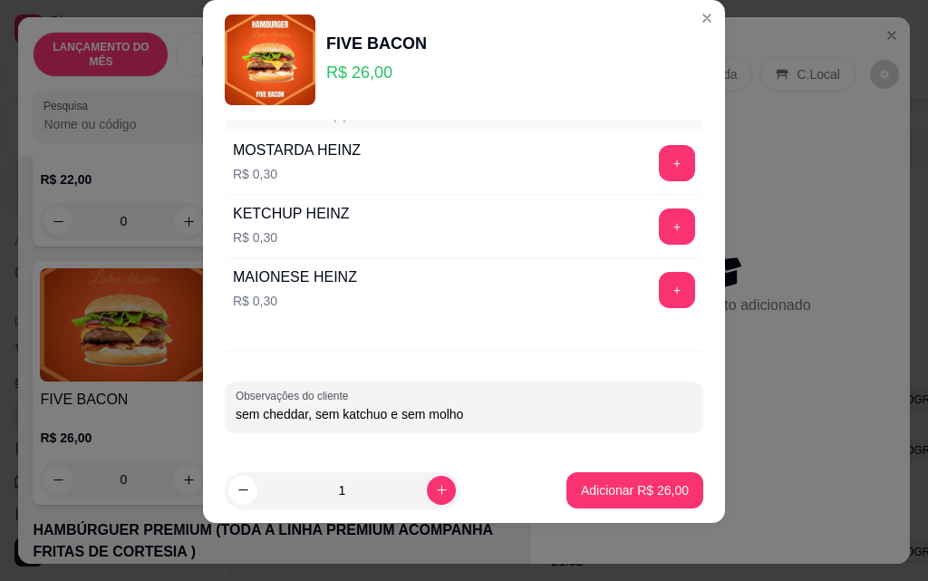
click at [379, 416] on input "sem cheddar, sem katchuo e sem molho" at bounding box center [464, 414] width 457 height 18
type input "sem cheddar, sem katchup e sem molho"
click at [673, 495] on button "Adicionar R$ 26,00" at bounding box center [635, 490] width 137 height 36
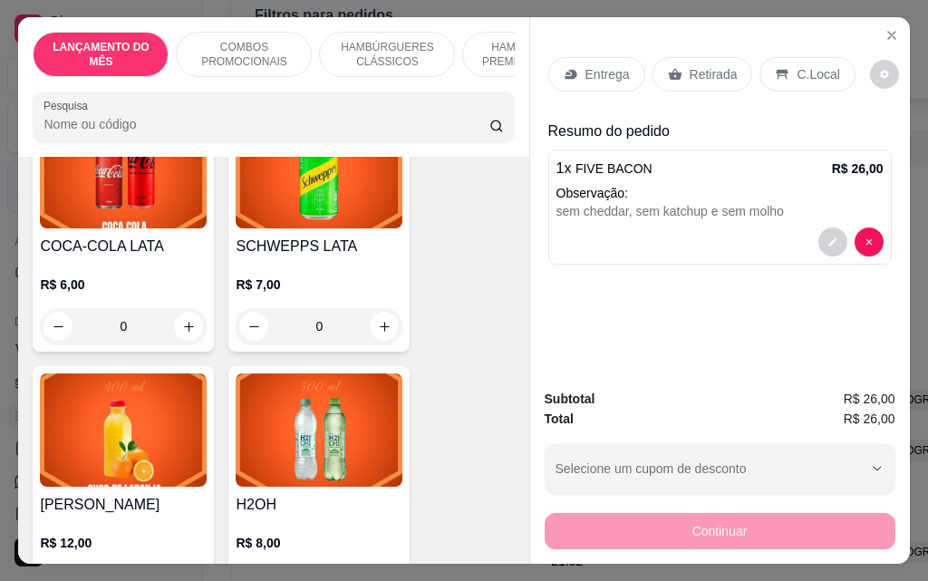
scroll to position [7252, 0]
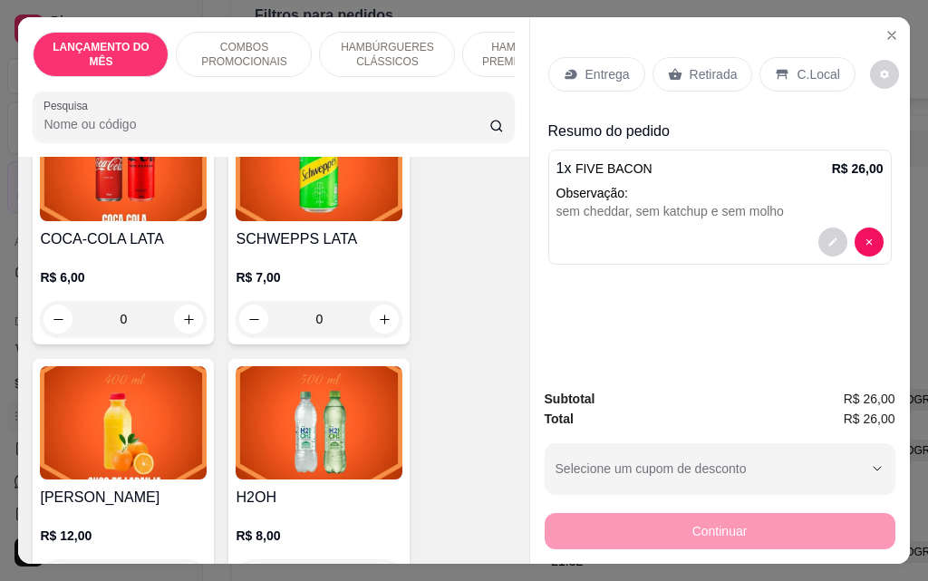
click at [189, 301] on div "0" at bounding box center [123, 319] width 167 height 36
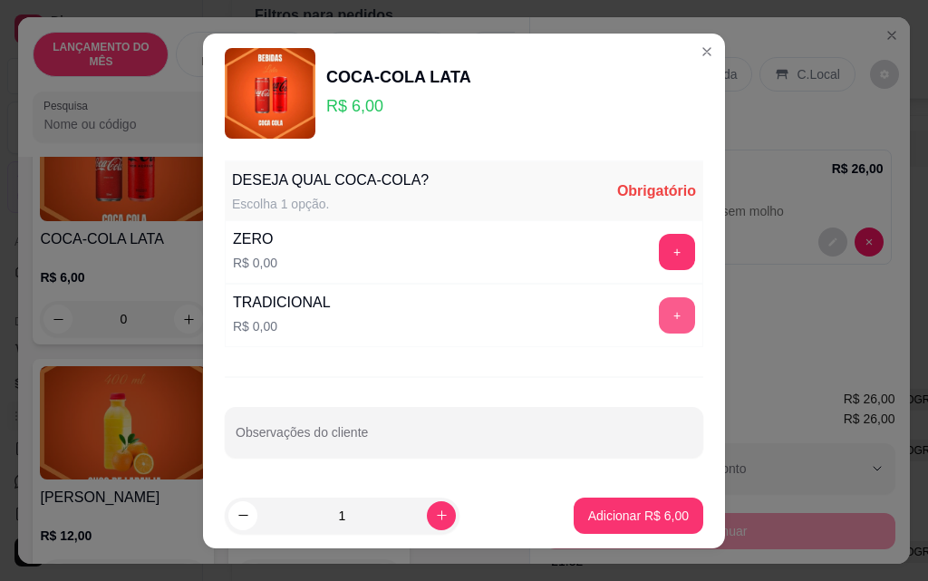
click at [659, 315] on button "+" at bounding box center [677, 315] width 36 height 36
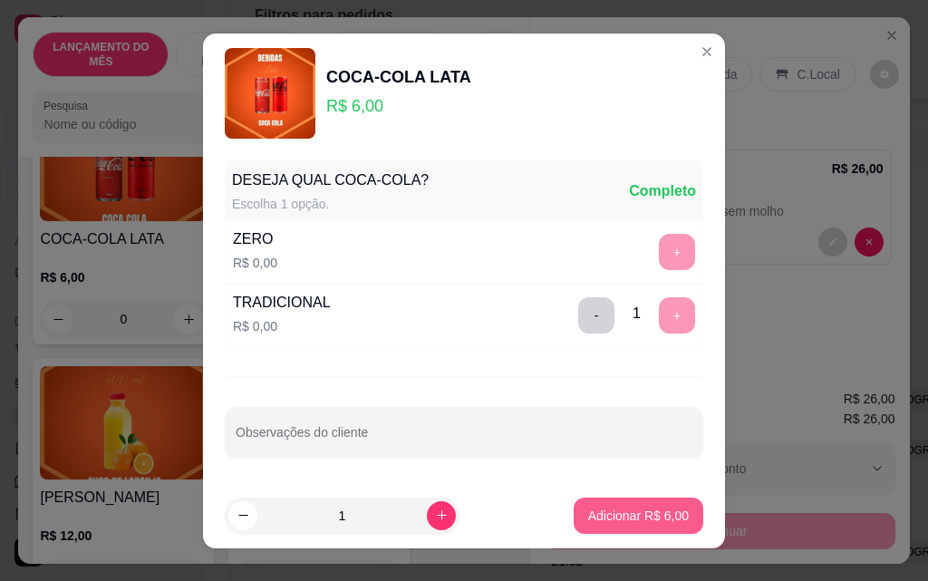
click at [640, 521] on p "Adicionar R$ 6,00" at bounding box center [638, 516] width 101 height 18
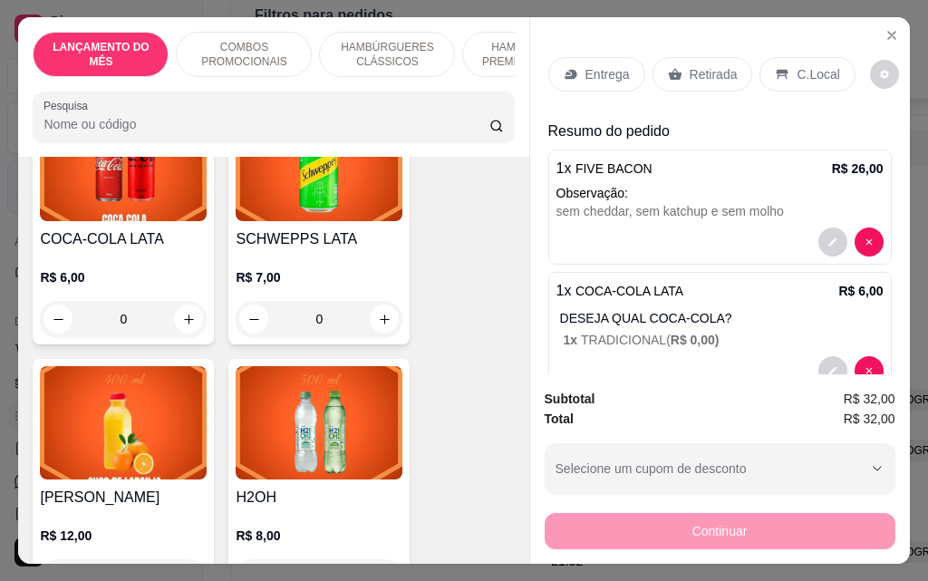
click at [617, 68] on div "Entrega" at bounding box center [596, 74] width 97 height 34
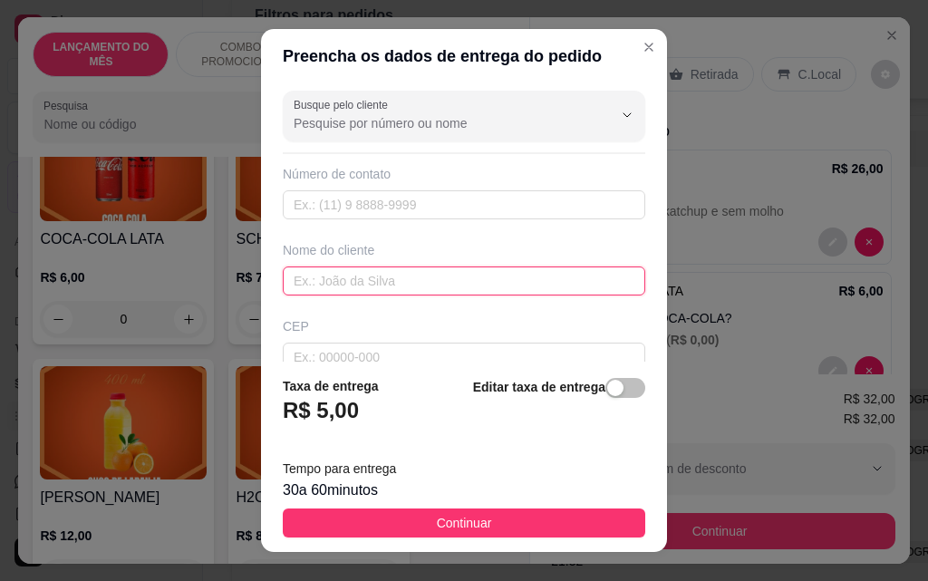
click at [435, 271] on input "text" at bounding box center [464, 280] width 363 height 29
type input "[PERSON_NAME]"
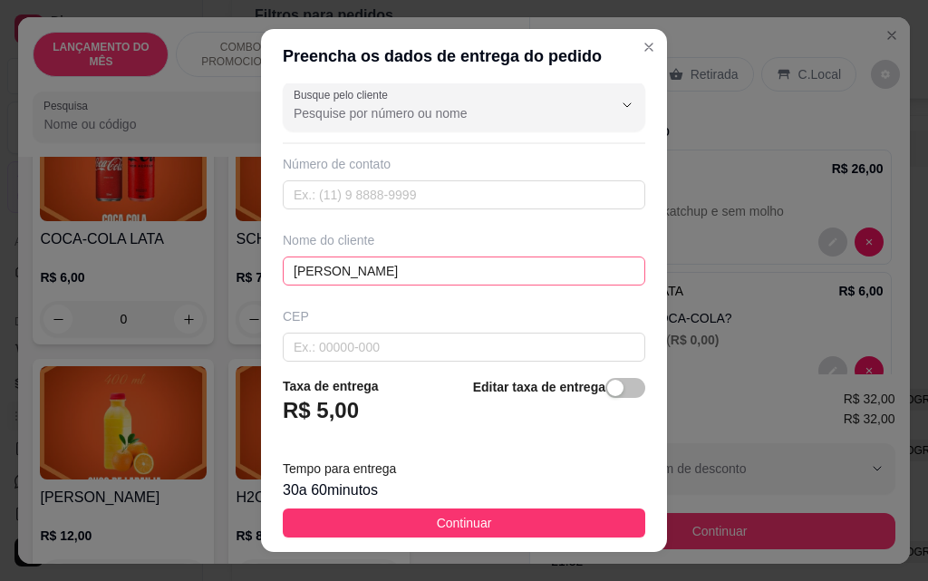
scroll to position [211, 0]
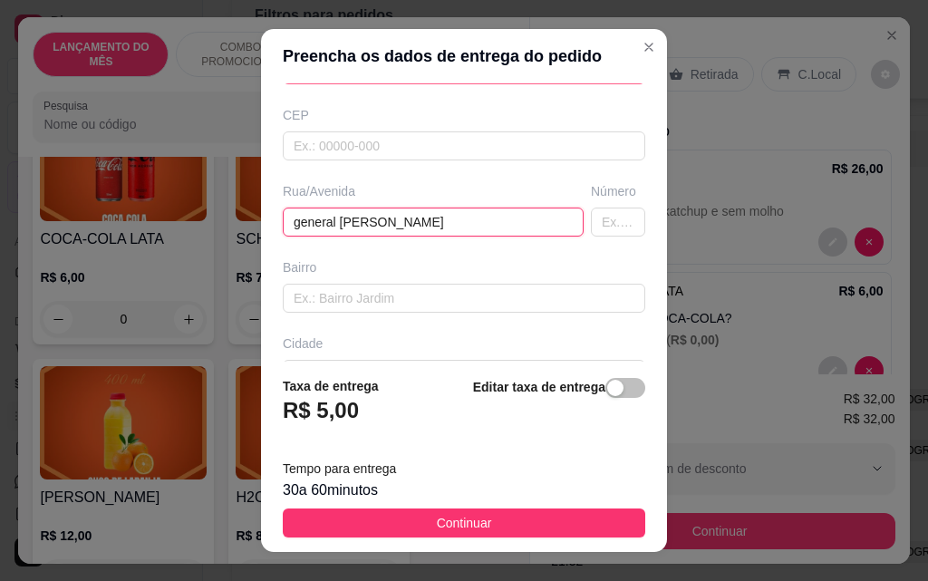
type input "general [PERSON_NAME]"
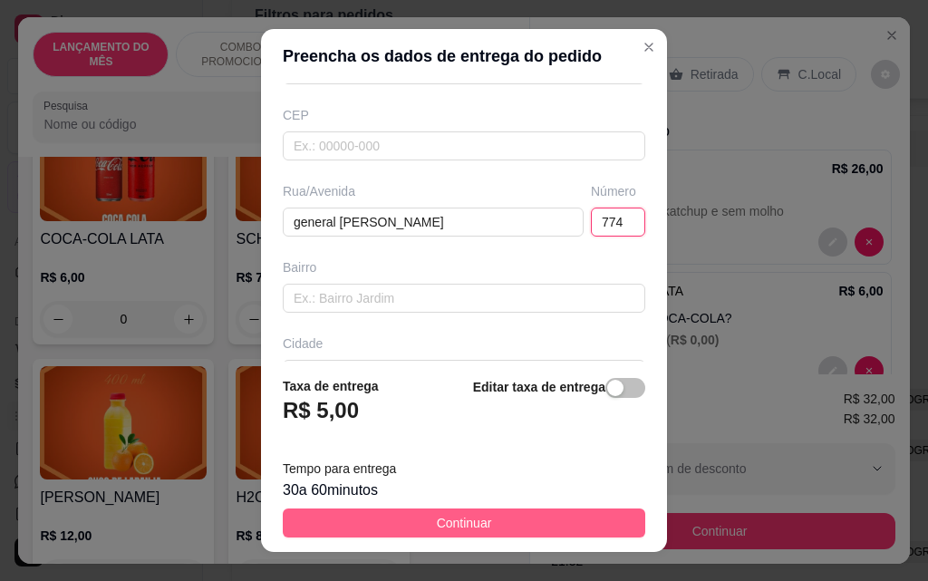
type input "774"
click at [593, 527] on button "Continuar" at bounding box center [464, 523] width 363 height 29
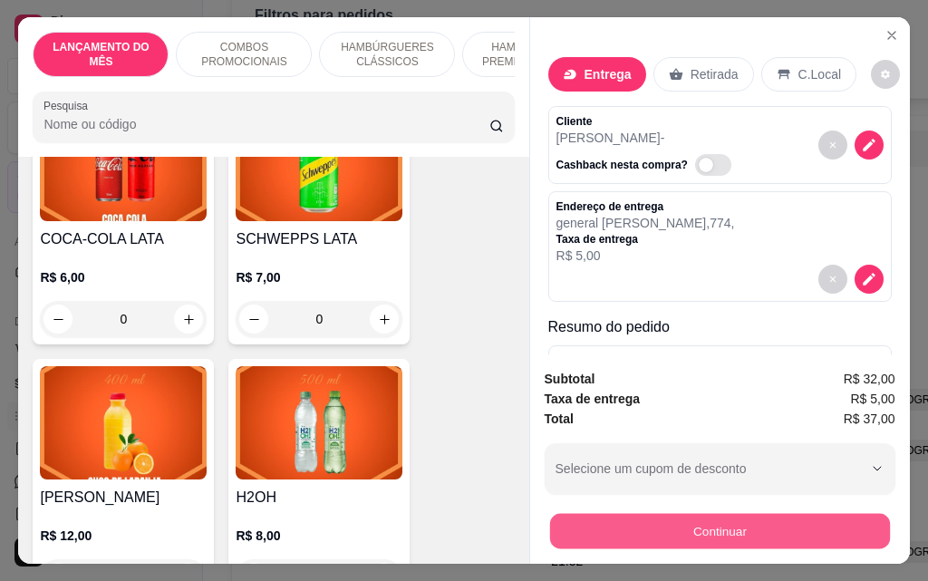
click at [684, 523] on button "Continuar" at bounding box center [719, 530] width 340 height 35
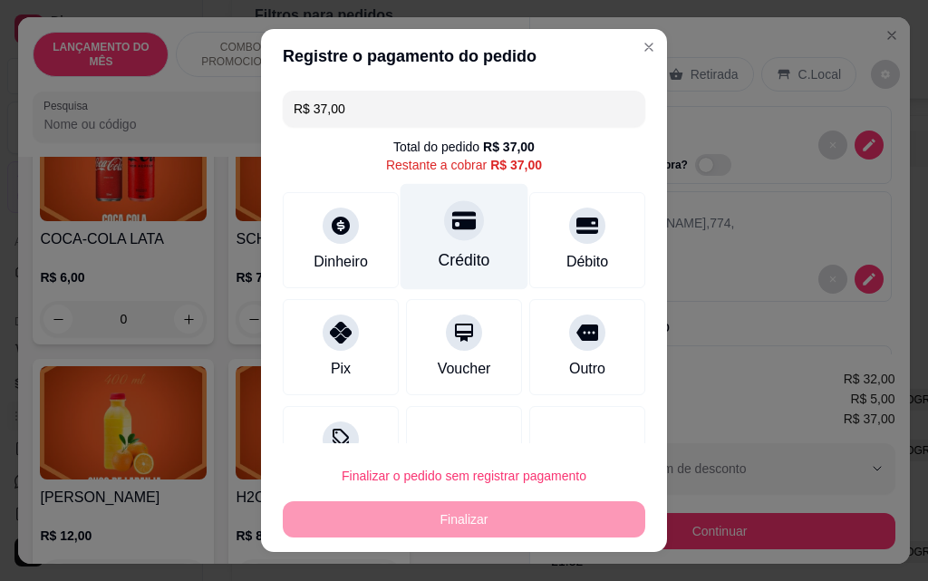
click at [474, 255] on div "Crédito" at bounding box center [465, 237] width 128 height 106
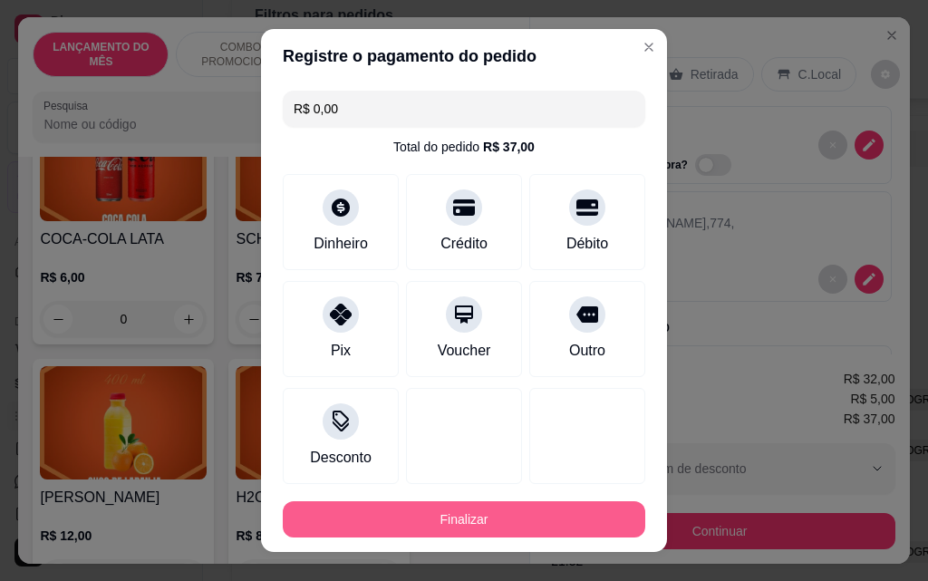
click at [534, 513] on button "Finalizar" at bounding box center [464, 519] width 363 height 36
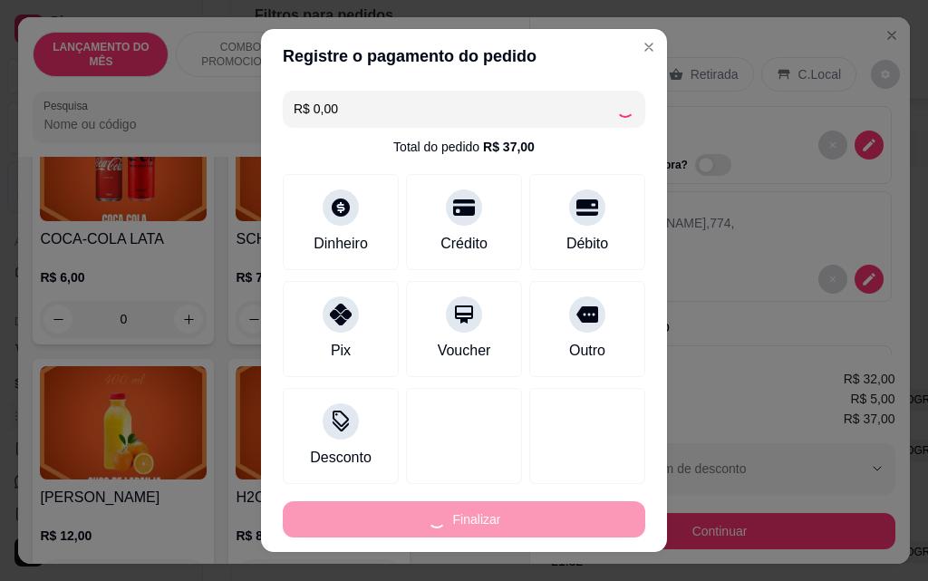
type input "-R$ 37,00"
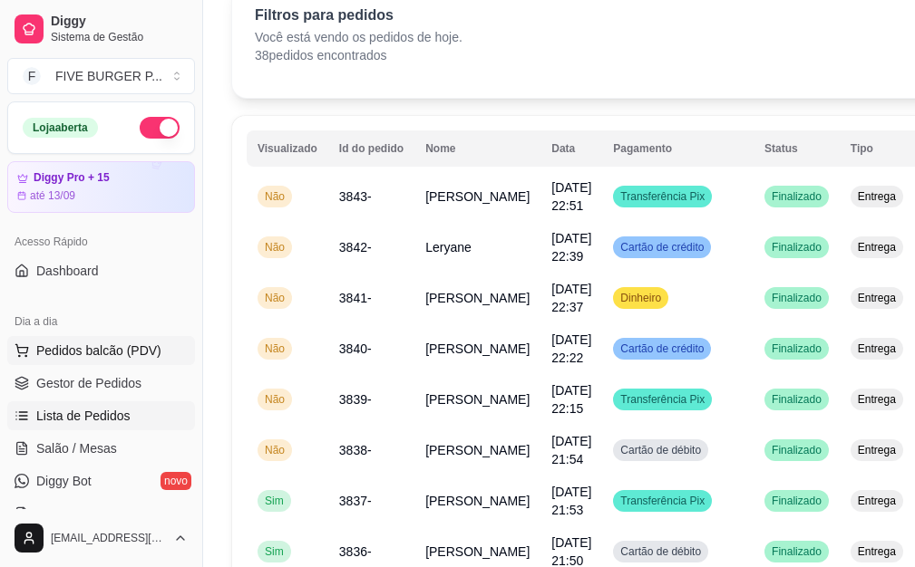
click at [34, 344] on button "Pedidos balcão (PDV)" at bounding box center [101, 350] width 188 height 29
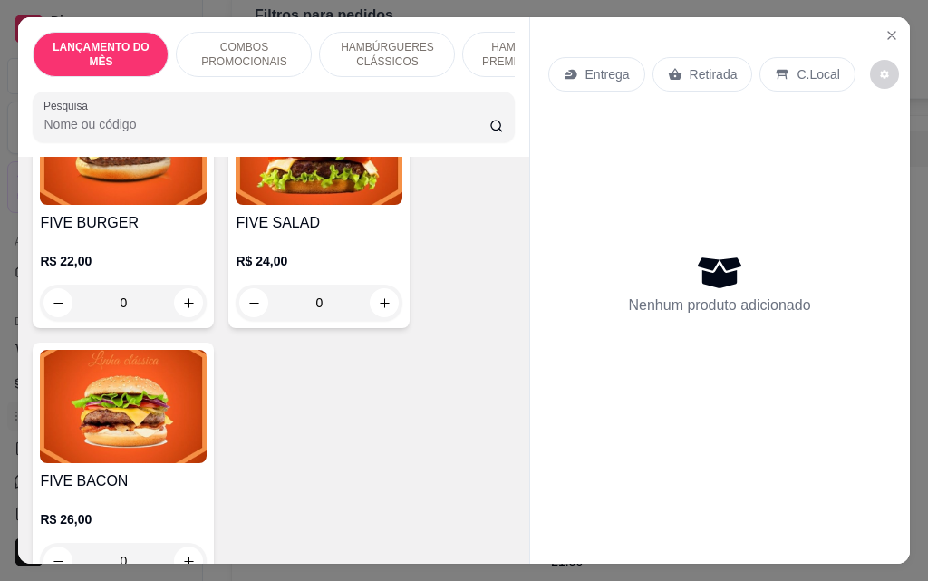
scroll to position [1632, 0]
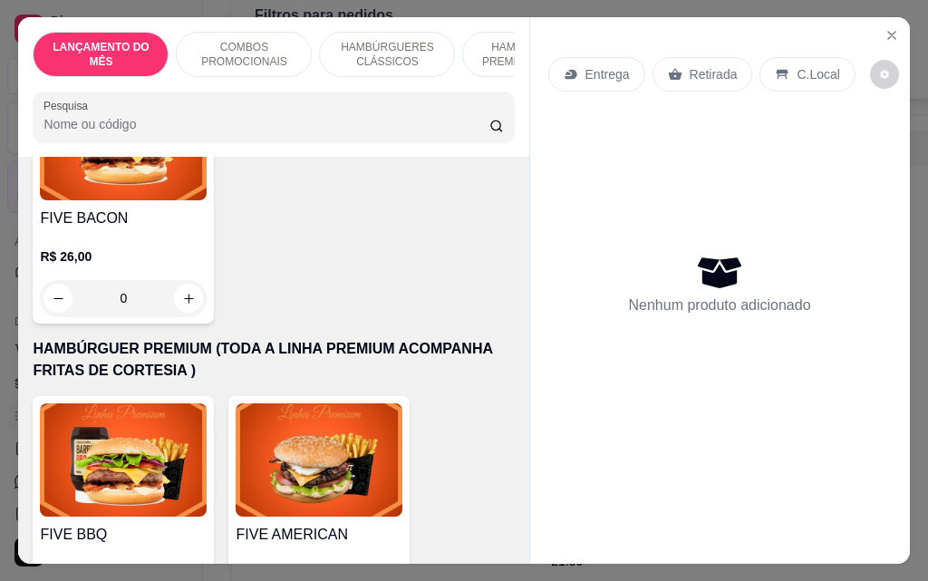
click at [189, 287] on div "0" at bounding box center [123, 298] width 167 height 36
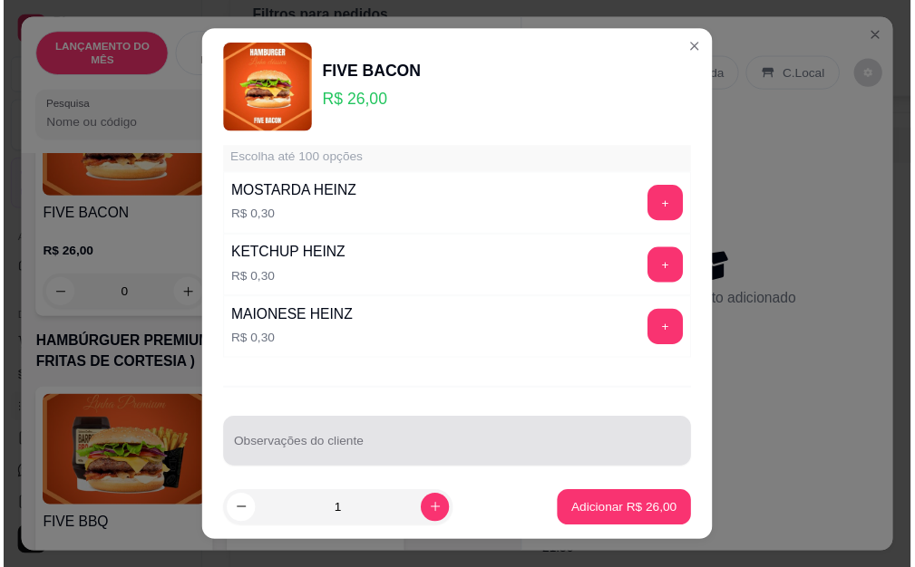
scroll to position [1589, 0]
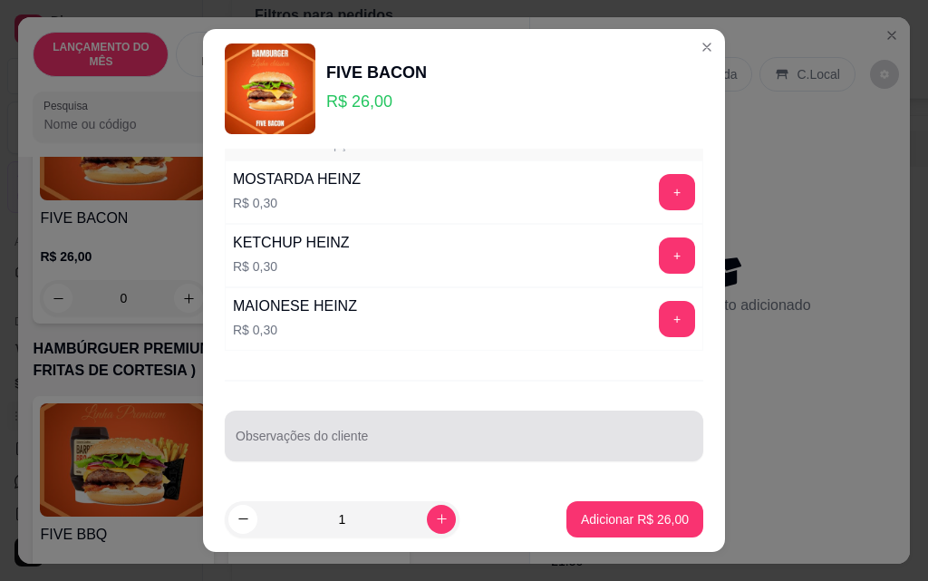
click at [404, 432] on div at bounding box center [464, 436] width 457 height 36
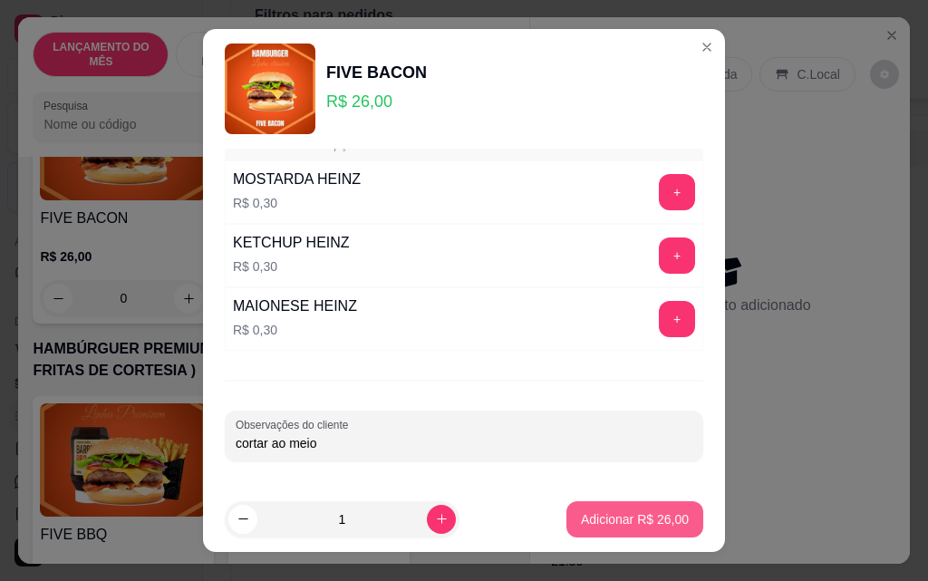
type input "cortar ao meio"
click at [624, 518] on p "Adicionar R$ 26,00" at bounding box center [635, 519] width 108 height 18
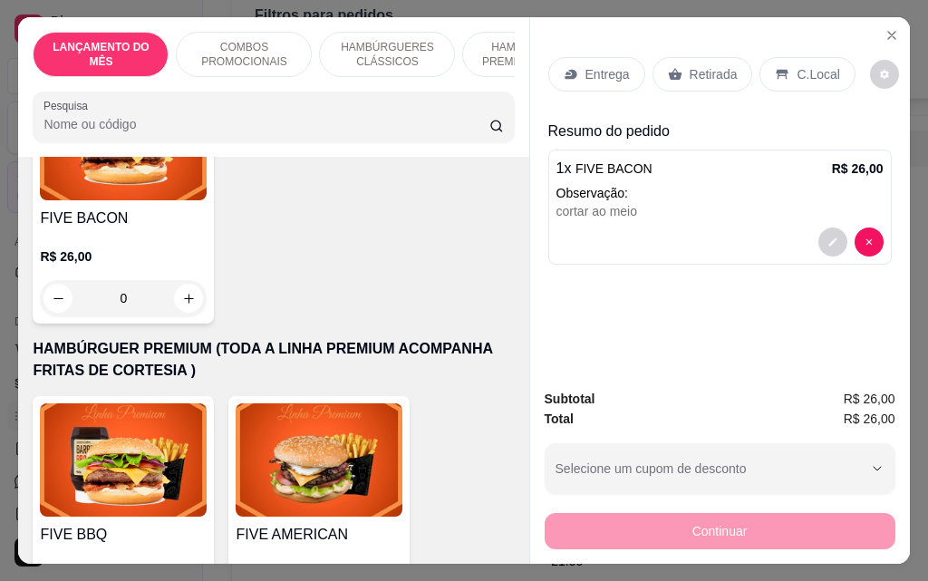
click at [704, 66] on p "Retirada" at bounding box center [714, 74] width 48 height 18
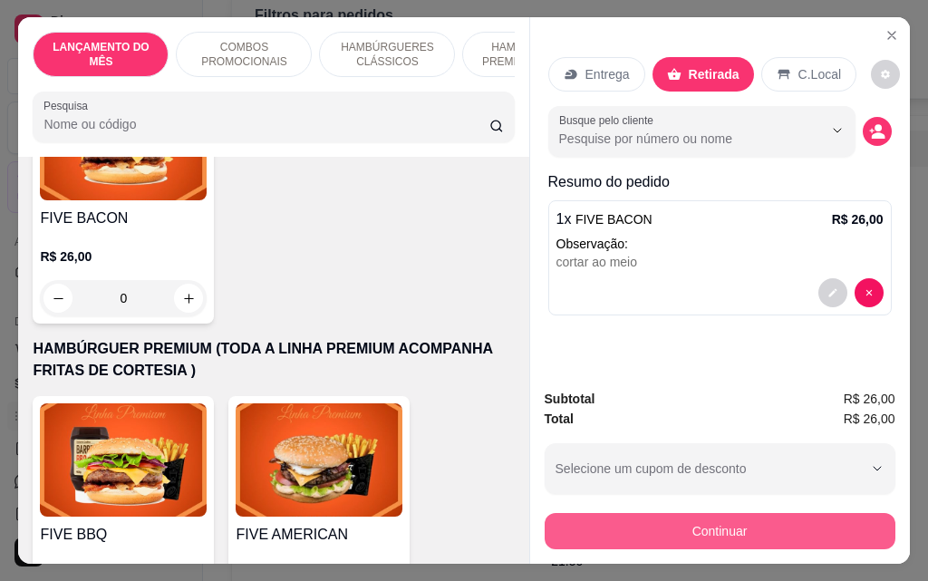
click at [711, 523] on button "Continuar" at bounding box center [720, 531] width 351 height 36
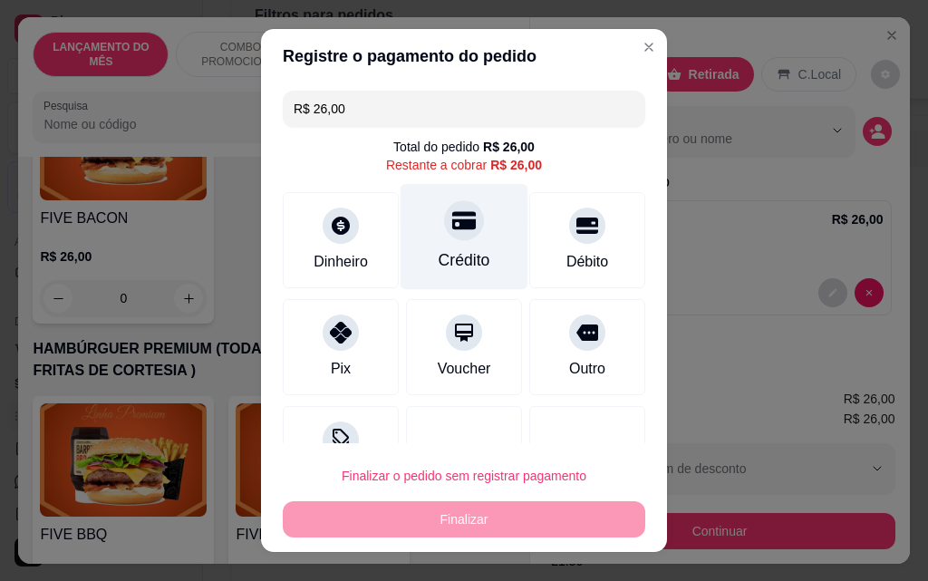
click at [439, 257] on div "Crédito" at bounding box center [465, 260] width 52 height 24
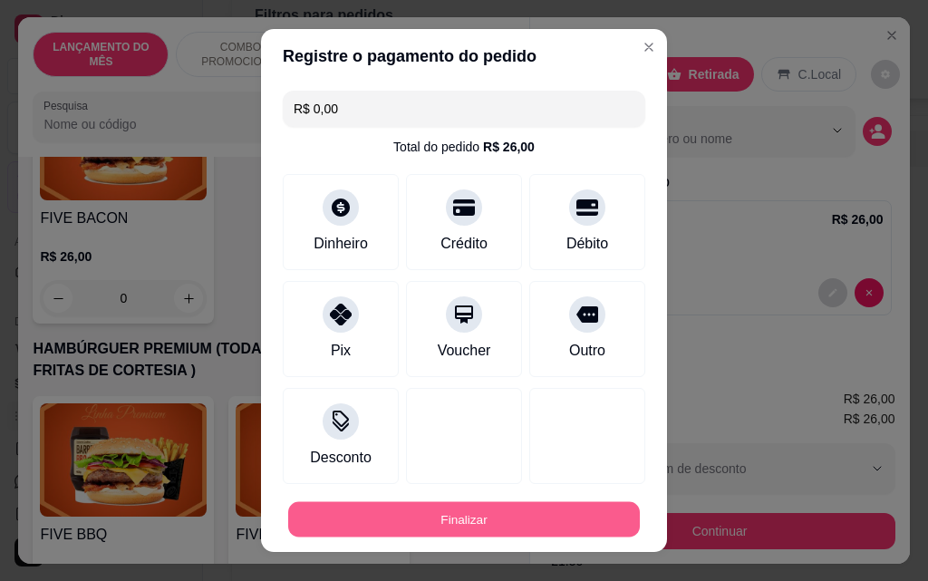
click at [489, 522] on button "Finalizar" at bounding box center [464, 519] width 352 height 35
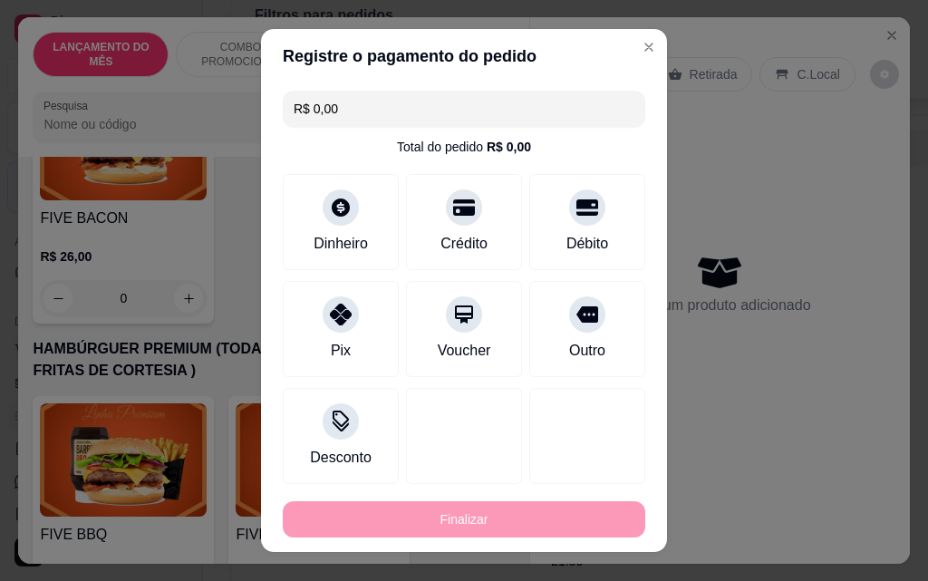
type input "-R$ 26,00"
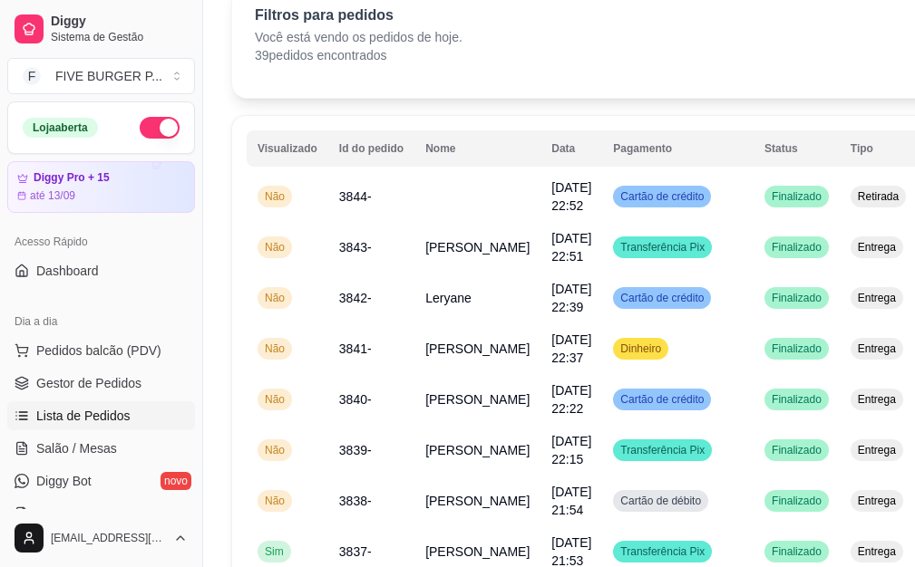
click at [143, 134] on button "button" at bounding box center [160, 128] width 40 height 22
